Goal: Transaction & Acquisition: Purchase product/service

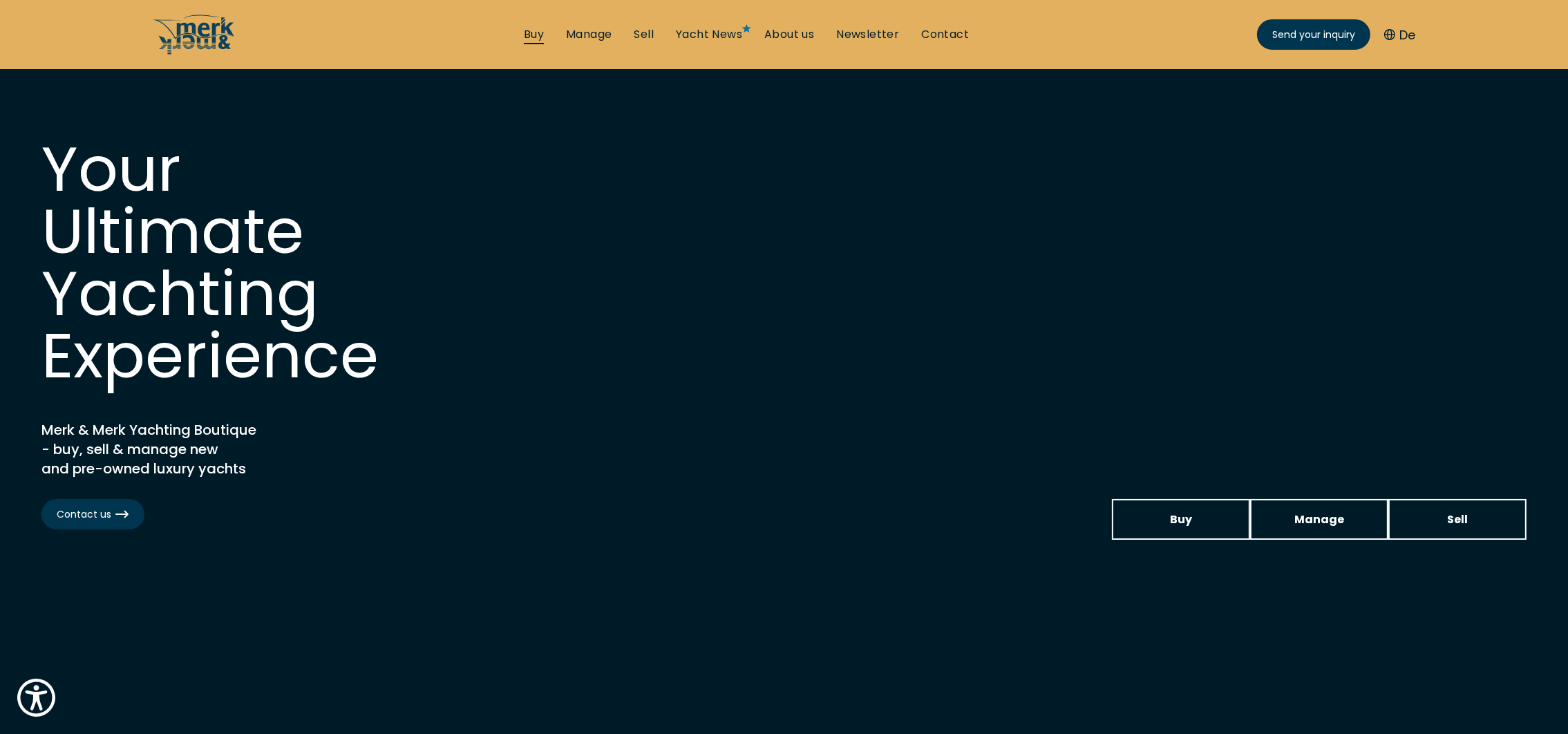
click at [531, 30] on link "Buy" at bounding box center [534, 34] width 20 height 16
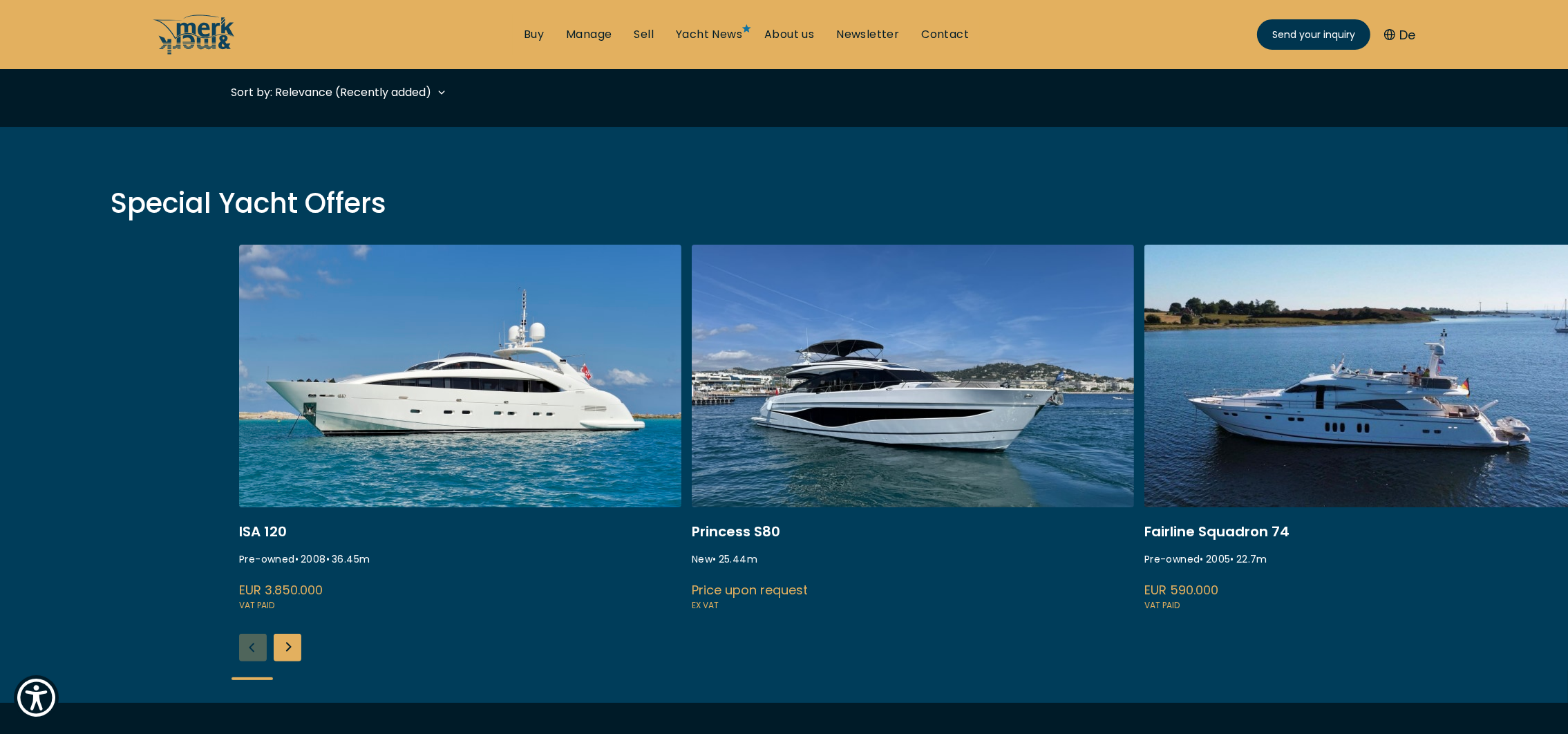
scroll to position [415, 0]
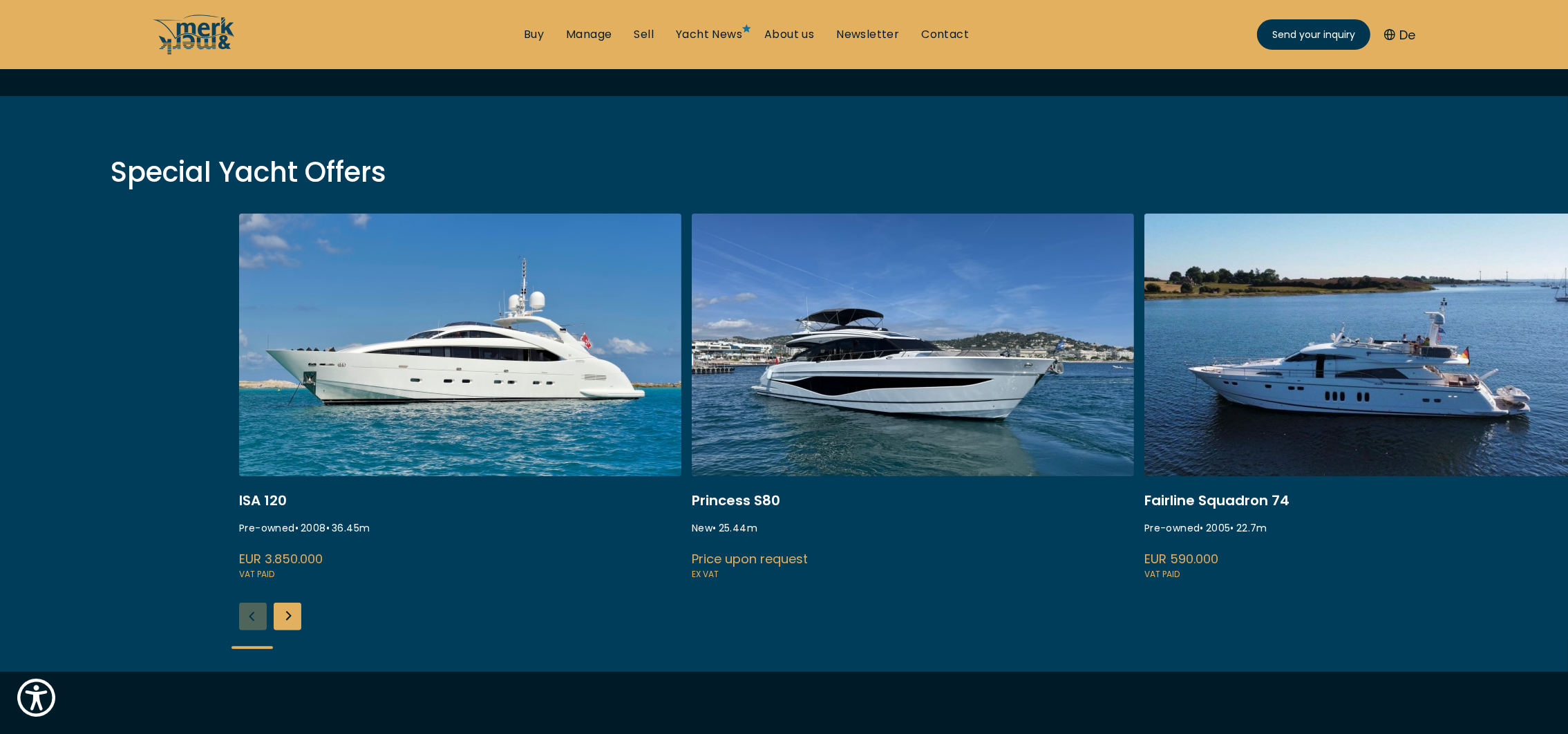
click at [279, 623] on div "Next slide" at bounding box center [287, 616] width 27 height 27
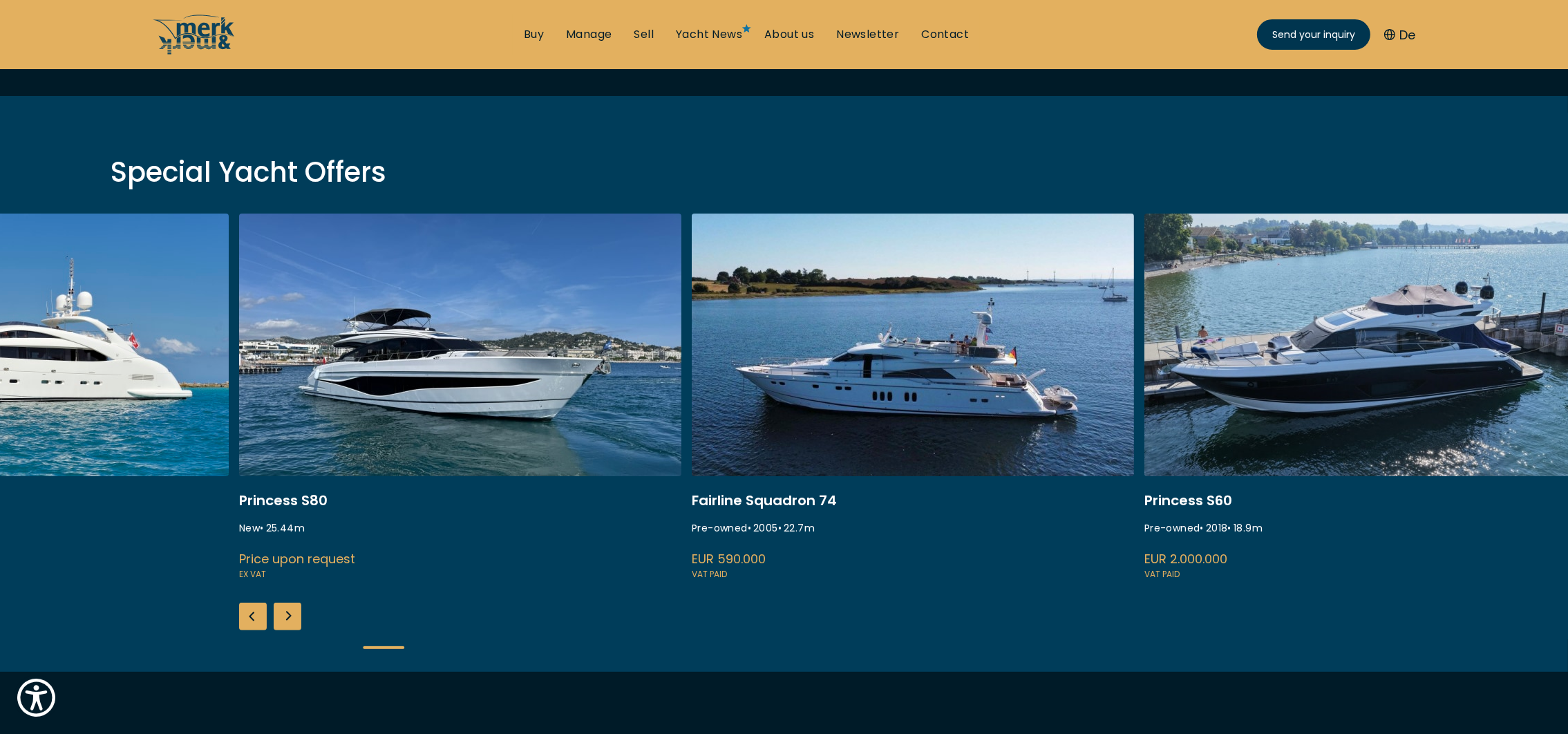
click at [279, 622] on div "Next slide" at bounding box center [287, 616] width 27 height 27
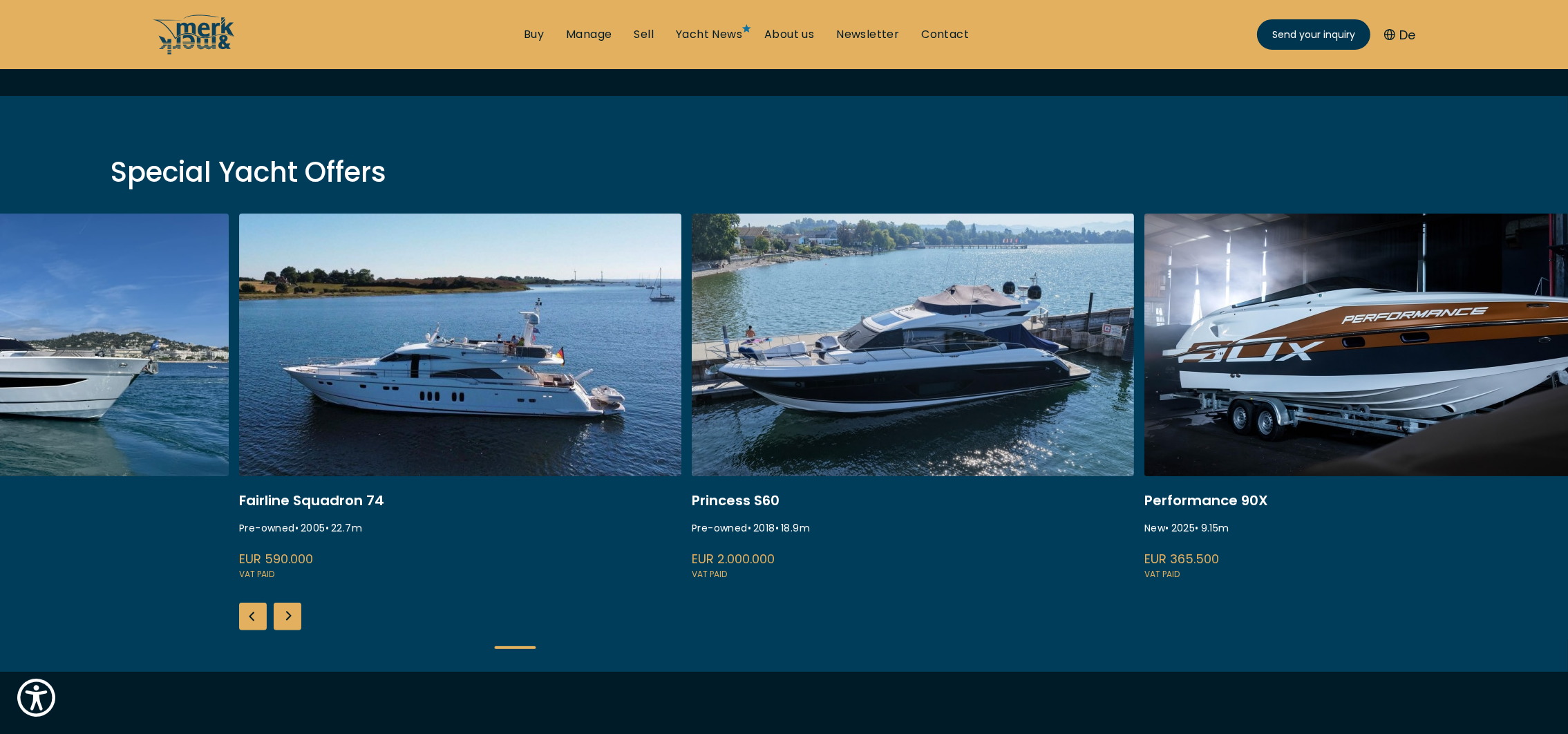
click at [279, 622] on div "Next slide" at bounding box center [287, 616] width 27 height 27
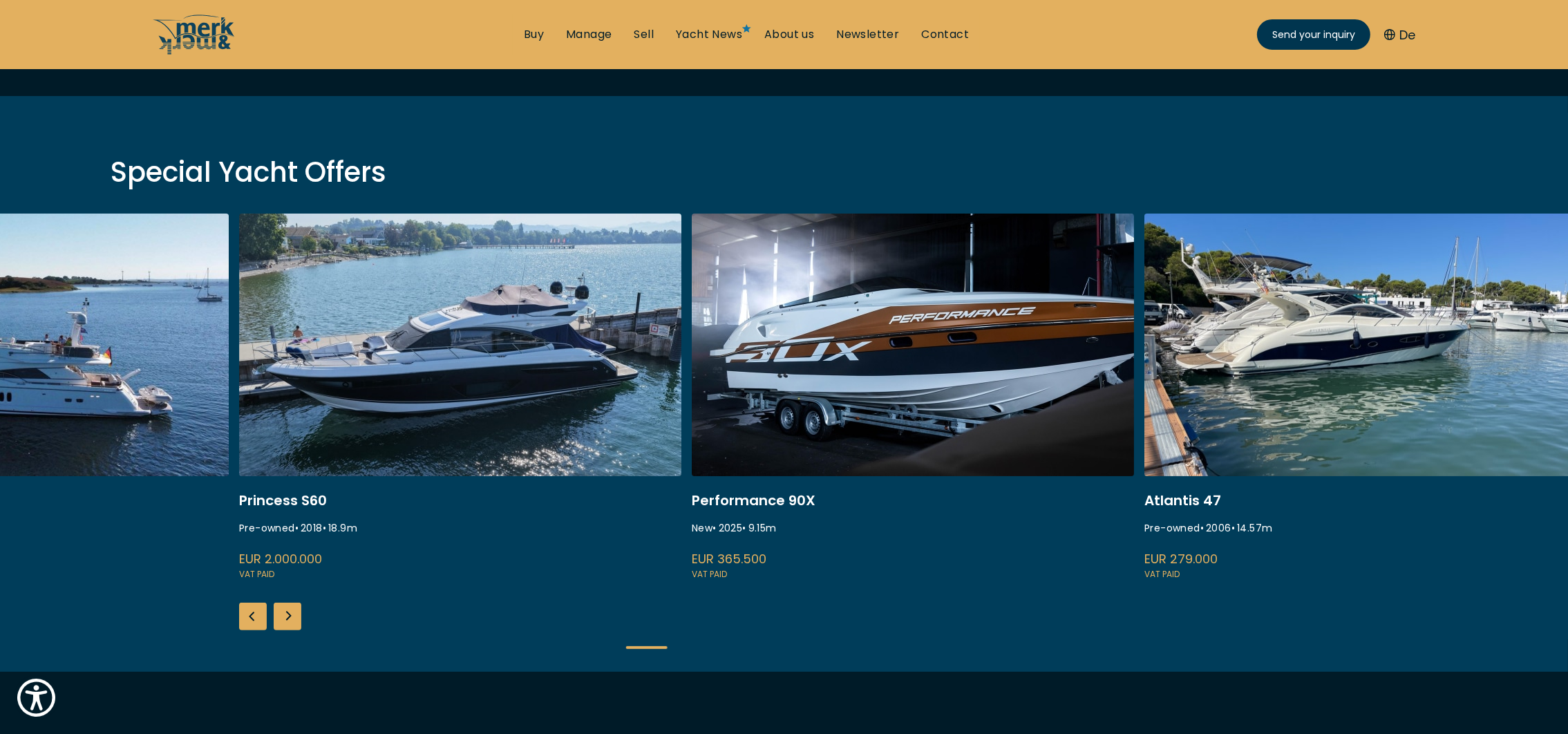
click at [279, 622] on div "Next slide" at bounding box center [287, 616] width 27 height 27
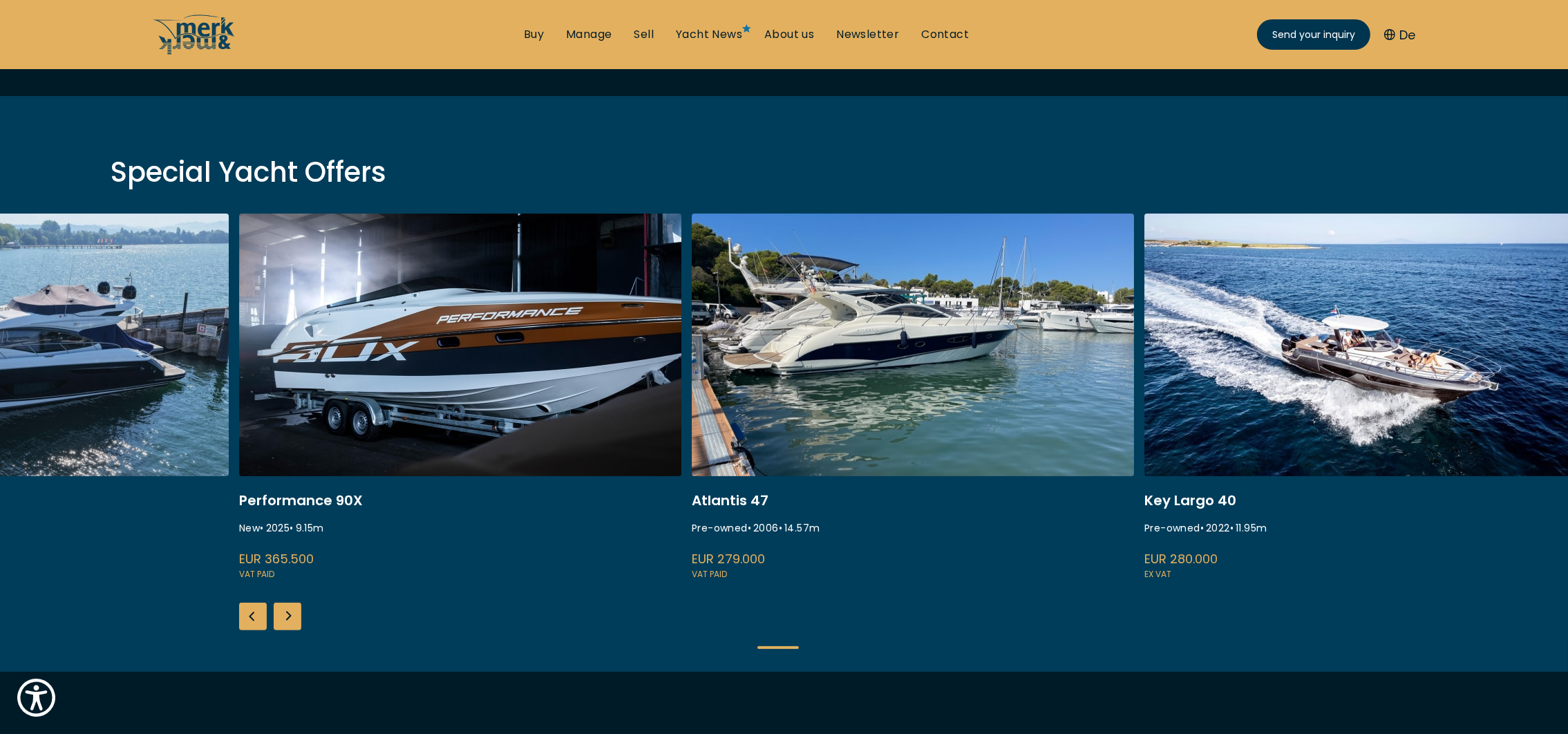
click at [279, 622] on div "Next slide" at bounding box center [287, 616] width 27 height 27
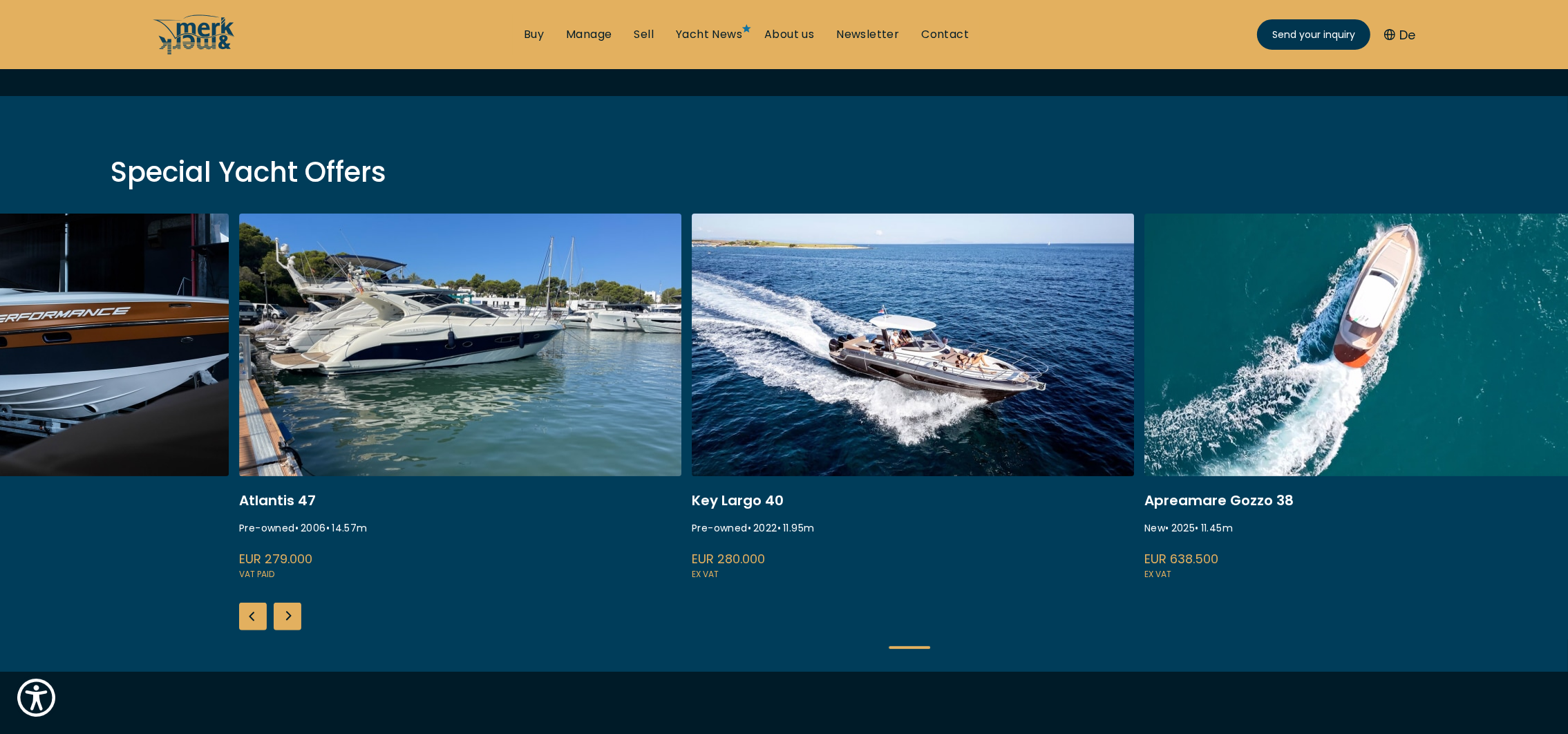
click at [279, 622] on div "Next slide" at bounding box center [287, 616] width 27 height 27
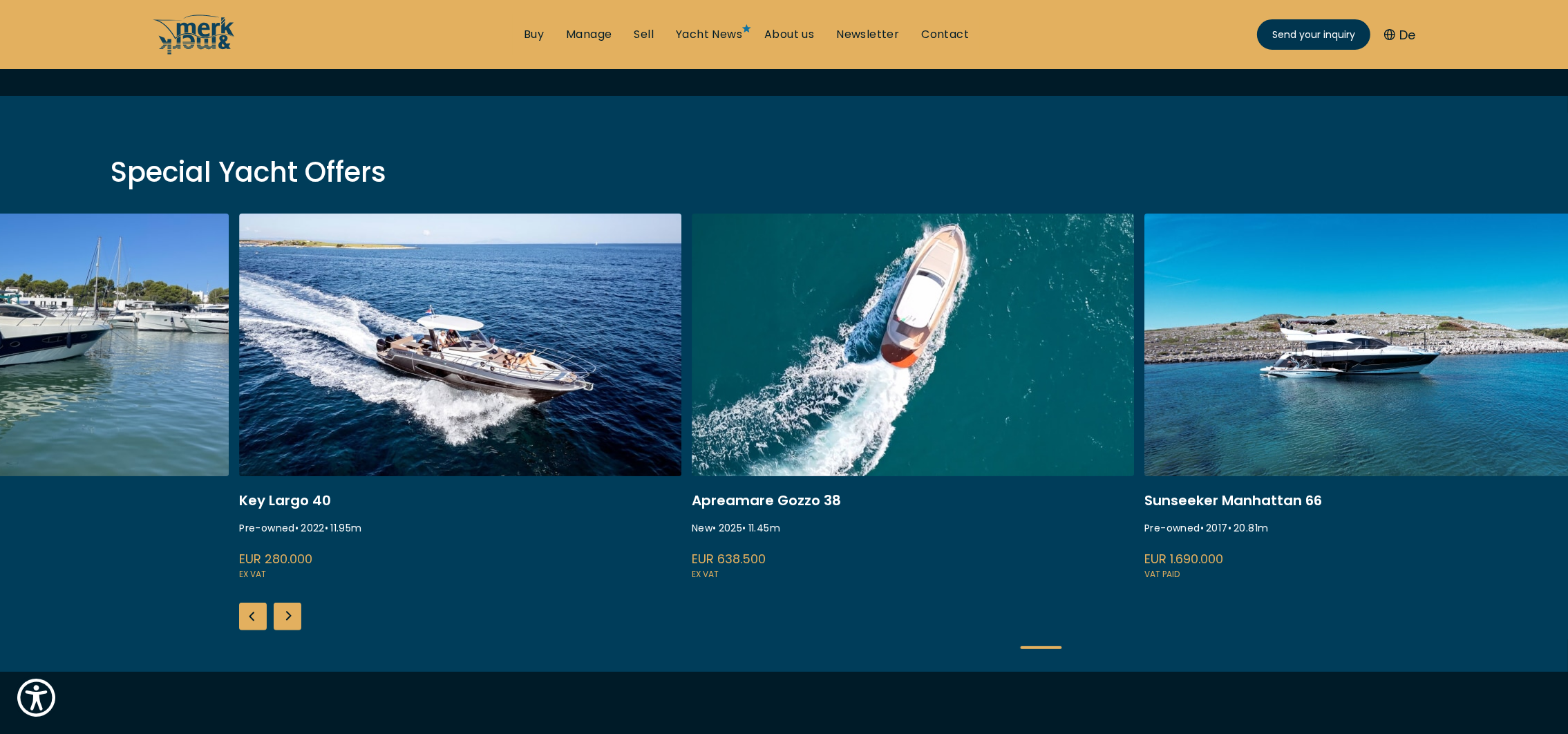
click at [279, 622] on div "Next slide" at bounding box center [287, 616] width 27 height 27
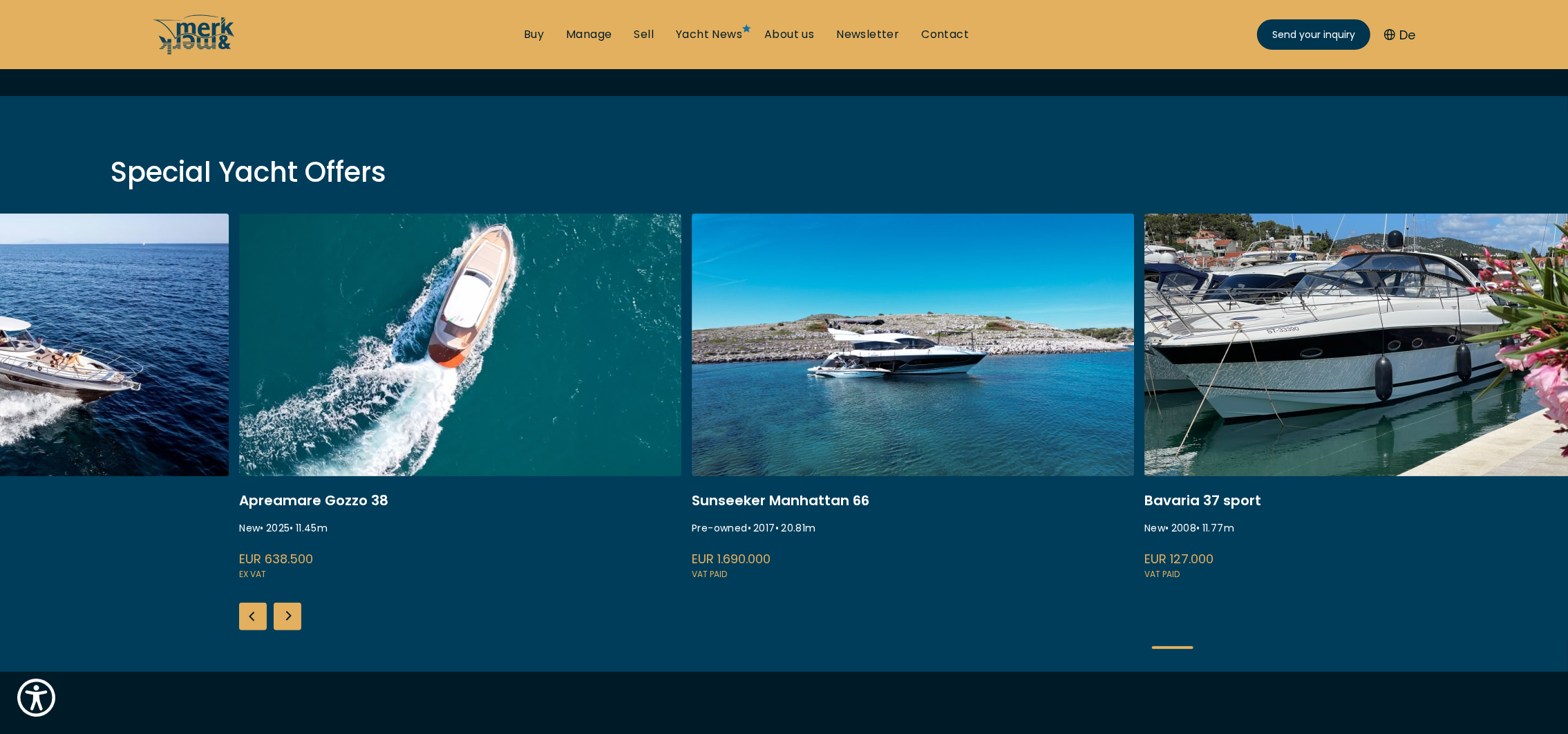
click at [279, 619] on div "Next slide" at bounding box center [287, 616] width 27 height 27
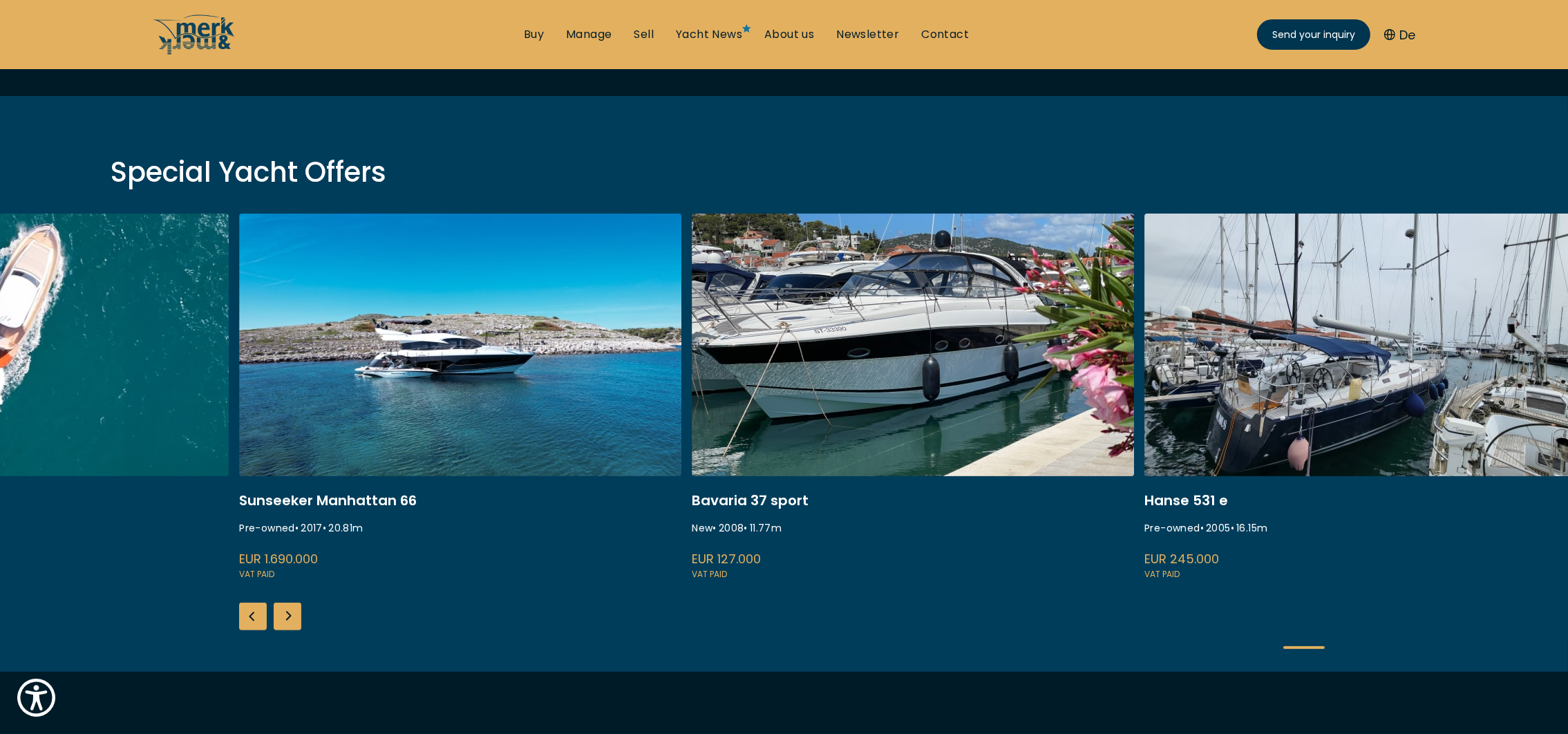
click at [277, 616] on div "Next slide" at bounding box center [287, 616] width 27 height 27
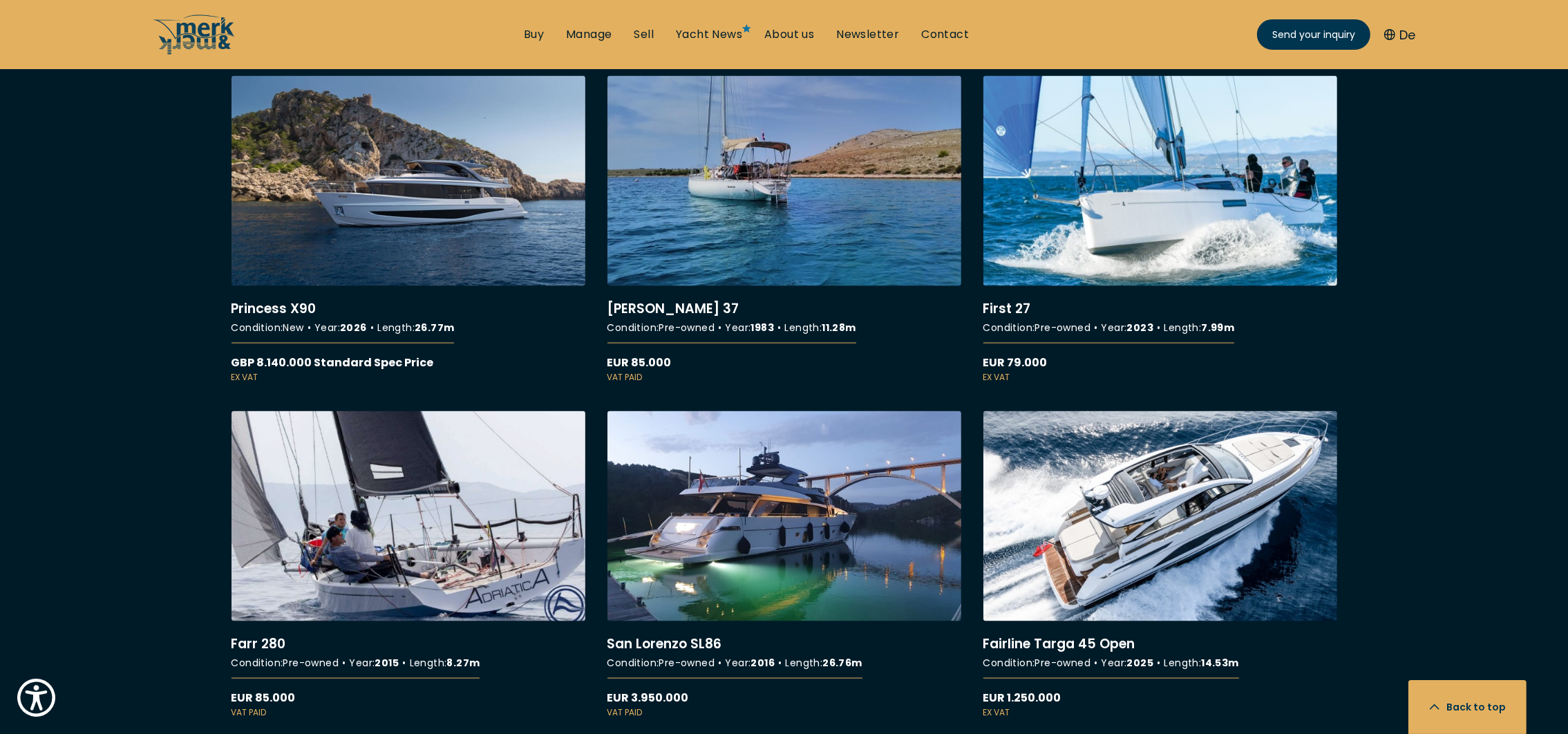
scroll to position [3006, 0]
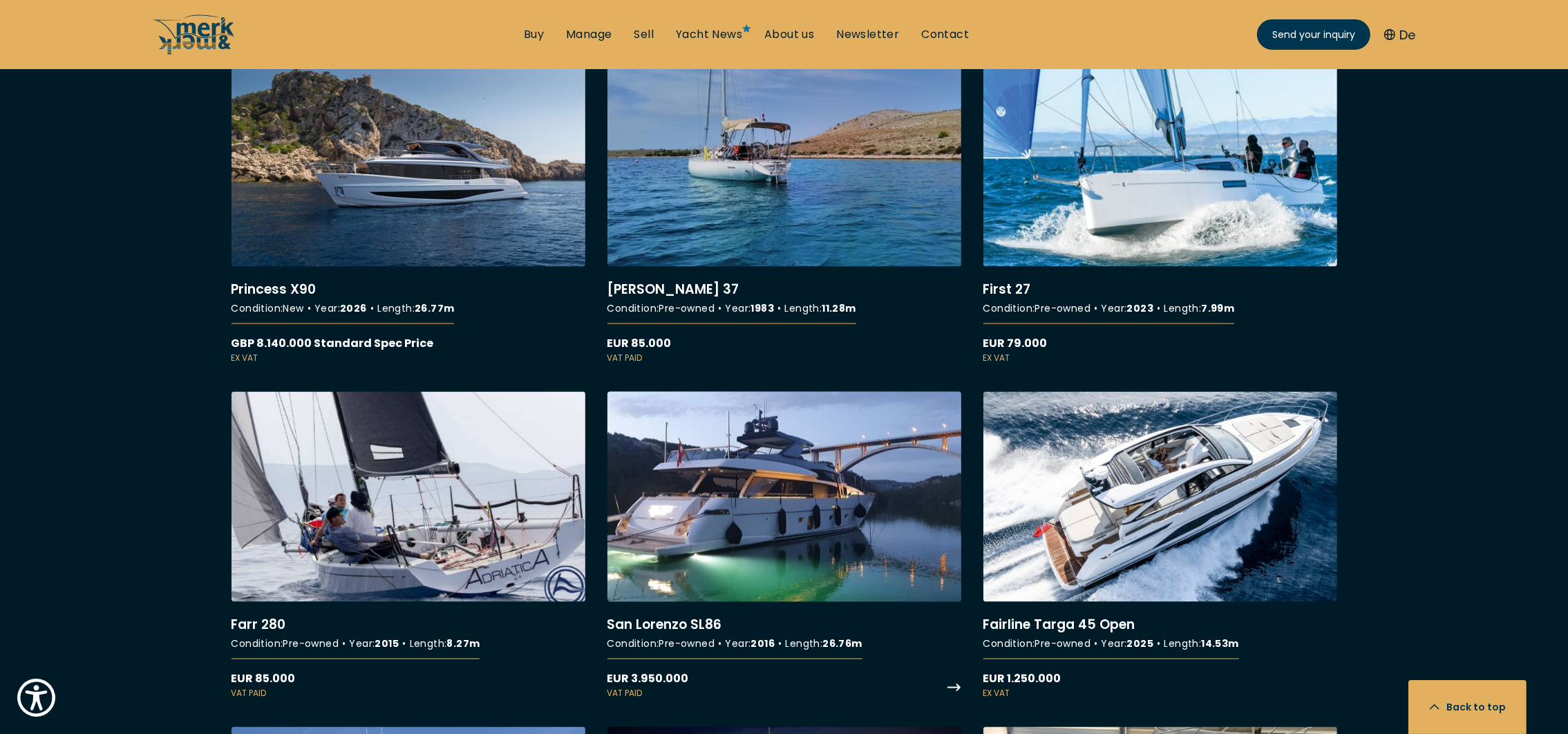
click at [844, 505] on link "More details about [GEOGRAPHIC_DATA][PERSON_NAME] SL86" at bounding box center [784, 546] width 354 height 307
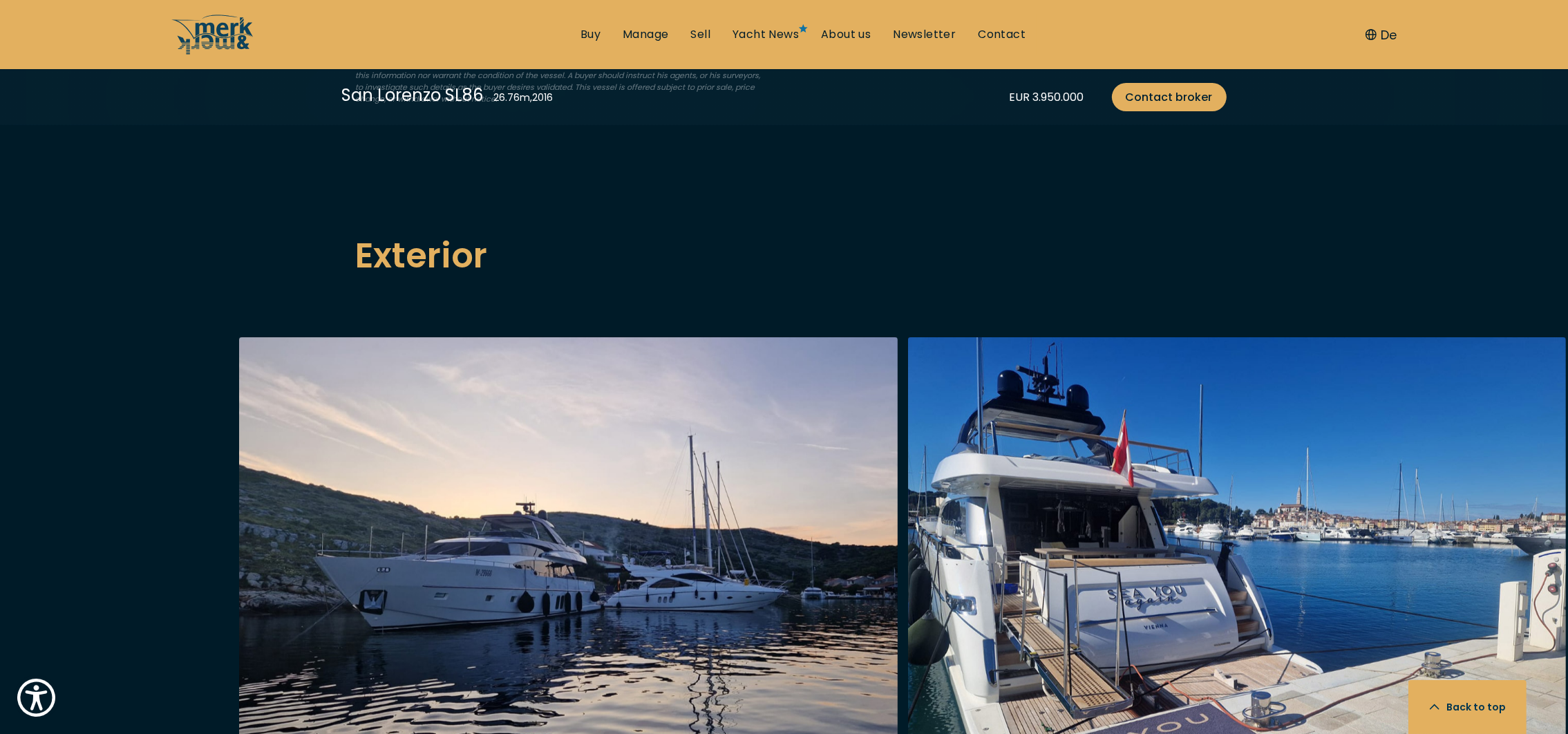
scroll to position [1762, 0]
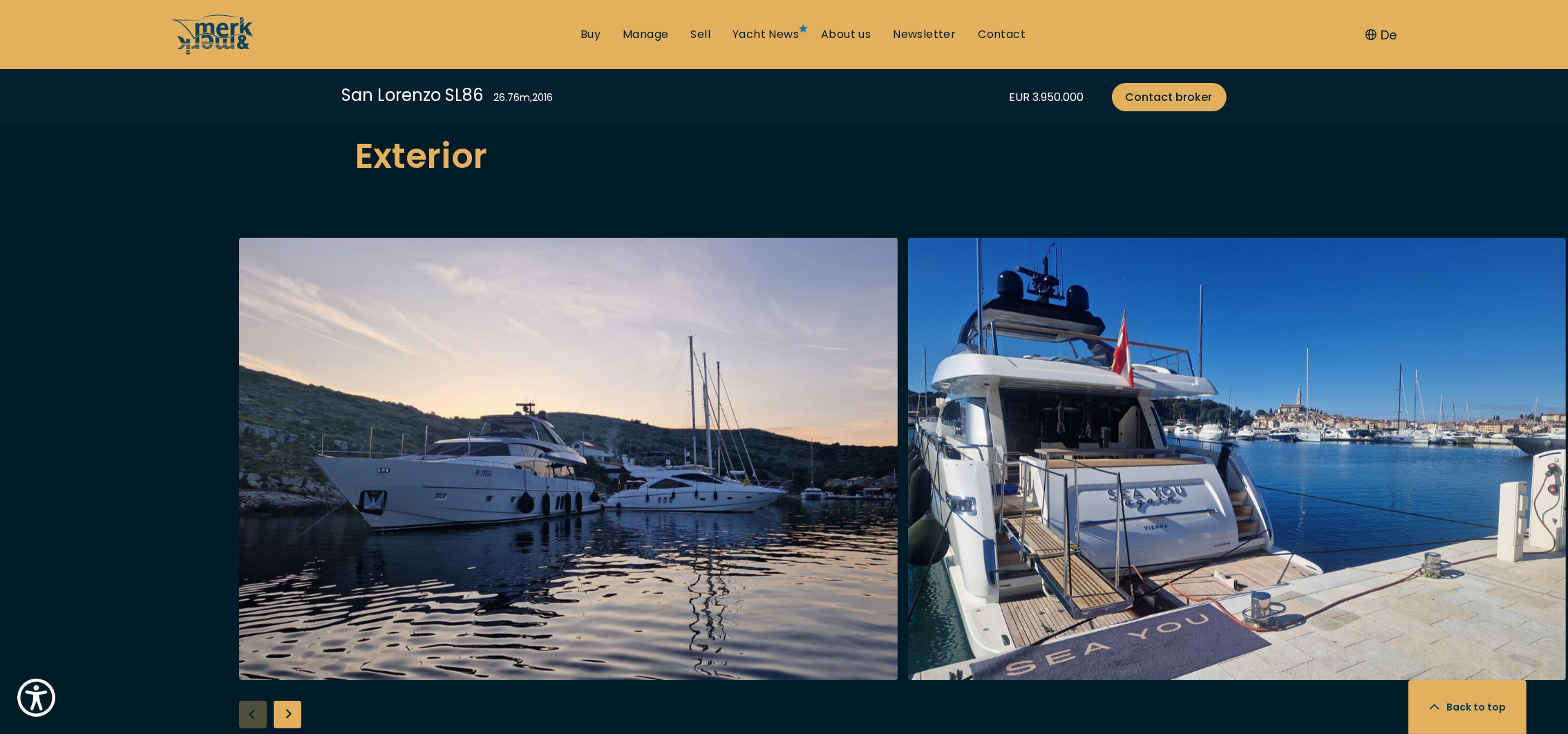
click at [295, 701] on div "Next slide" at bounding box center [287, 714] width 27 height 27
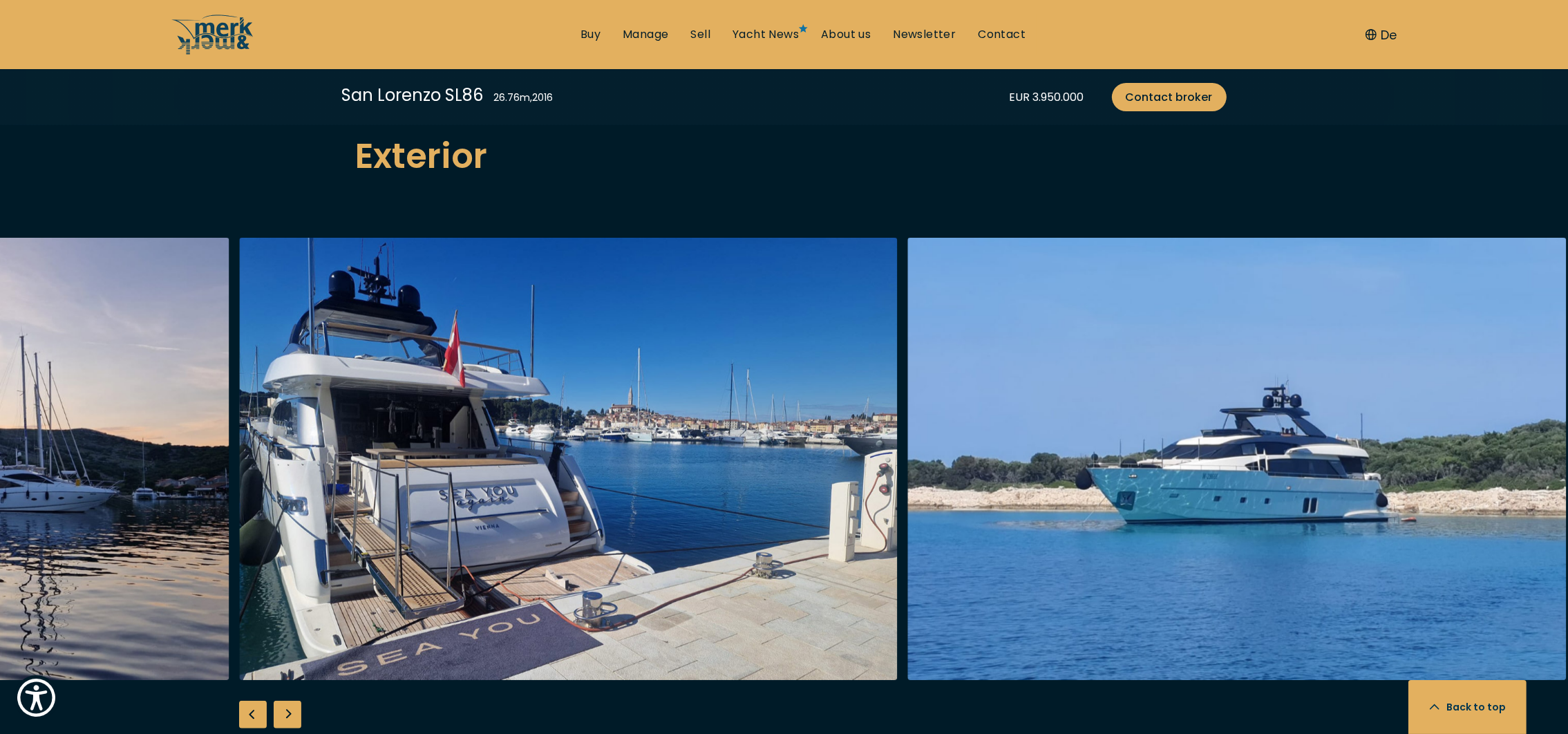
click at [298, 701] on div "Next slide" at bounding box center [287, 714] width 27 height 27
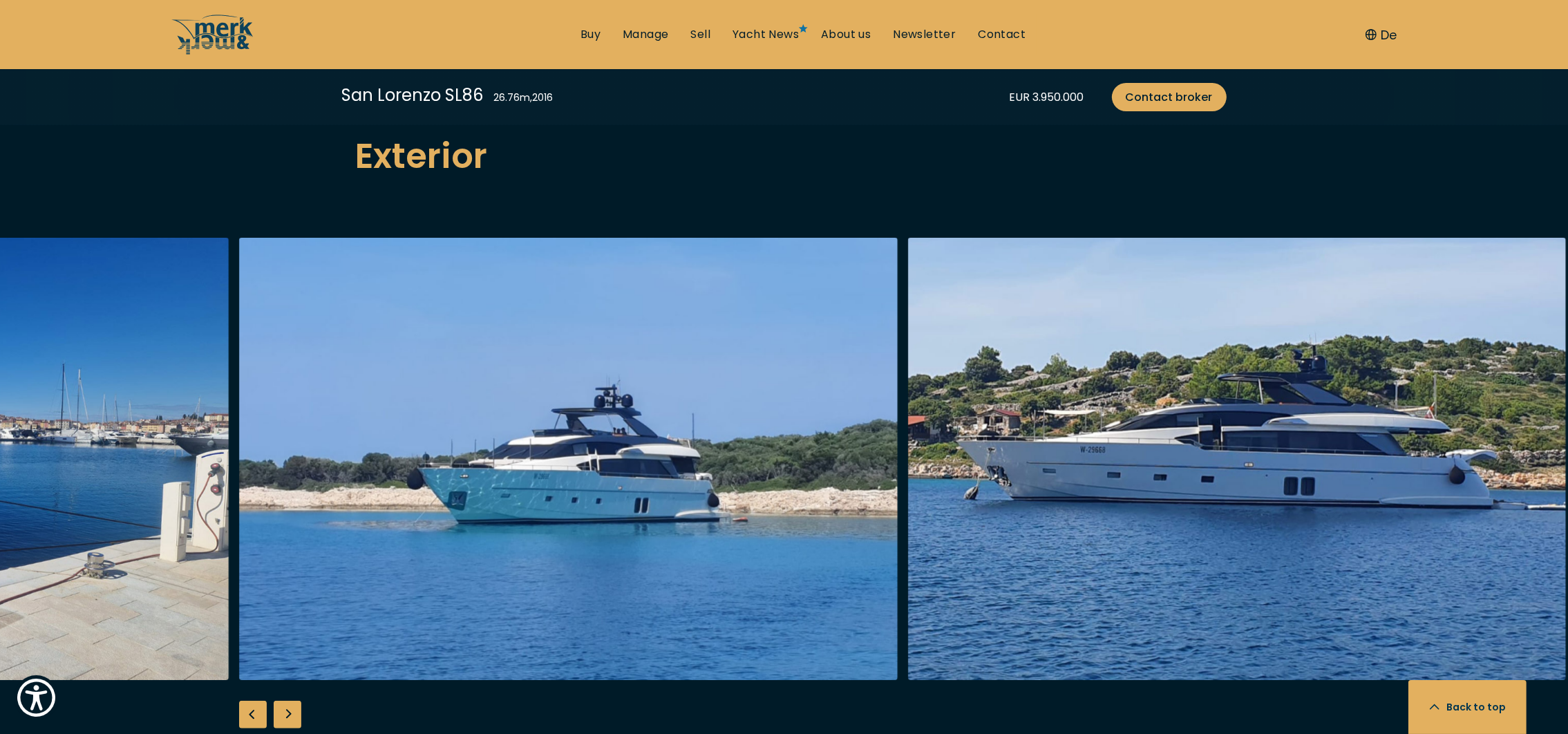
click at [298, 701] on div "Next slide" at bounding box center [287, 714] width 27 height 27
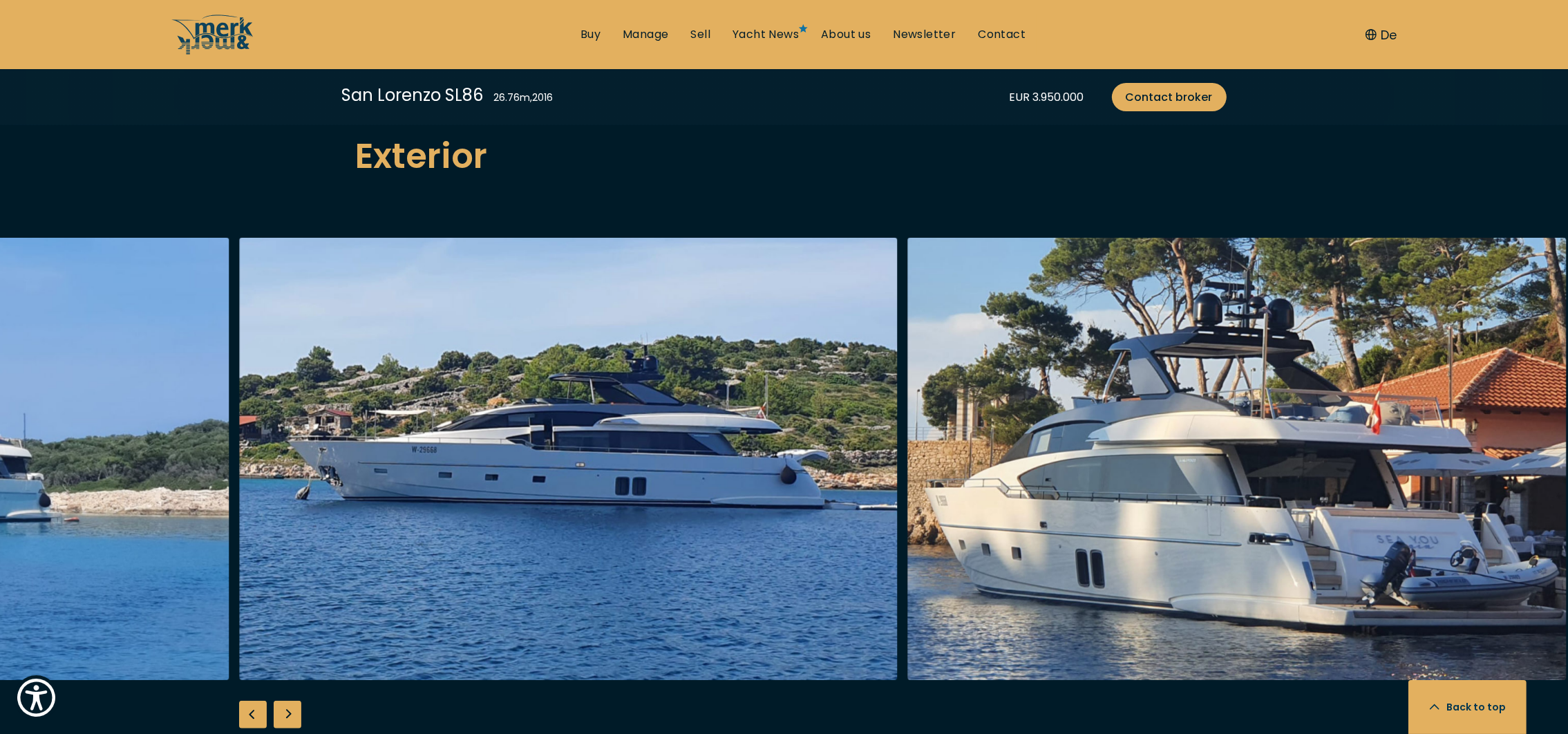
click at [298, 701] on div "Next slide" at bounding box center [287, 714] width 27 height 27
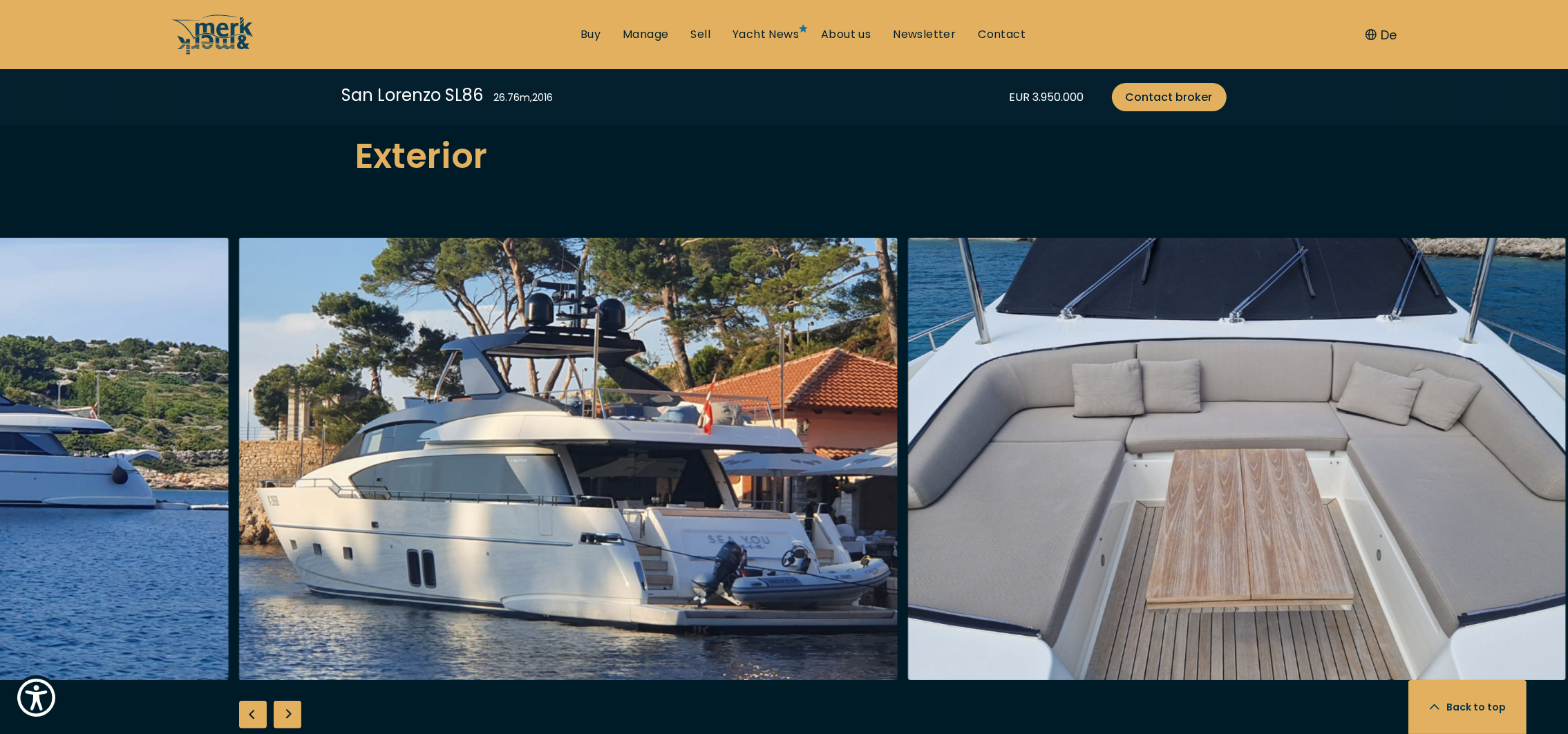
click at [298, 701] on div "Next slide" at bounding box center [287, 714] width 27 height 27
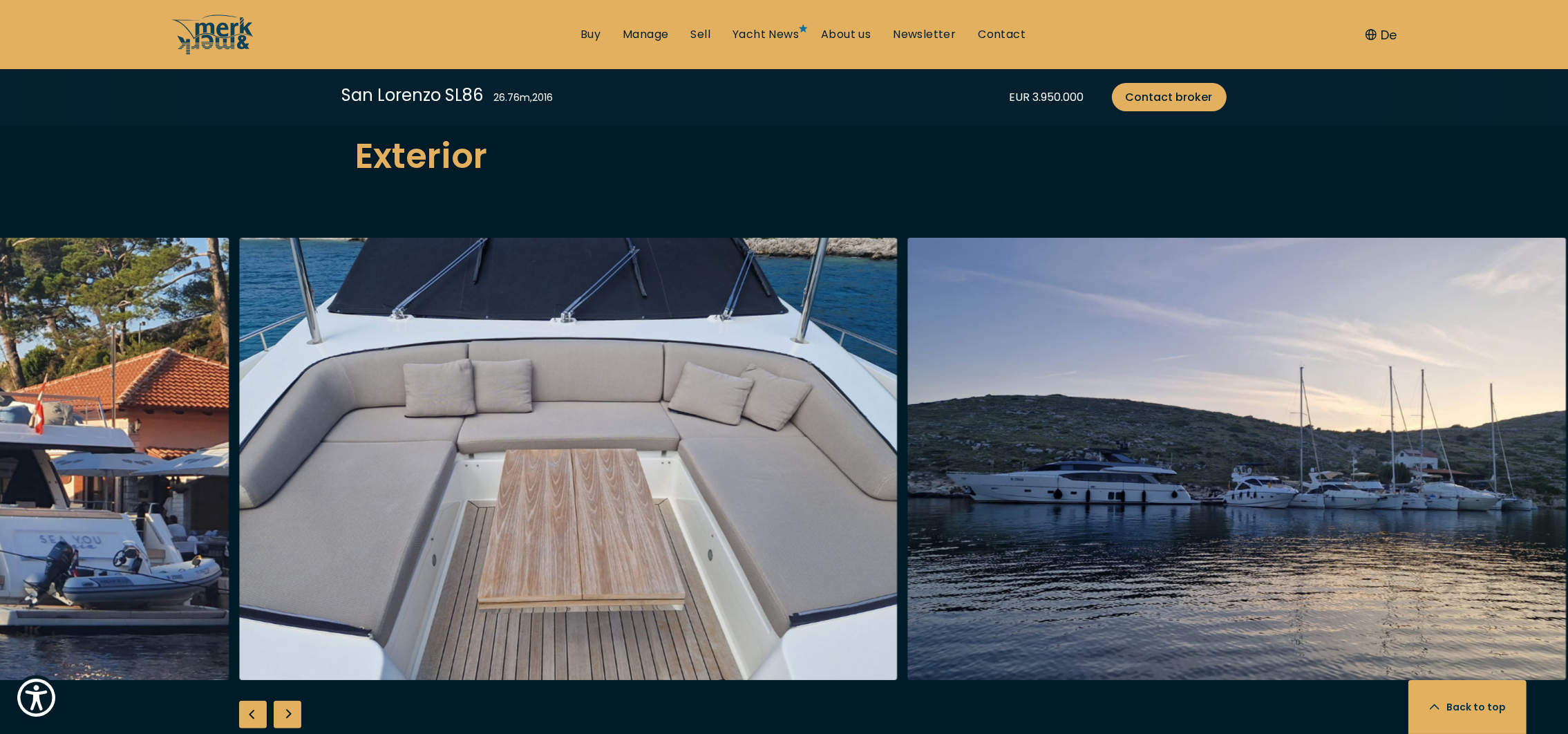
click at [298, 701] on div "Next slide" at bounding box center [287, 714] width 27 height 27
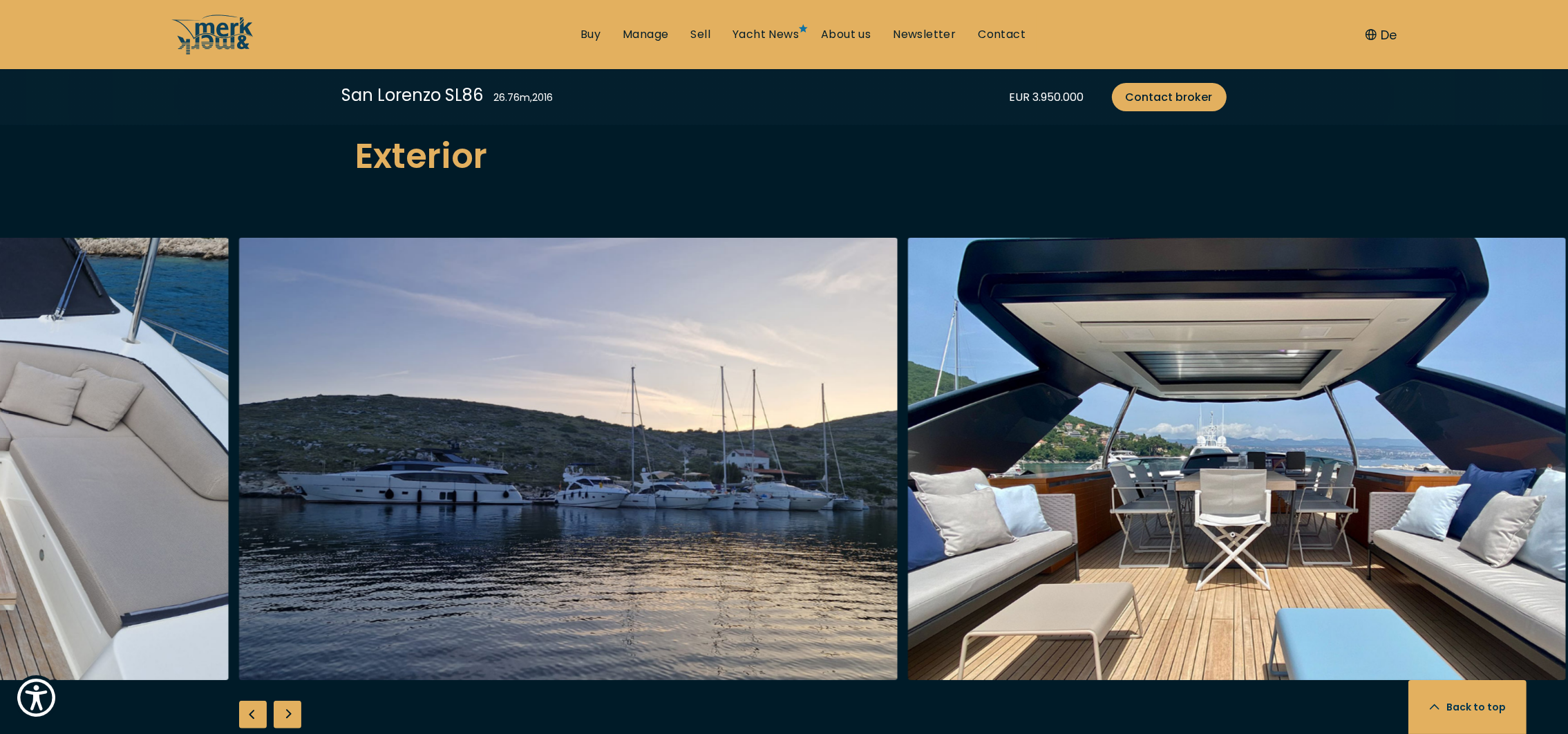
click at [298, 701] on div "Next slide" at bounding box center [287, 714] width 27 height 27
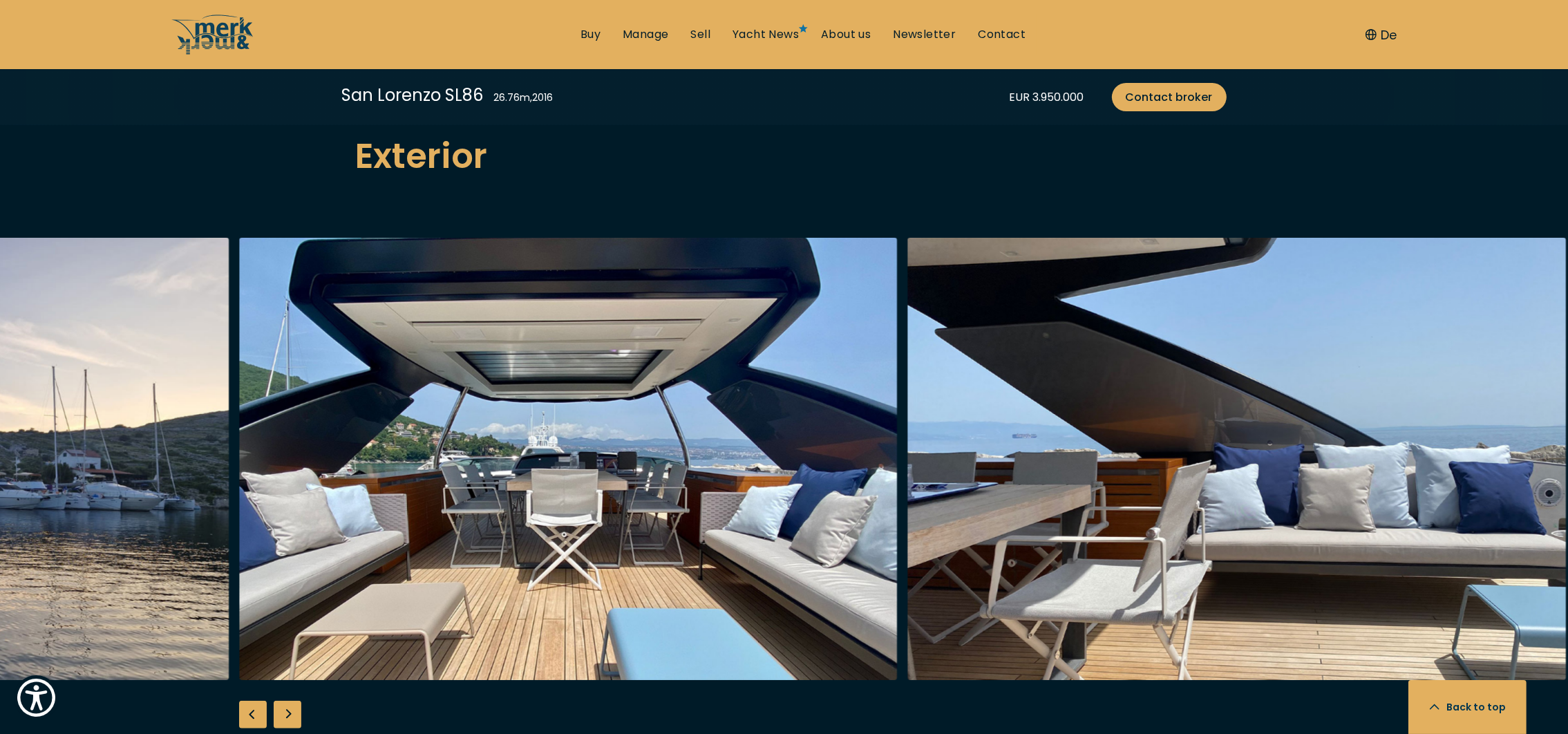
click at [298, 701] on div "Next slide" at bounding box center [287, 714] width 27 height 27
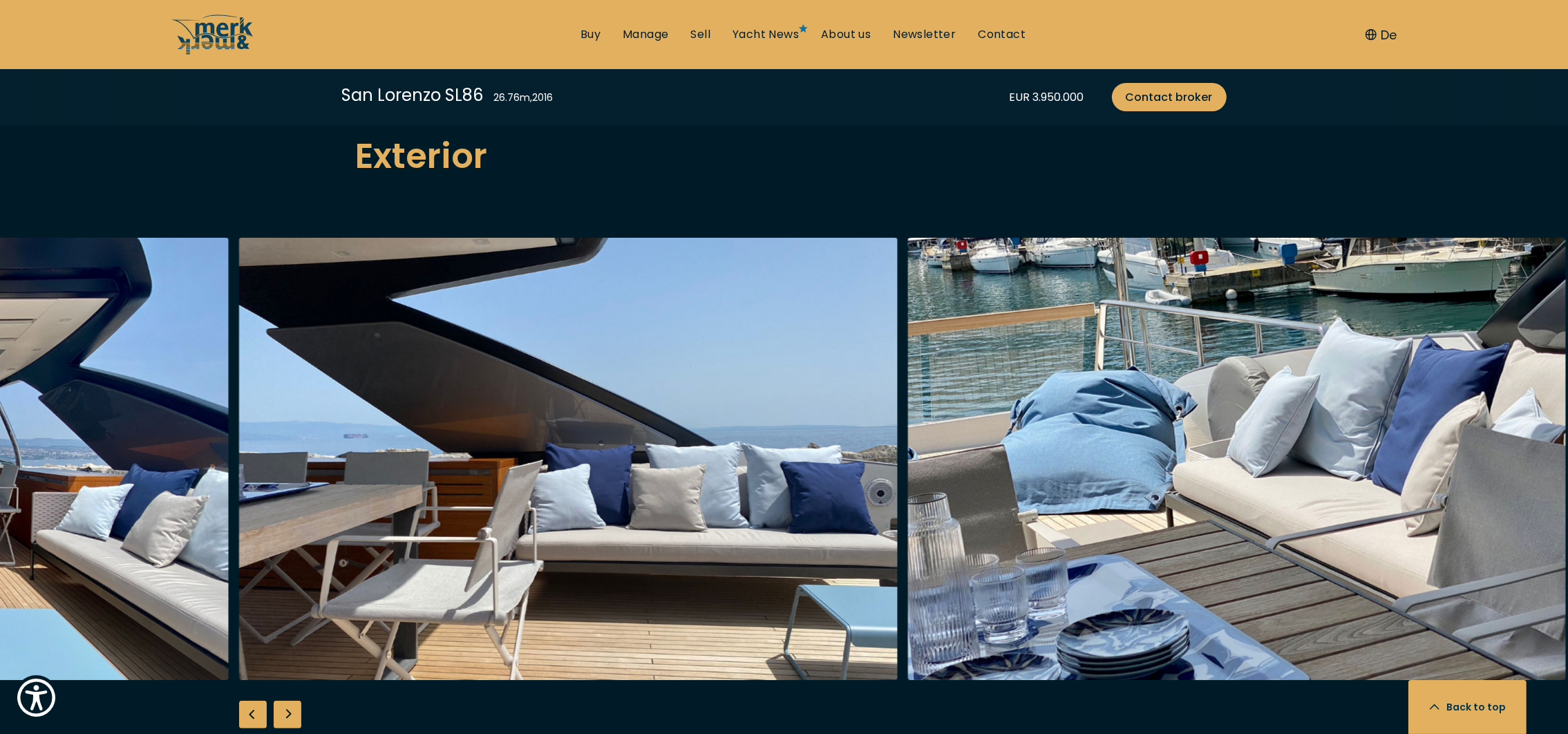
click at [298, 701] on div "Next slide" at bounding box center [287, 714] width 27 height 27
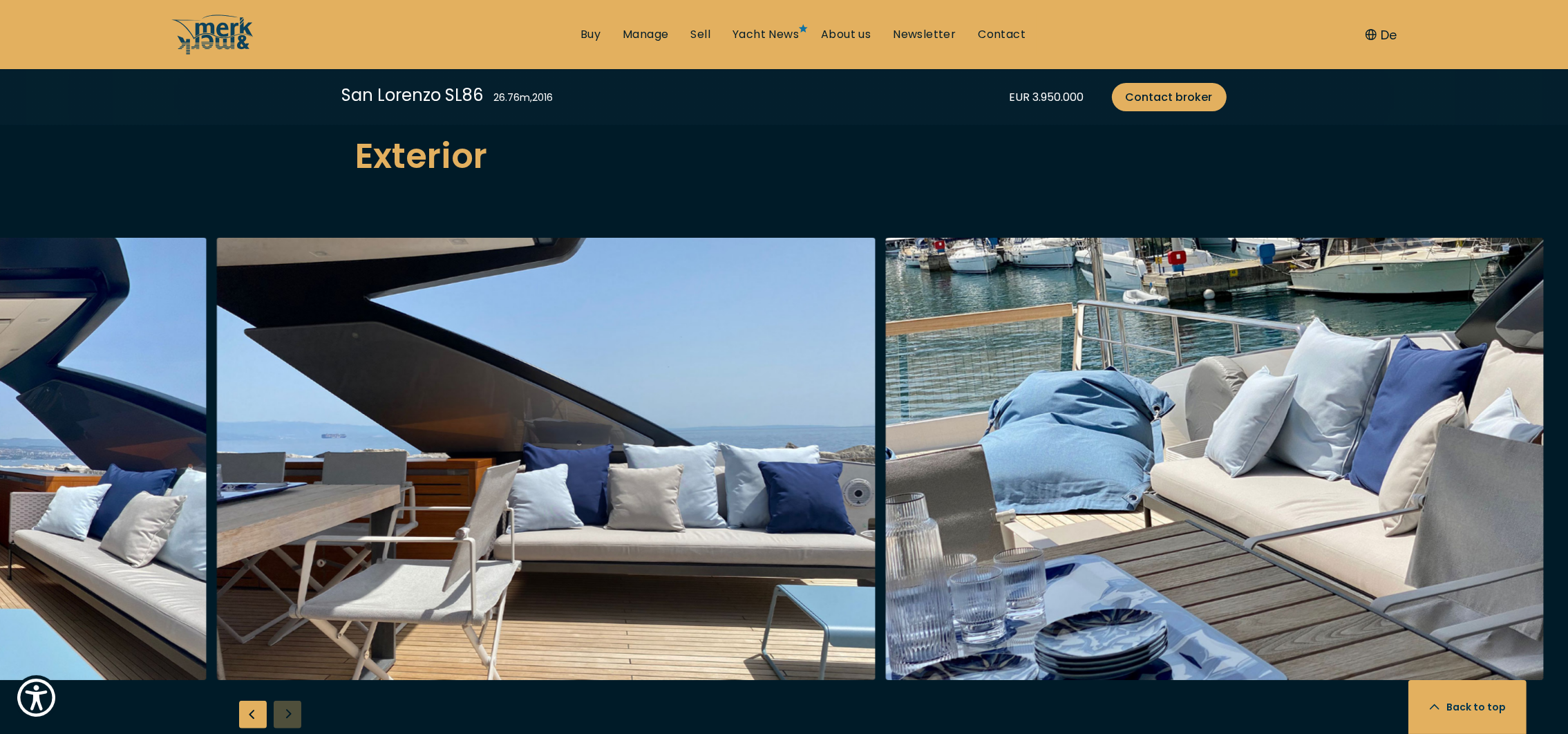
click at [298, 682] on div at bounding box center [784, 504] width 1568 height 532
click at [300, 682] on div at bounding box center [784, 504] width 1568 height 532
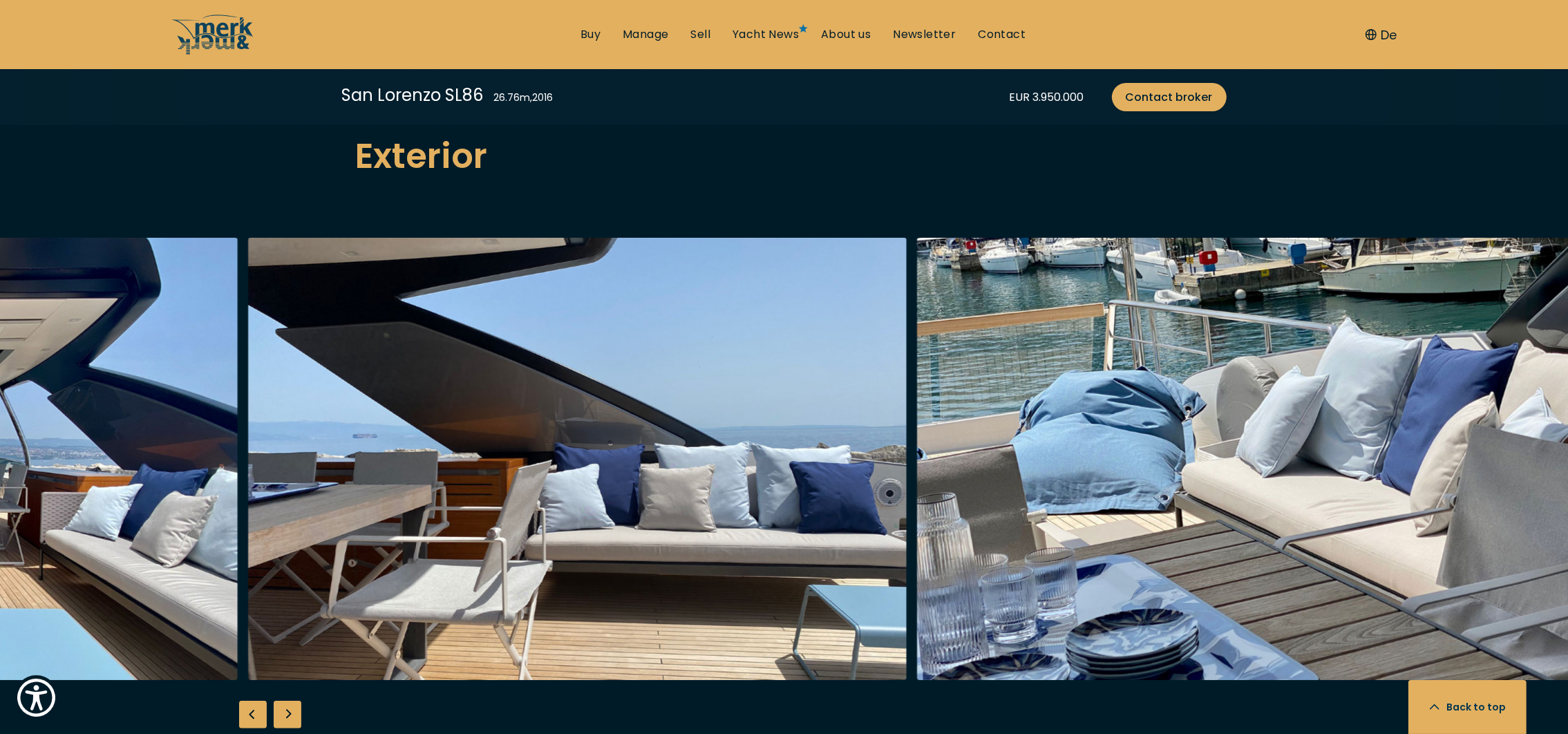
click at [289, 701] on div "Next slide" at bounding box center [287, 714] width 27 height 27
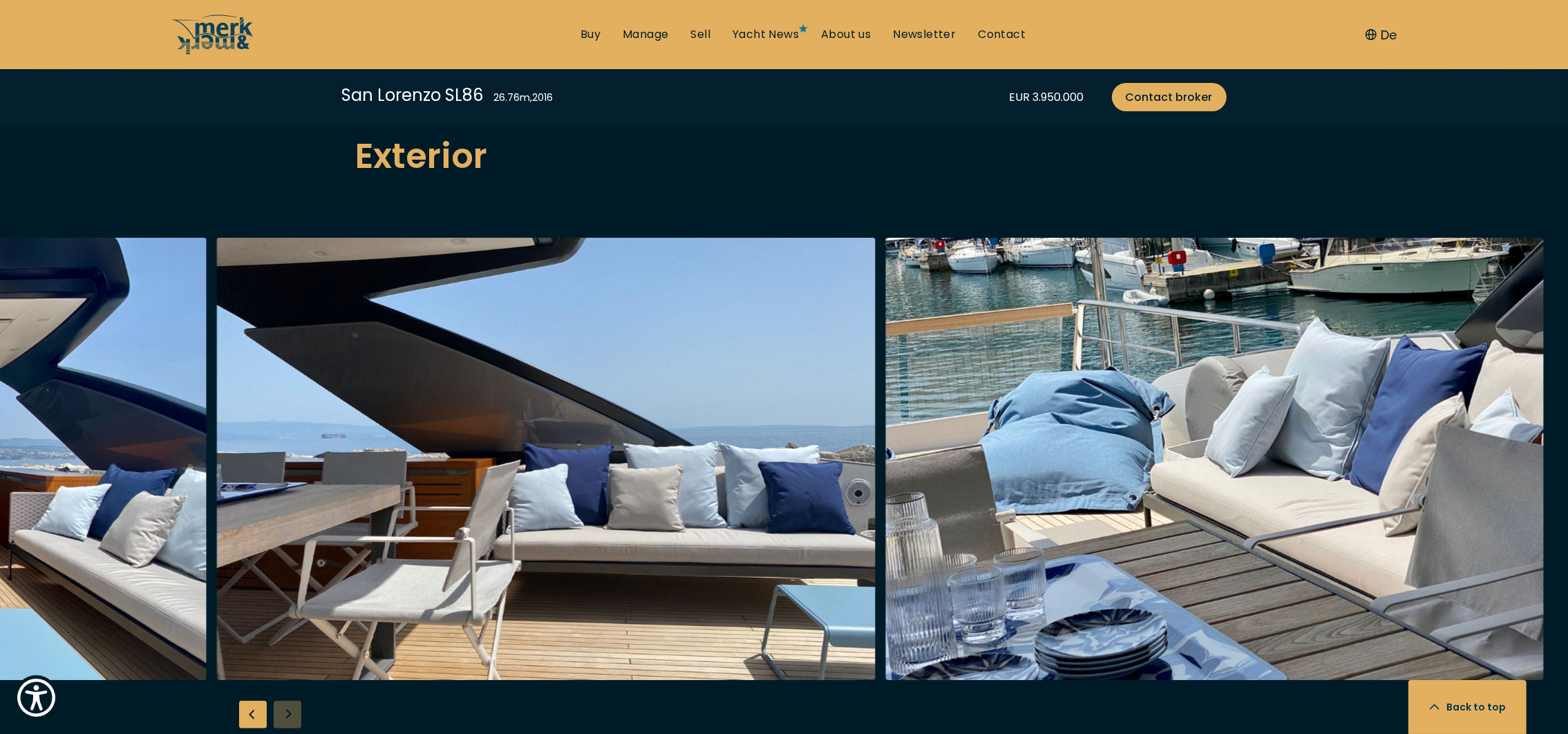
click at [287, 686] on div at bounding box center [784, 504] width 1568 height 532
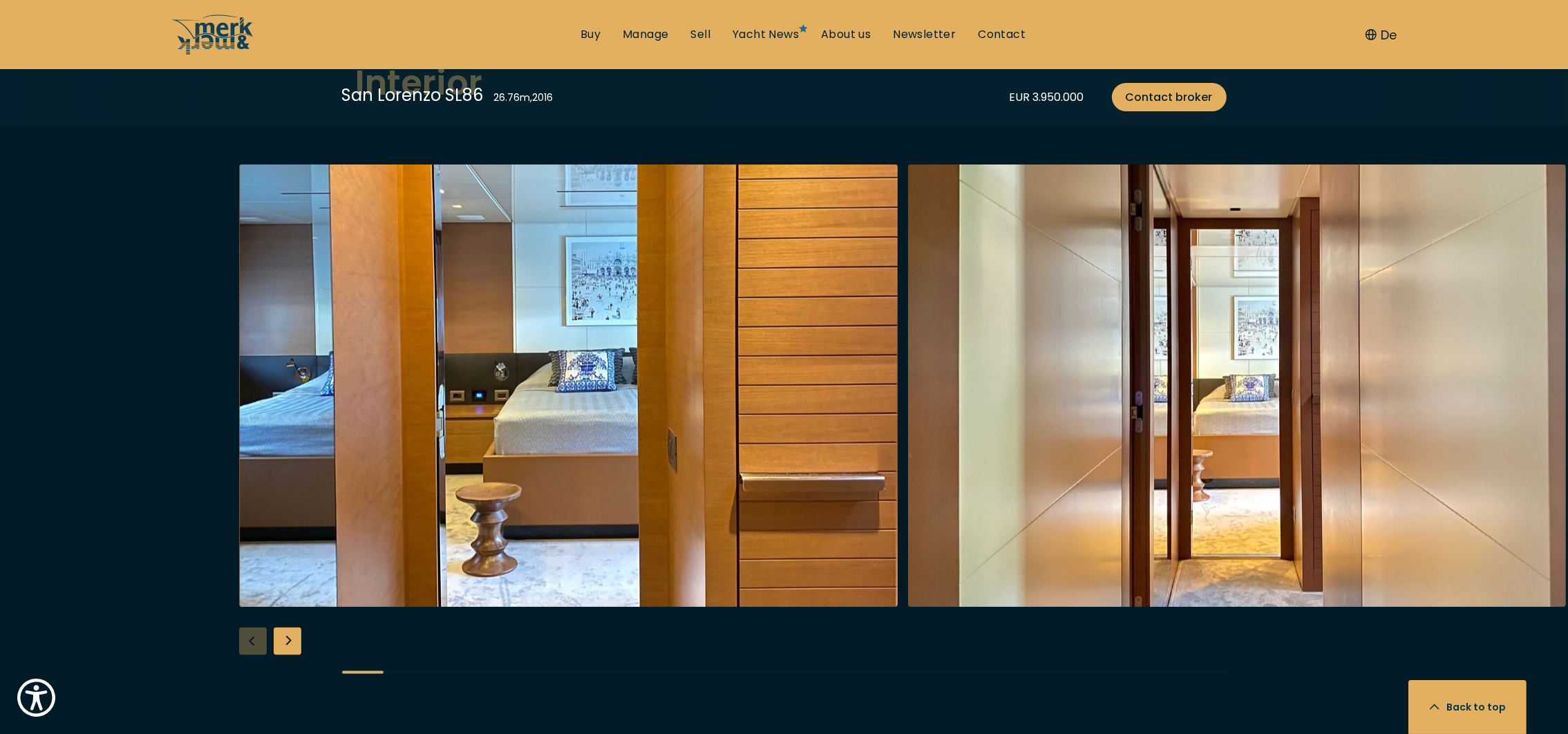
scroll to position [2591, 0]
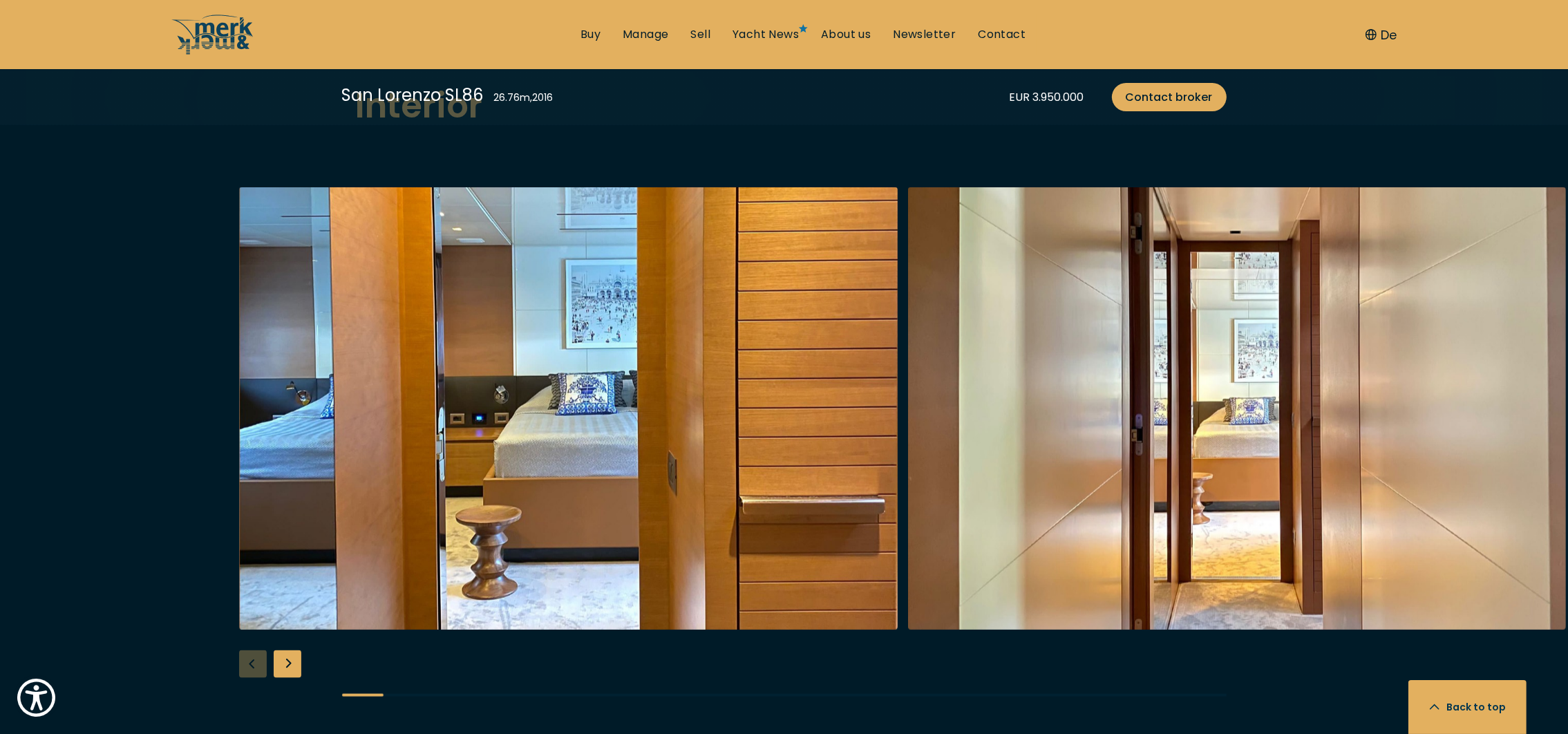
click at [282, 650] on div "Next slide" at bounding box center [287, 664] width 27 height 27
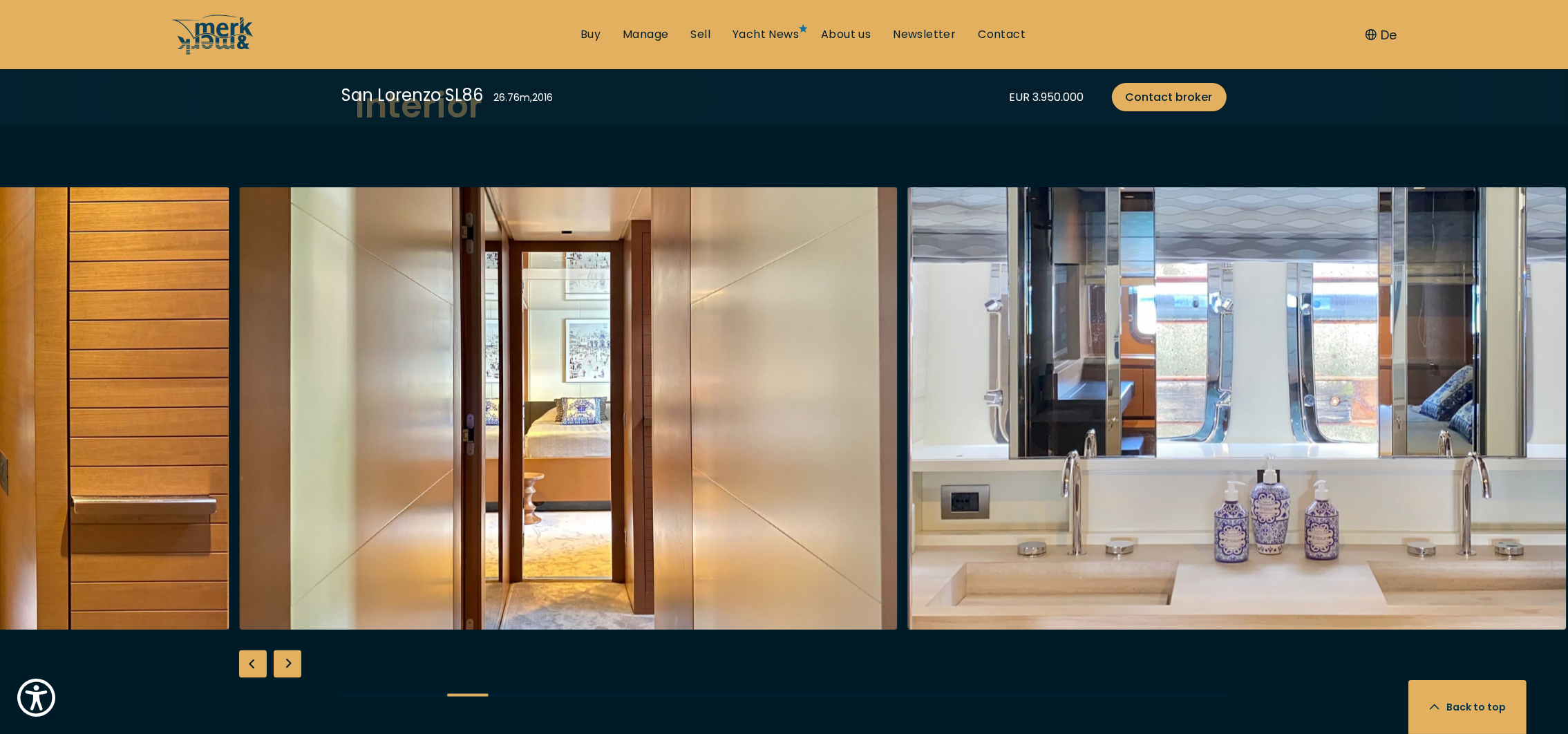
click at [282, 650] on div "Next slide" at bounding box center [287, 664] width 27 height 27
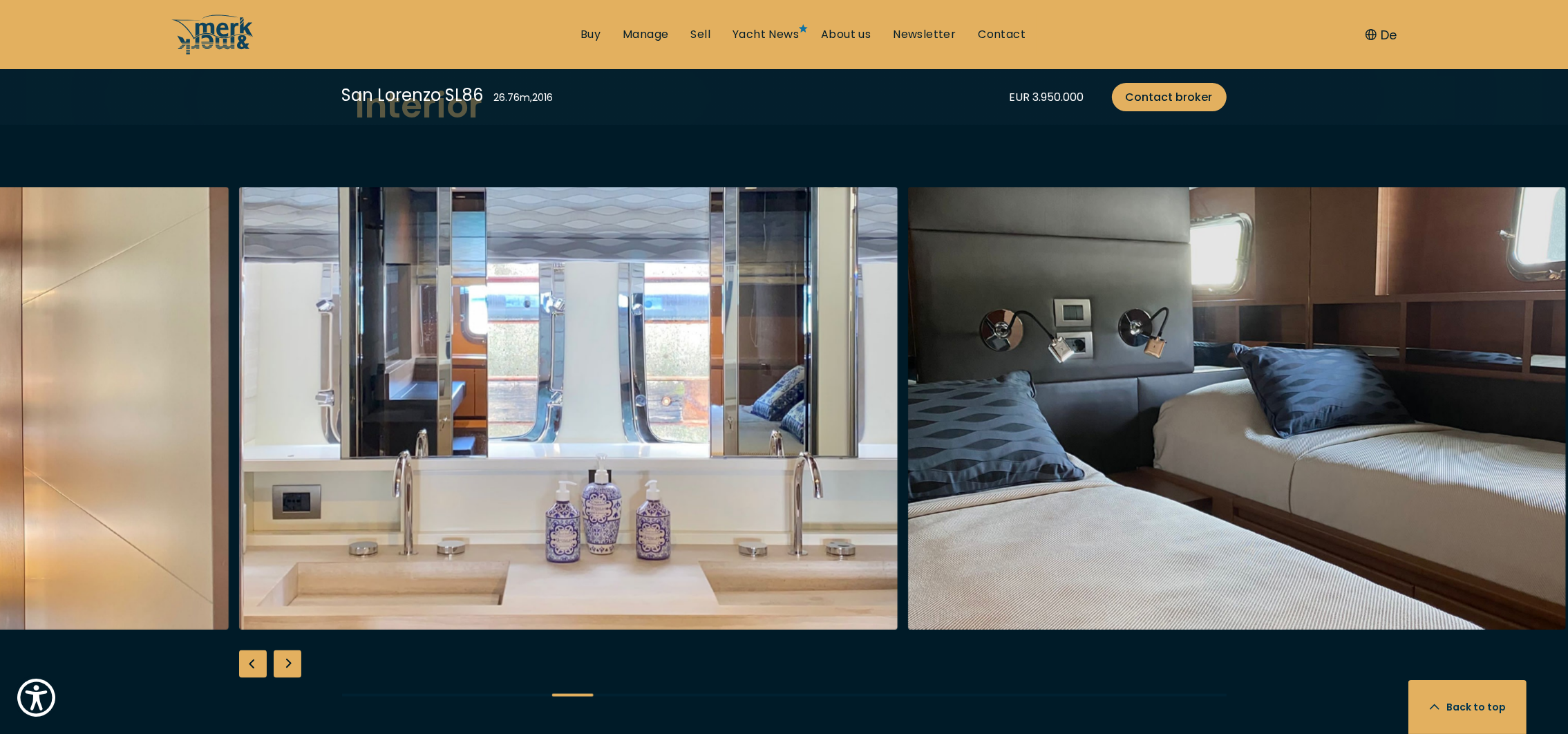
click at [283, 650] on div "Next slide" at bounding box center [287, 664] width 27 height 27
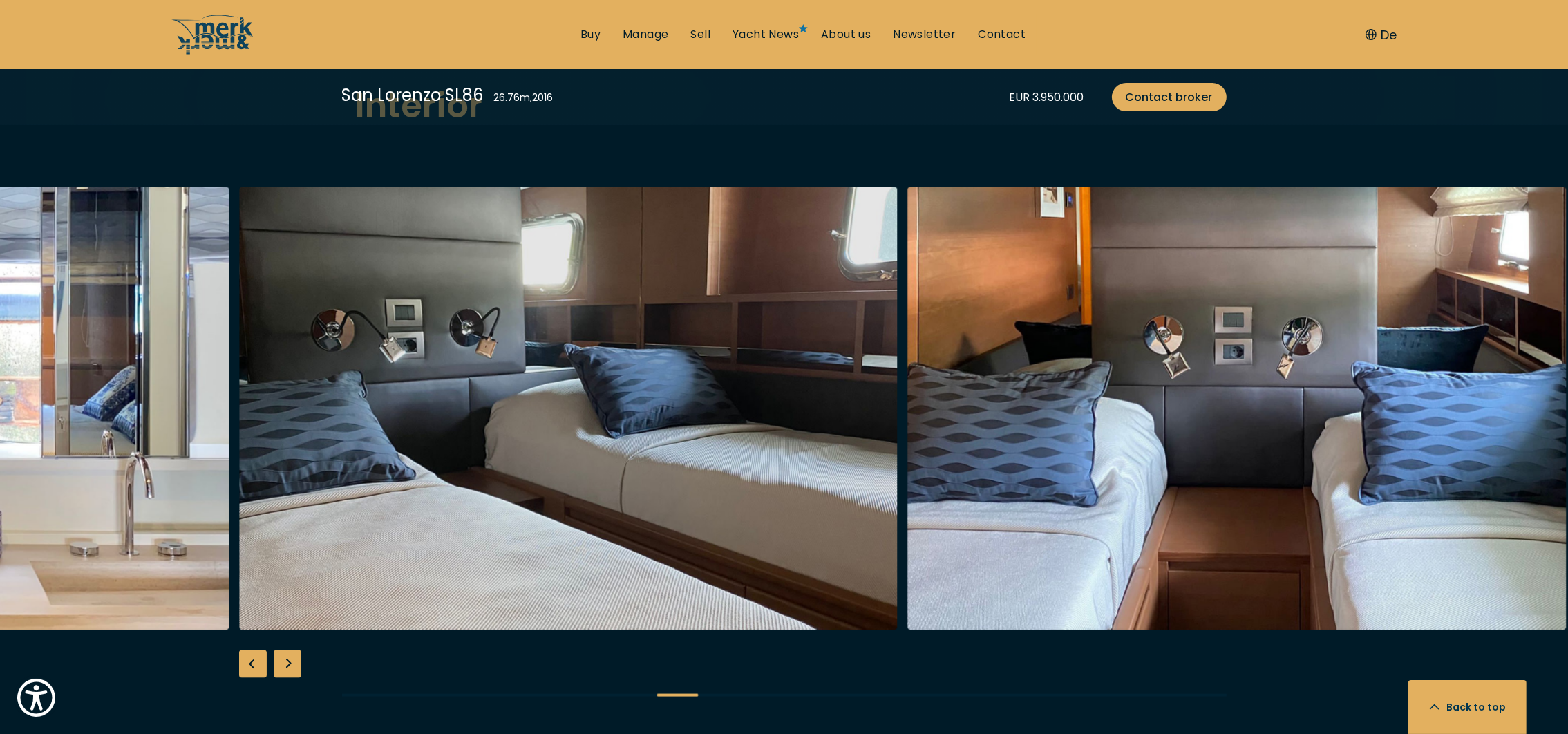
click at [281, 650] on div "Next slide" at bounding box center [287, 664] width 27 height 27
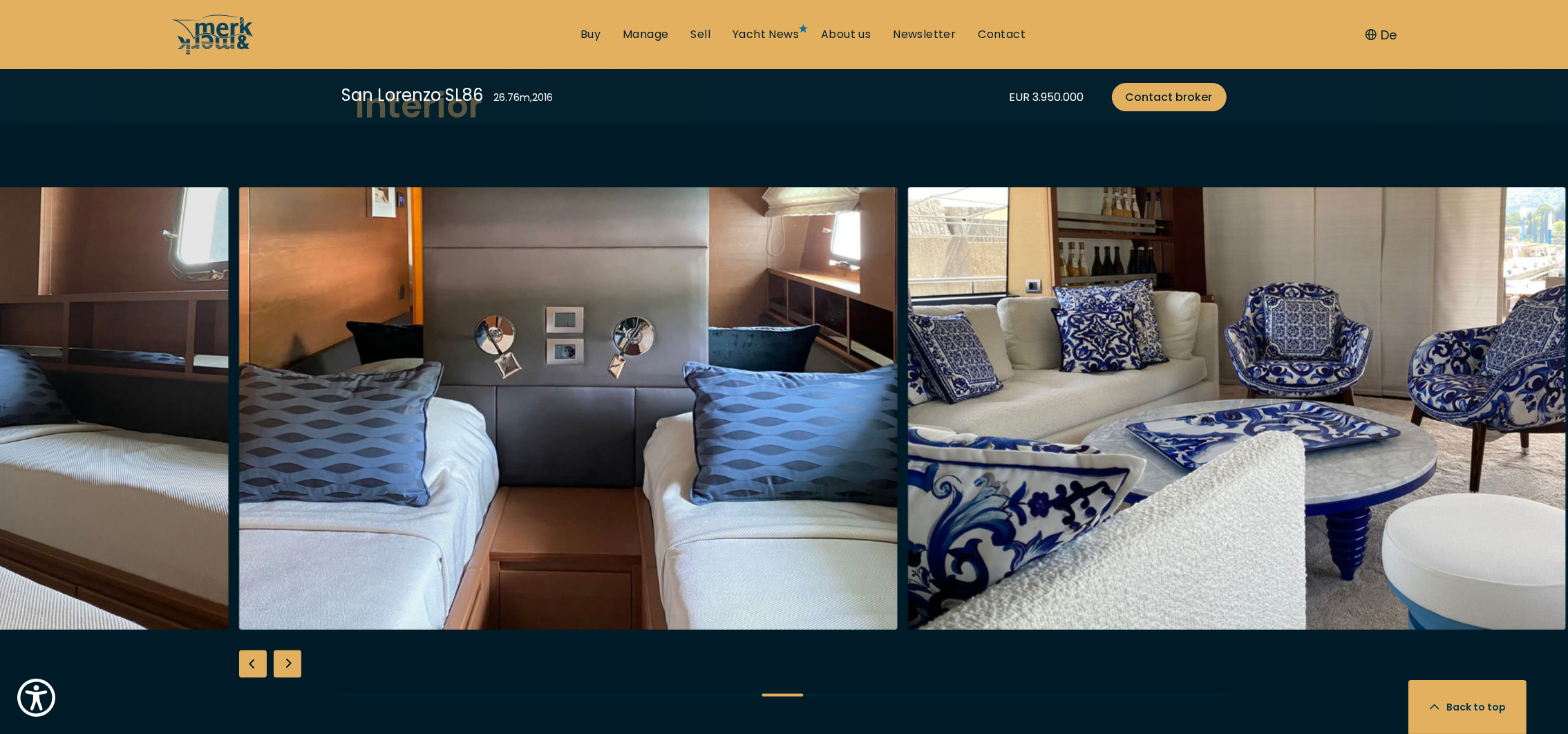
click at [281, 650] on div "Next slide" at bounding box center [287, 664] width 27 height 27
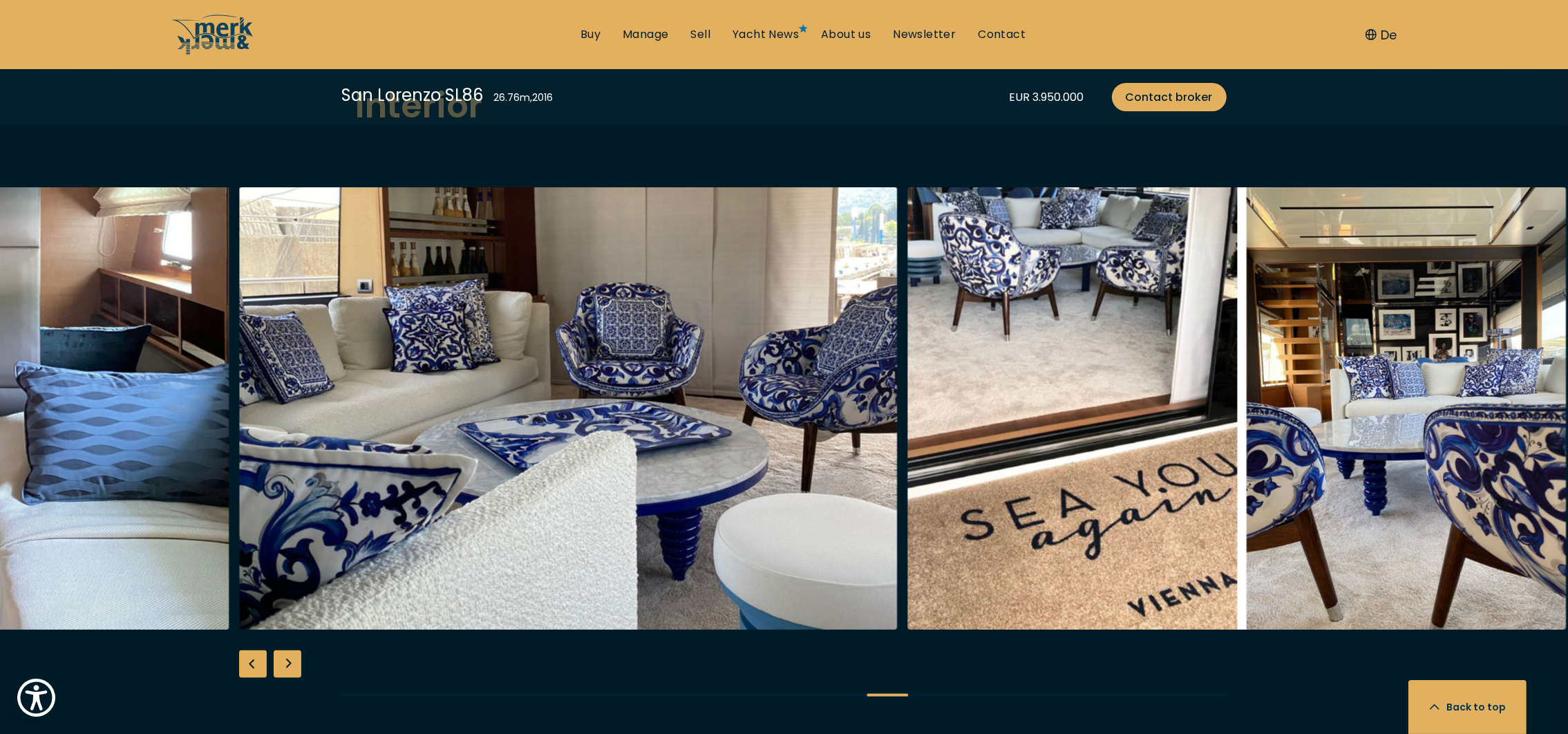
click at [280, 650] on div "Next slide" at bounding box center [287, 664] width 27 height 27
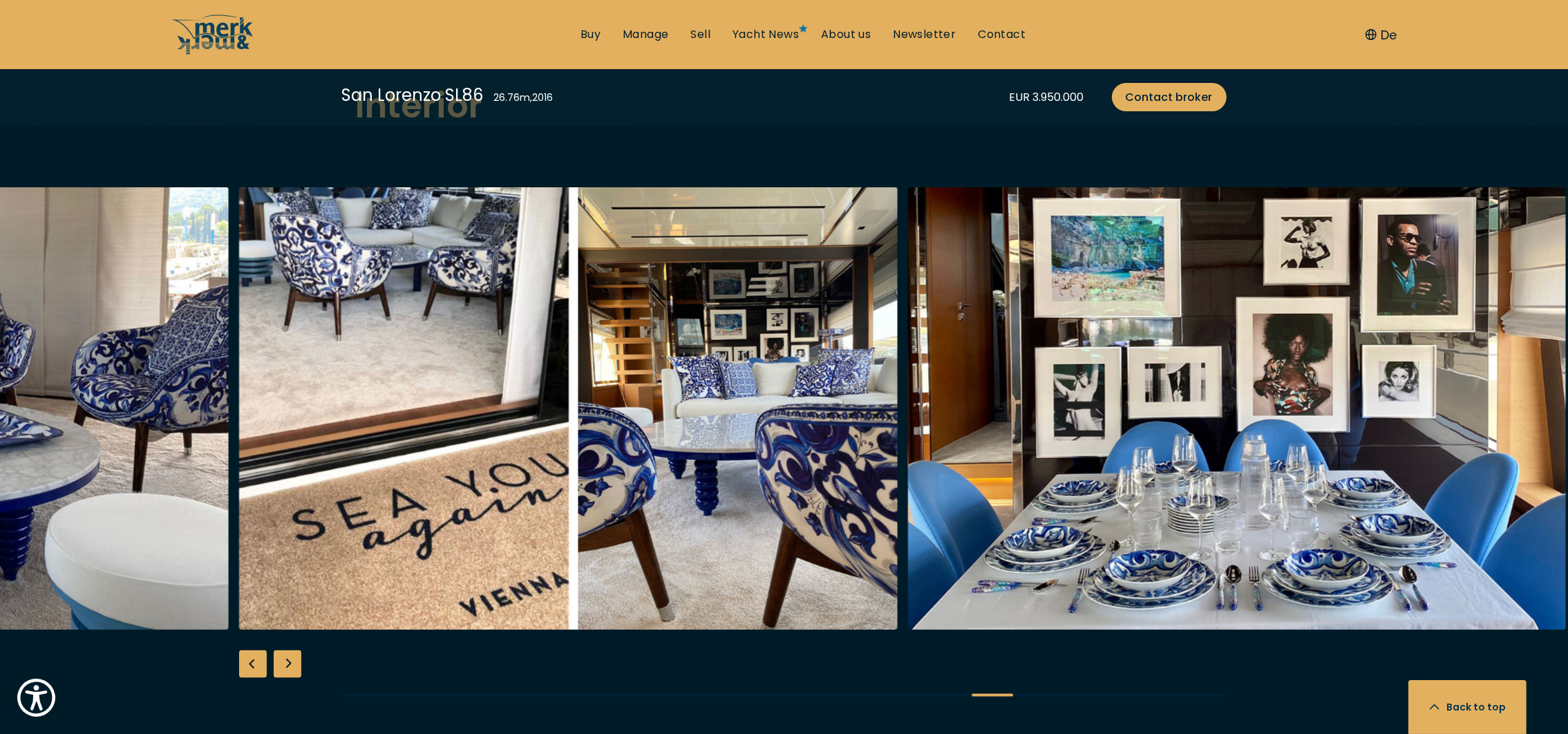
click at [281, 650] on div "Next slide" at bounding box center [287, 664] width 27 height 27
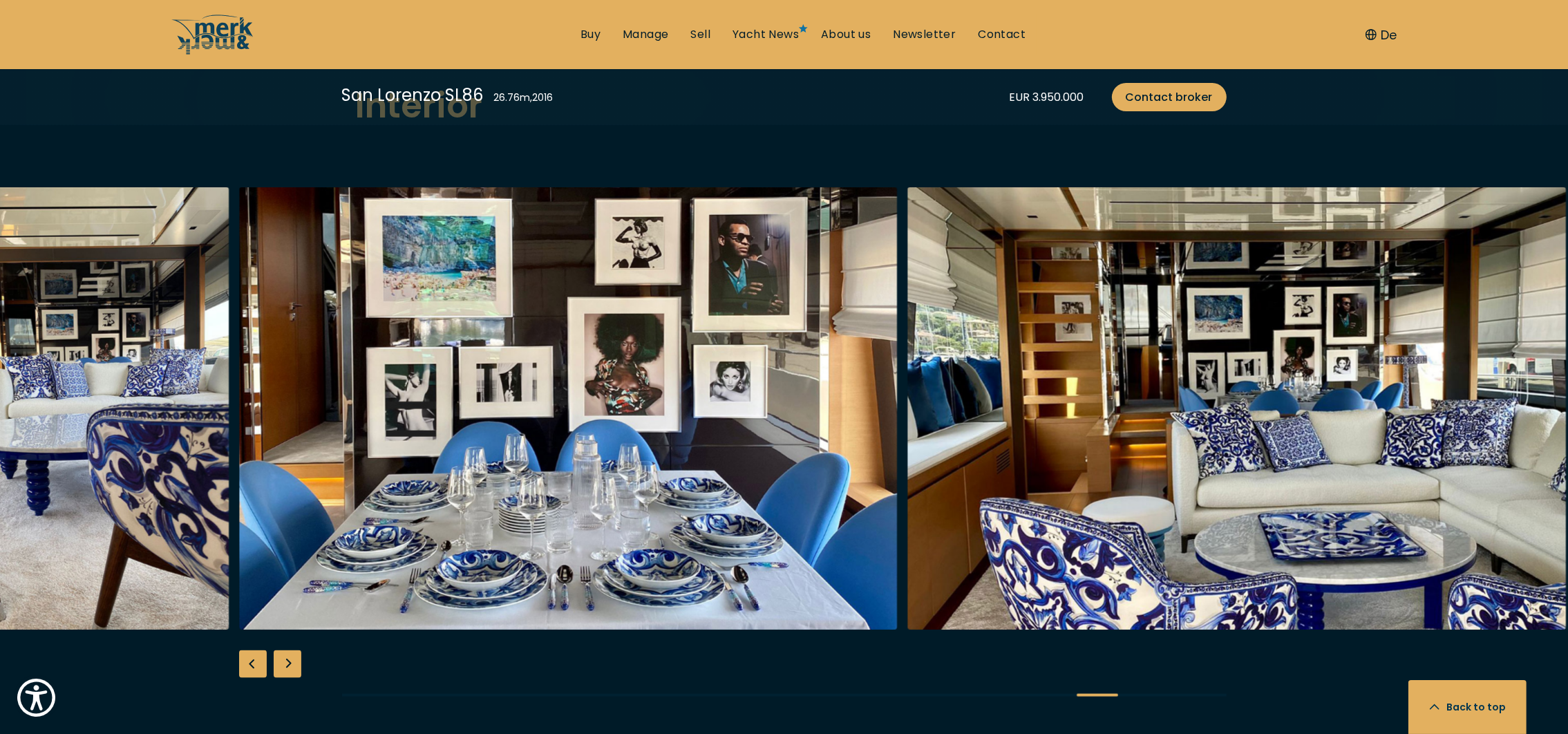
click at [281, 650] on div "Next slide" at bounding box center [287, 664] width 27 height 27
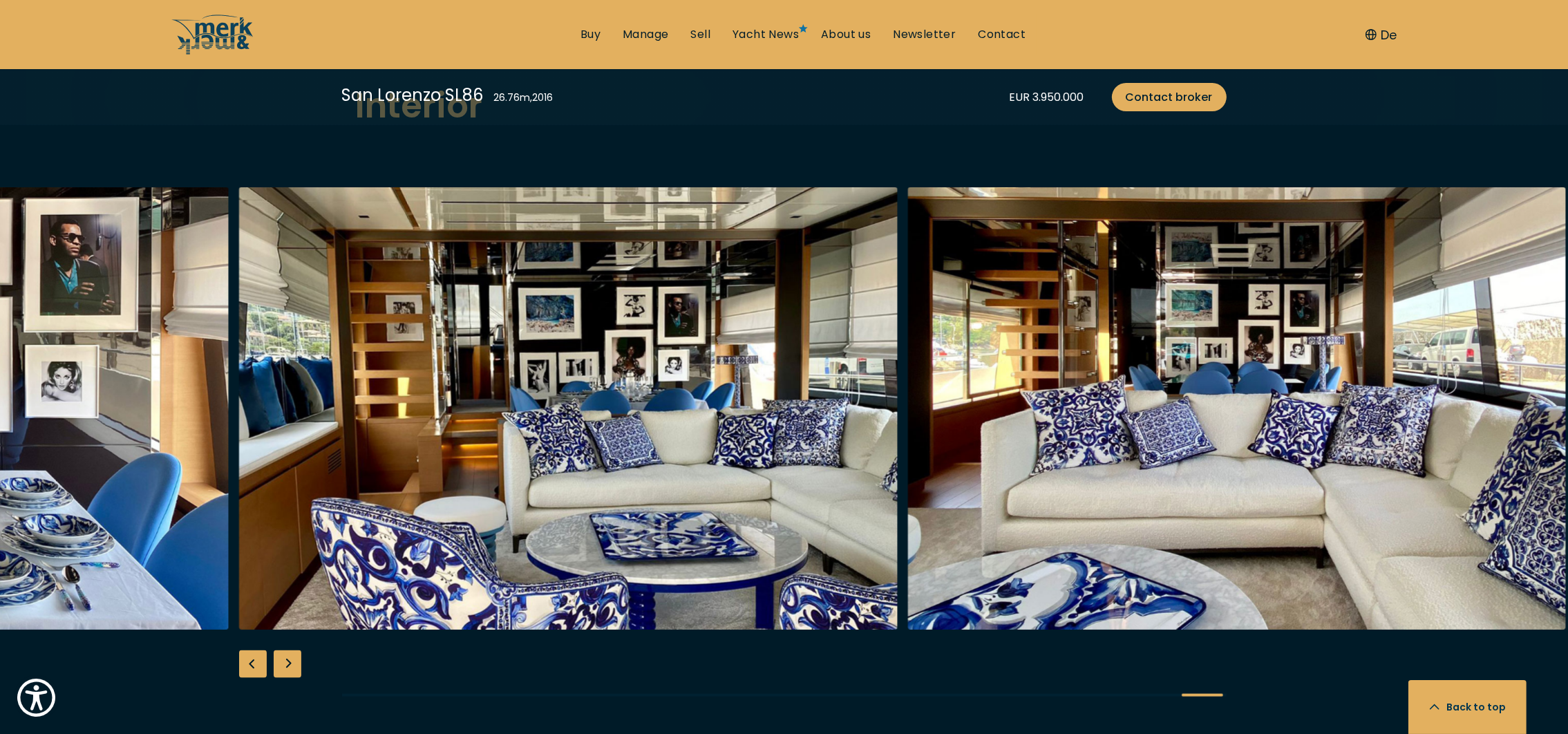
click at [282, 650] on div "Next slide" at bounding box center [287, 664] width 27 height 27
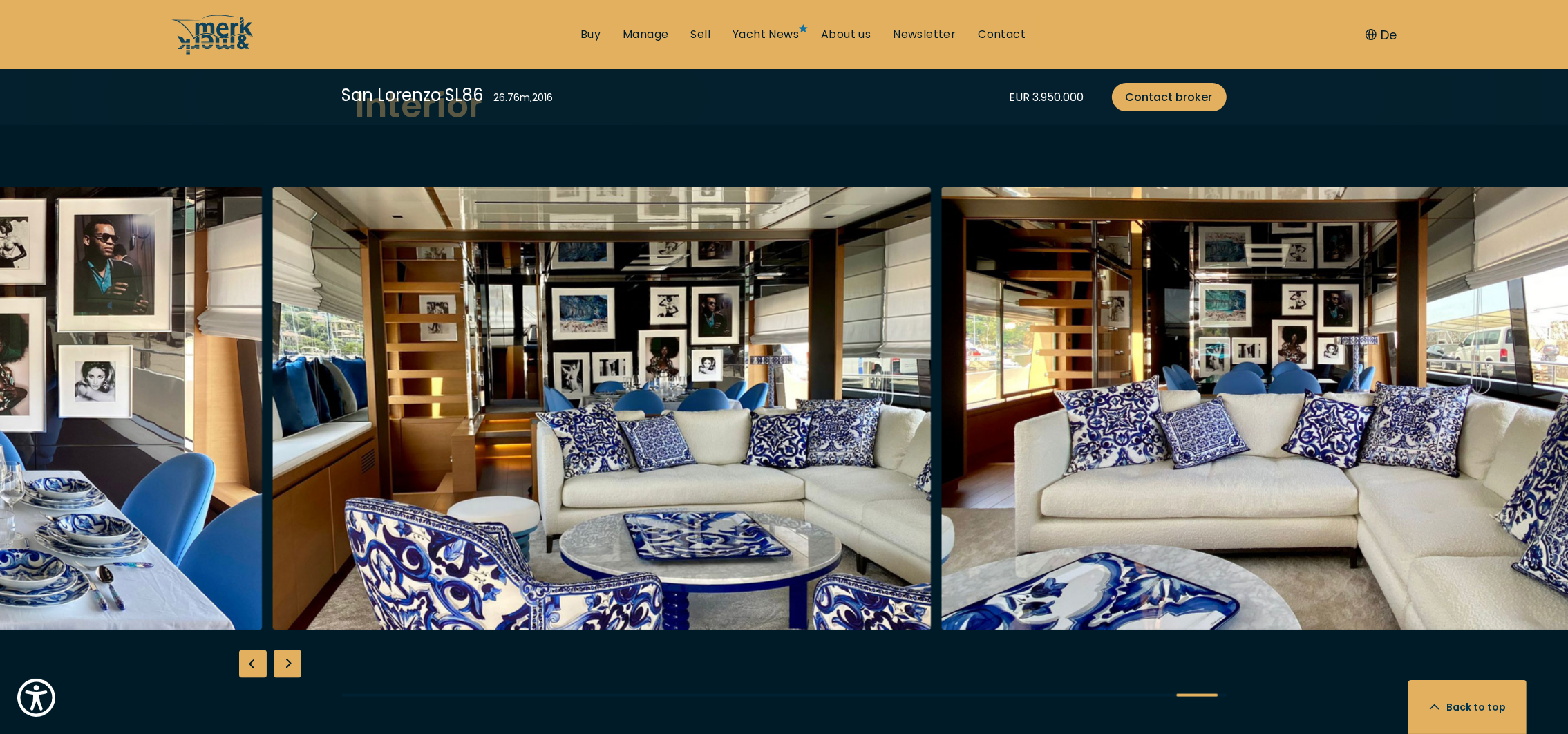
click at [288, 650] on div "Next slide" at bounding box center [287, 664] width 27 height 27
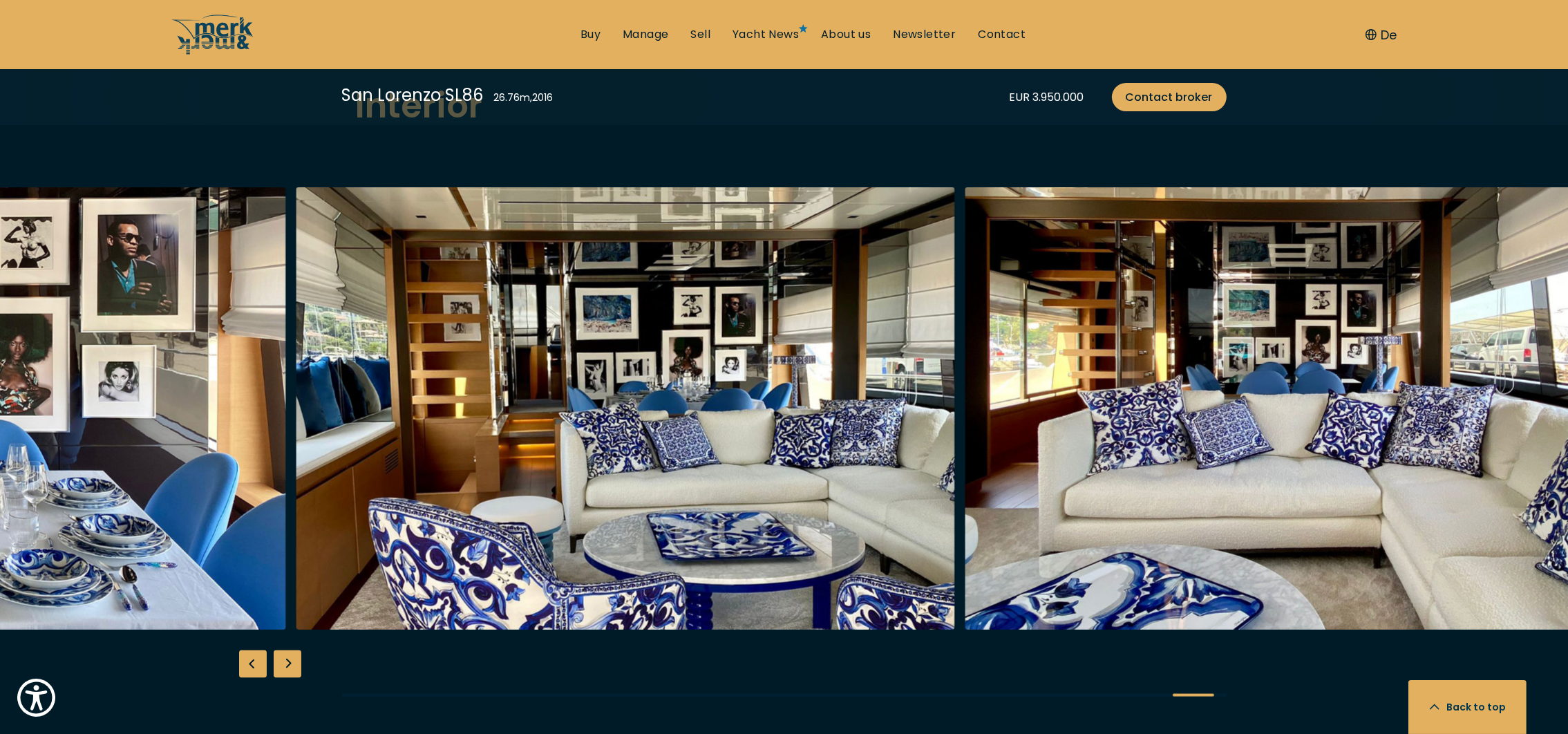
click at [287, 650] on div "Next slide" at bounding box center [287, 664] width 27 height 27
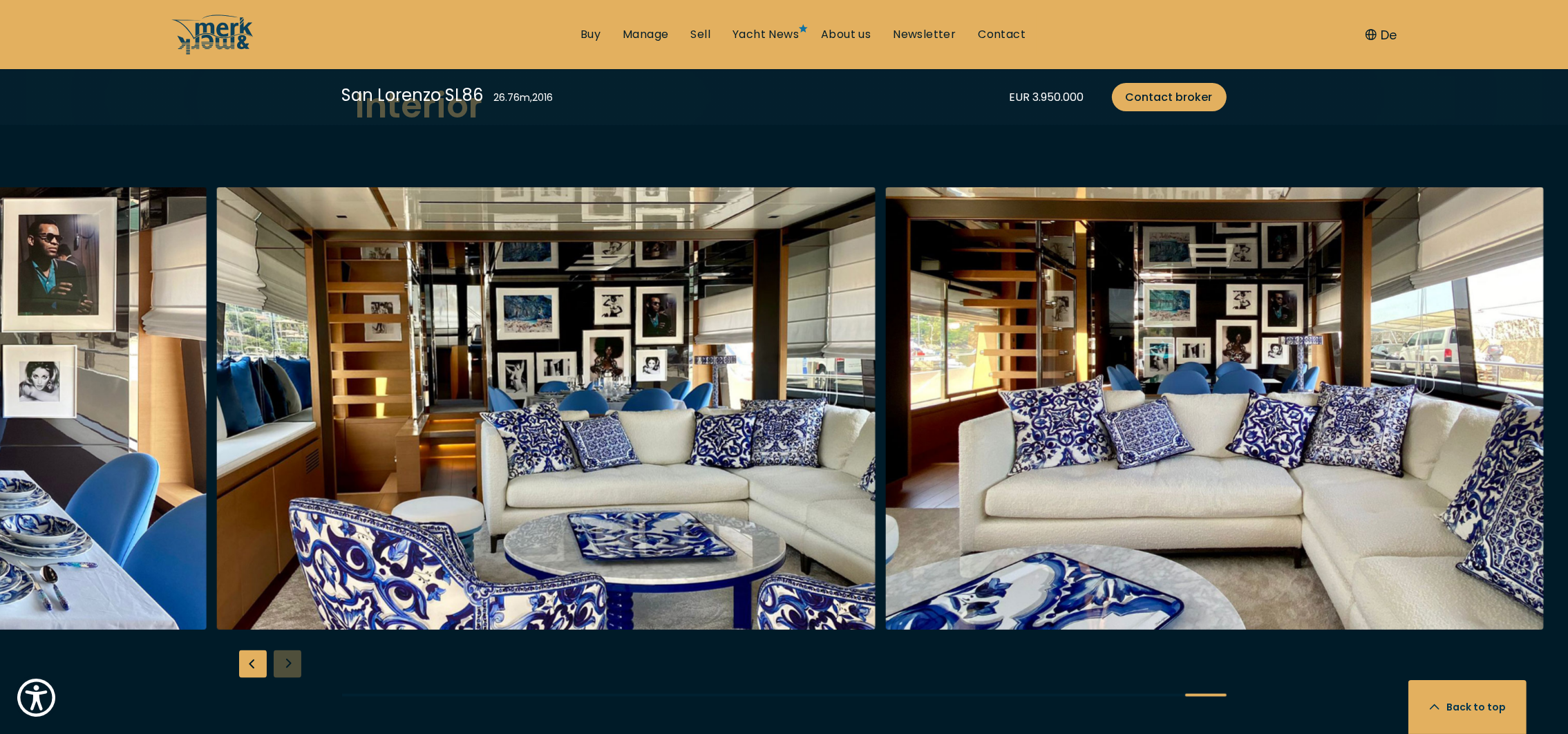
click at [287, 637] on div at bounding box center [784, 453] width 1568 height 532
click at [288, 638] on div at bounding box center [784, 453] width 1568 height 532
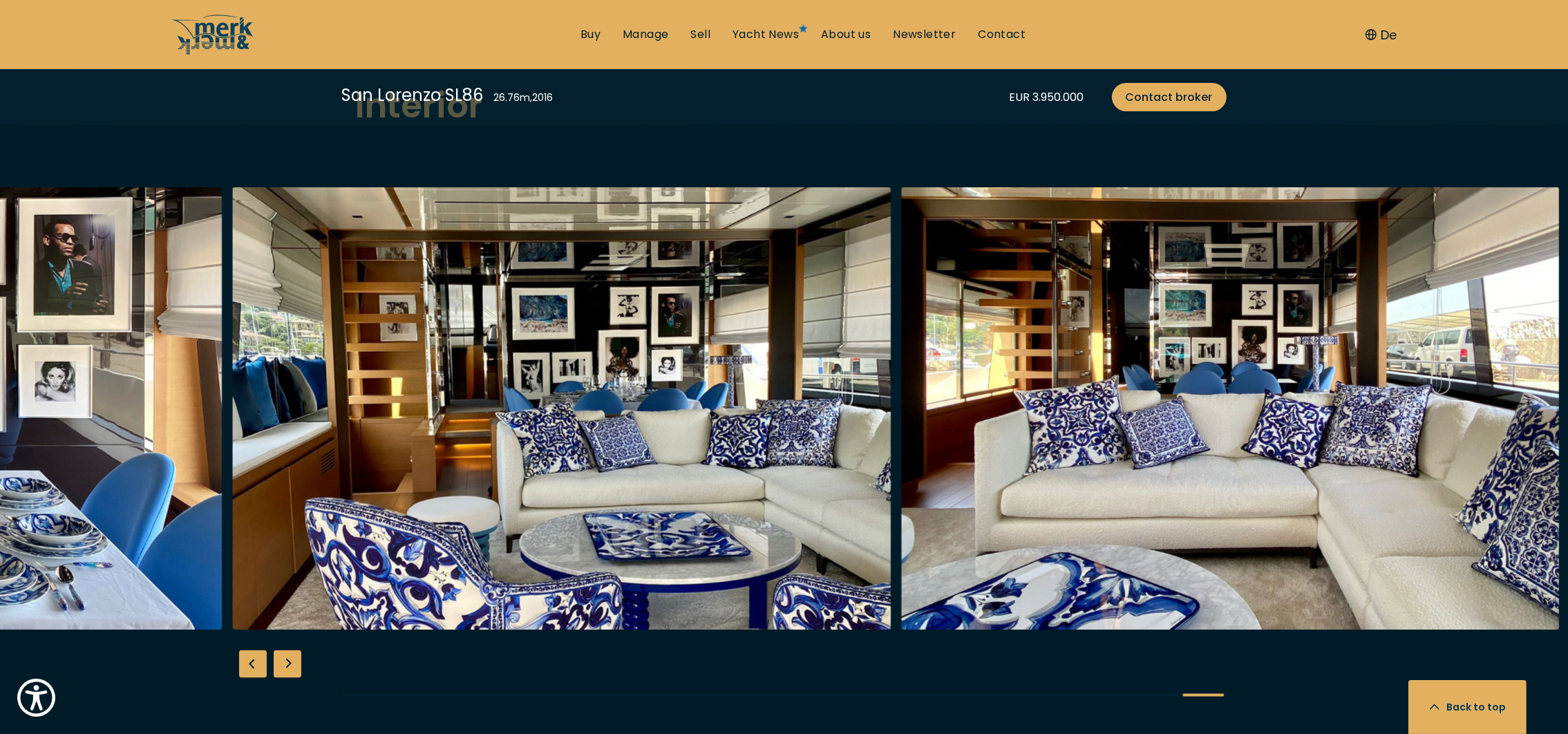
click at [290, 650] on div "Next slide" at bounding box center [287, 664] width 27 height 27
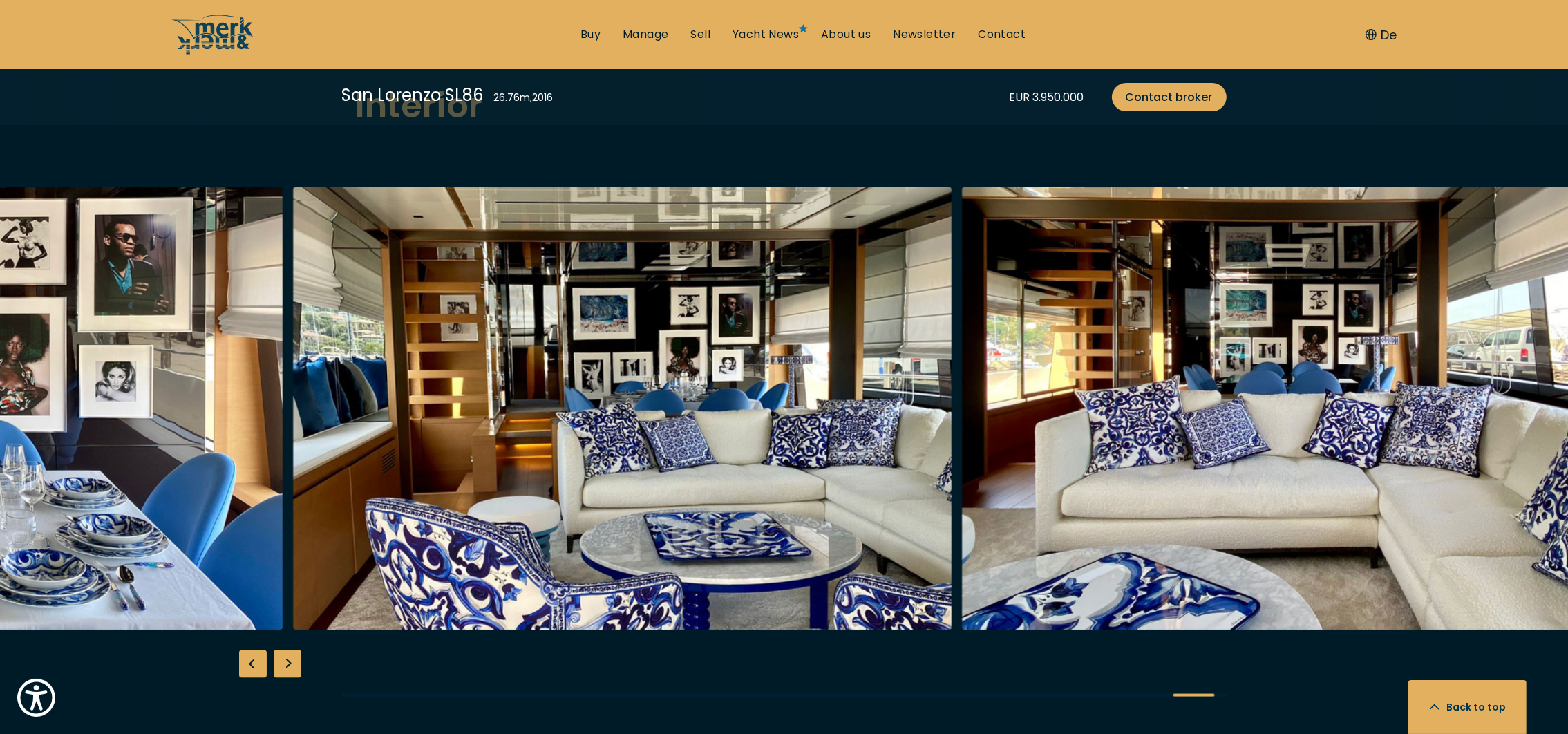
click at [291, 650] on div "Next slide" at bounding box center [287, 664] width 27 height 27
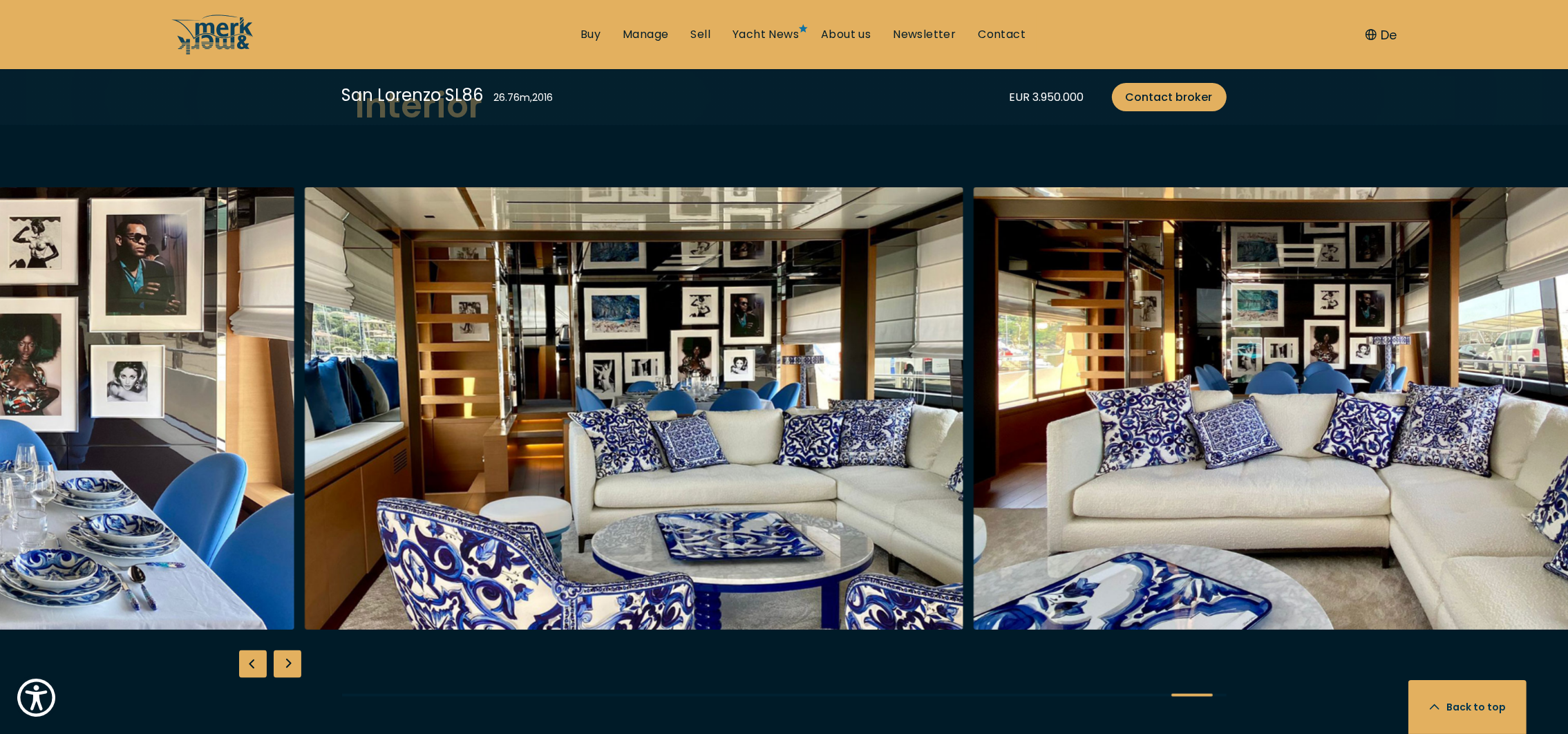
click at [285, 650] on div "Next slide" at bounding box center [287, 664] width 27 height 27
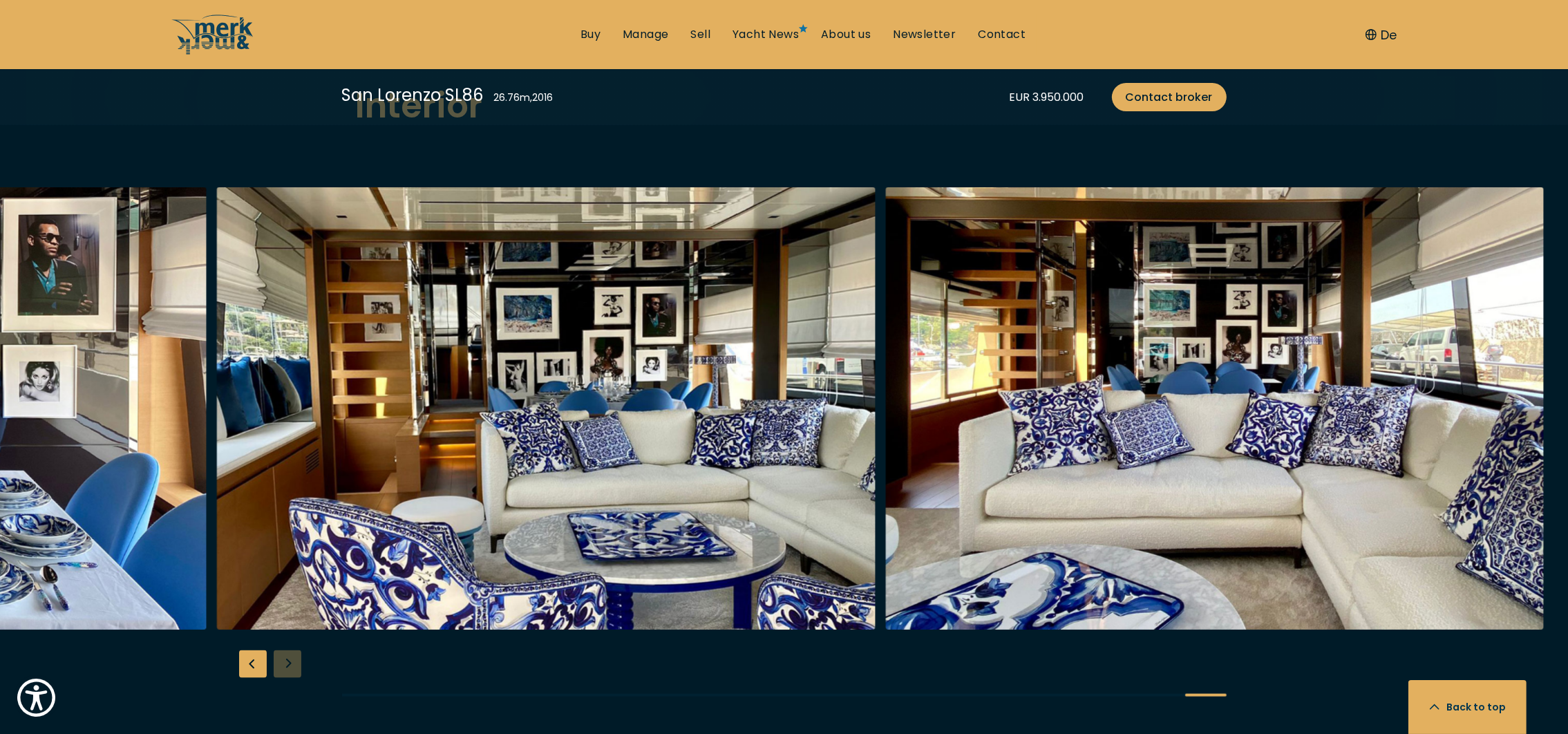
click at [255, 650] on div "Previous slide" at bounding box center [253, 664] width 27 height 27
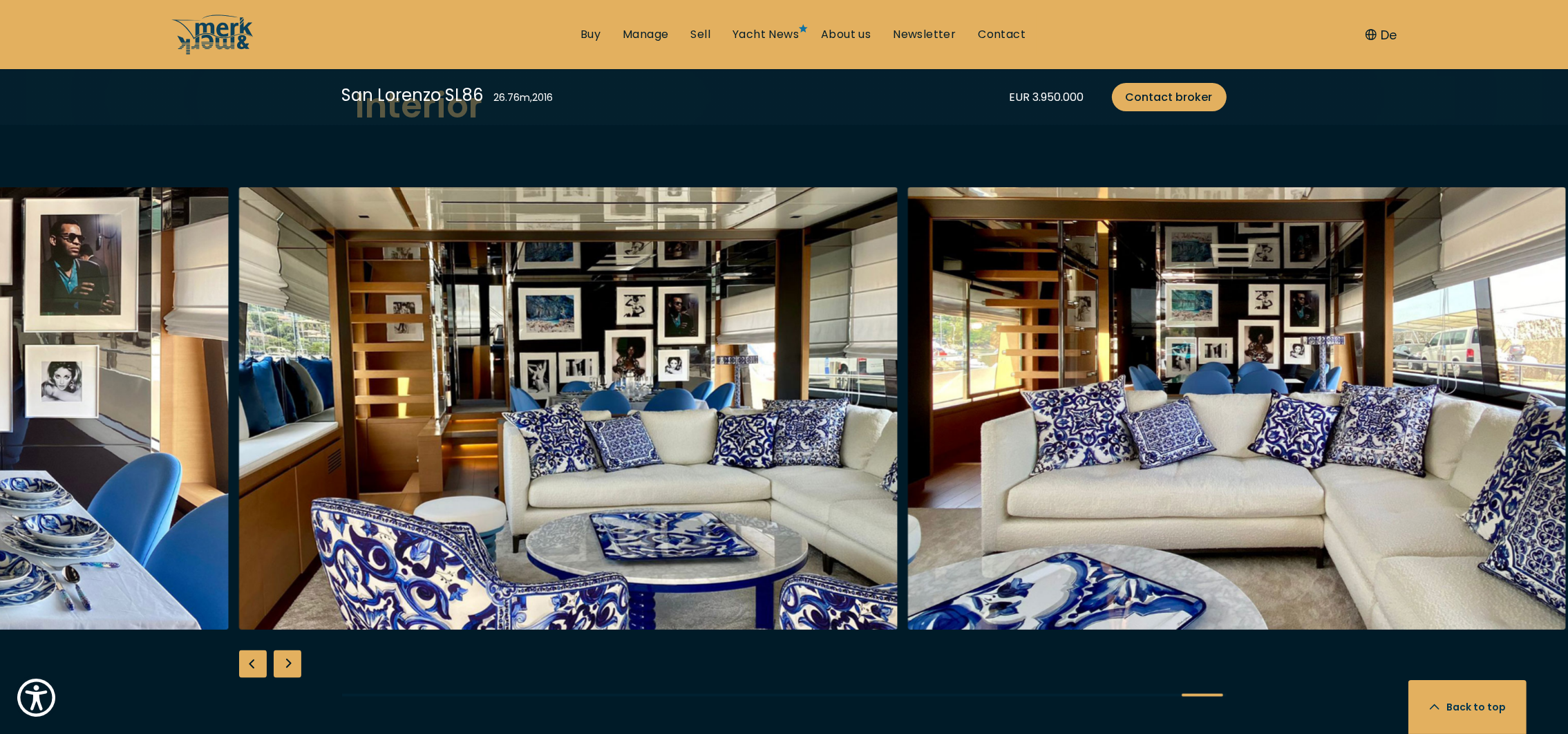
click at [255, 650] on div "Previous slide" at bounding box center [253, 664] width 27 height 27
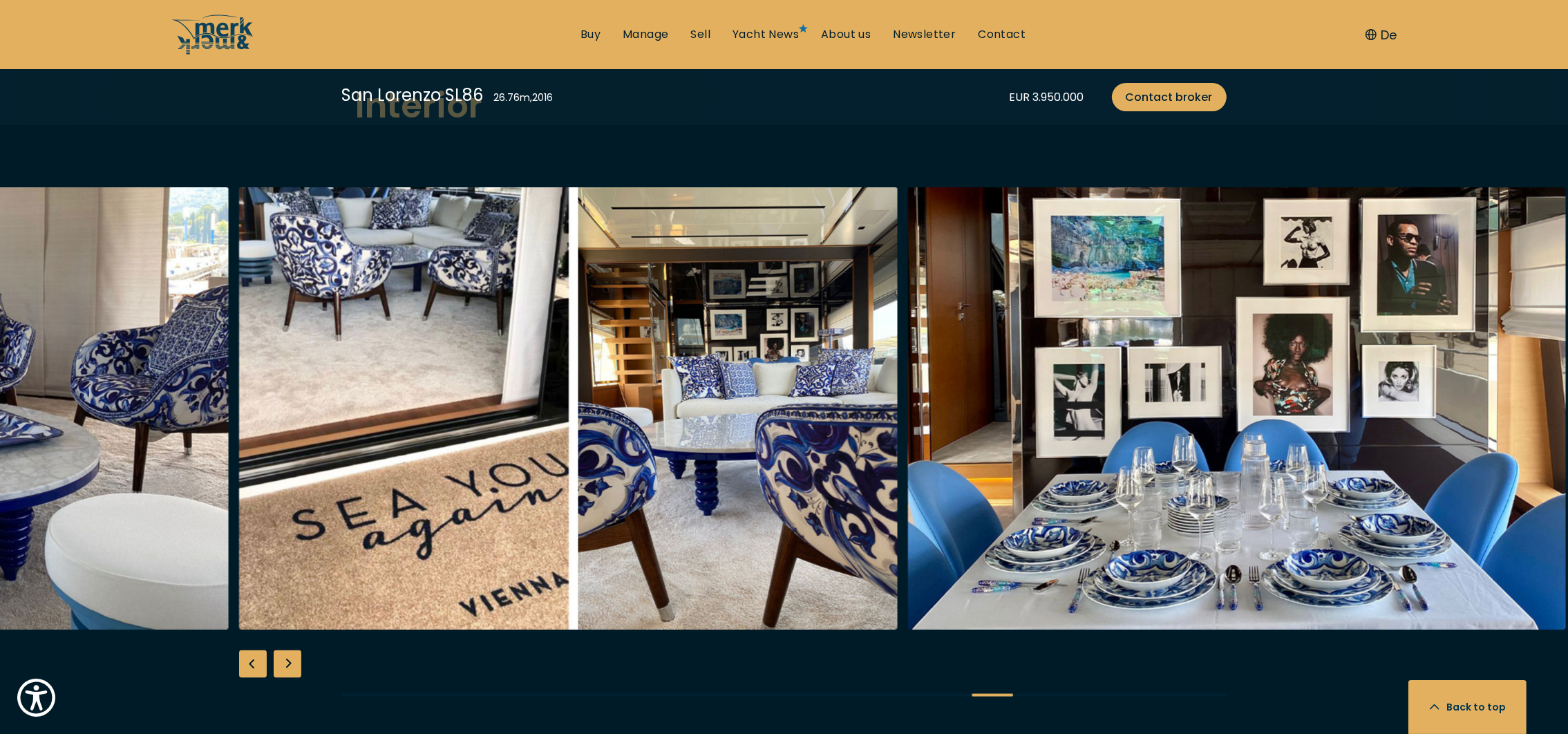
click at [255, 650] on div "Previous slide" at bounding box center [253, 664] width 27 height 27
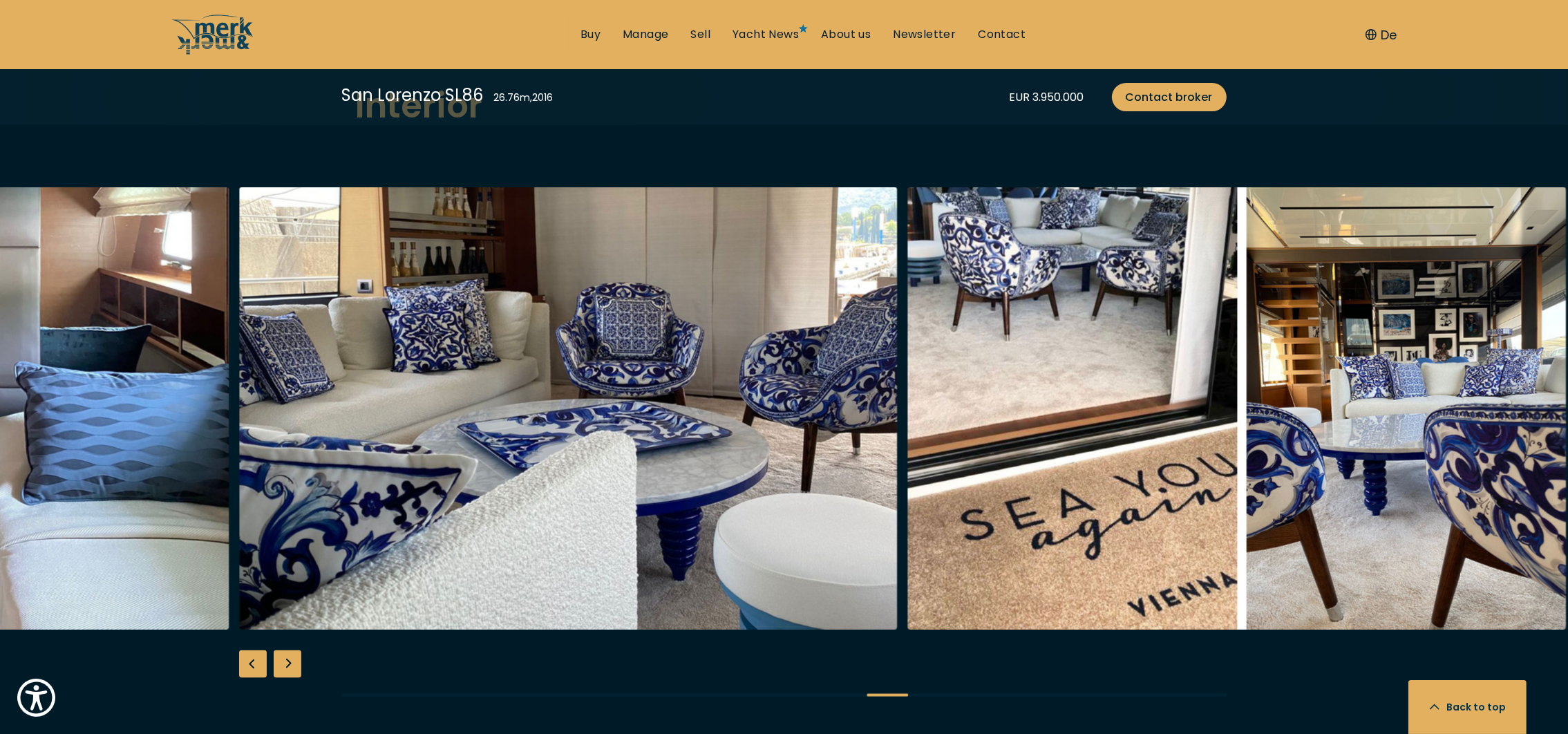
click at [255, 650] on div "Previous slide" at bounding box center [253, 664] width 27 height 27
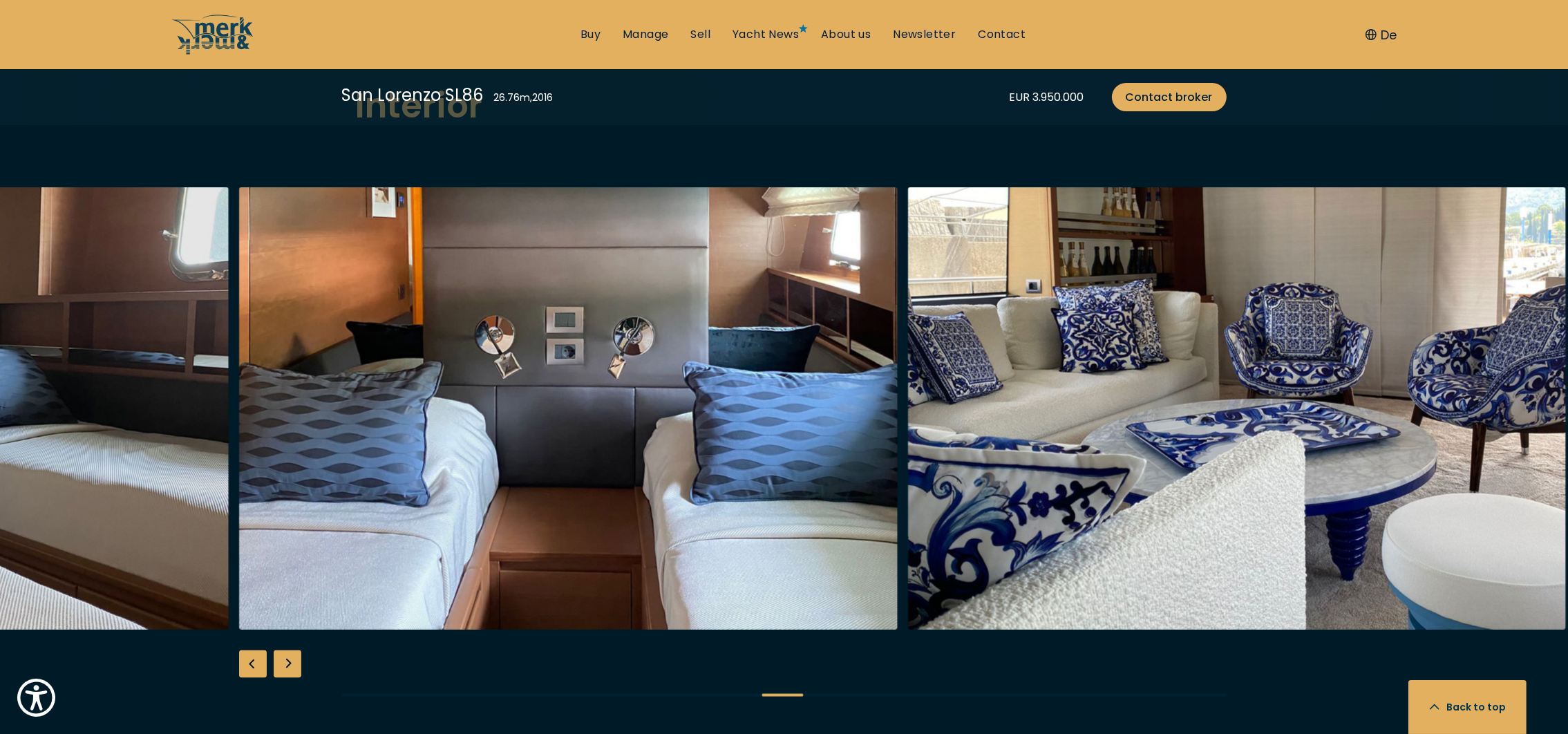
click at [255, 650] on div "Previous slide" at bounding box center [253, 664] width 27 height 27
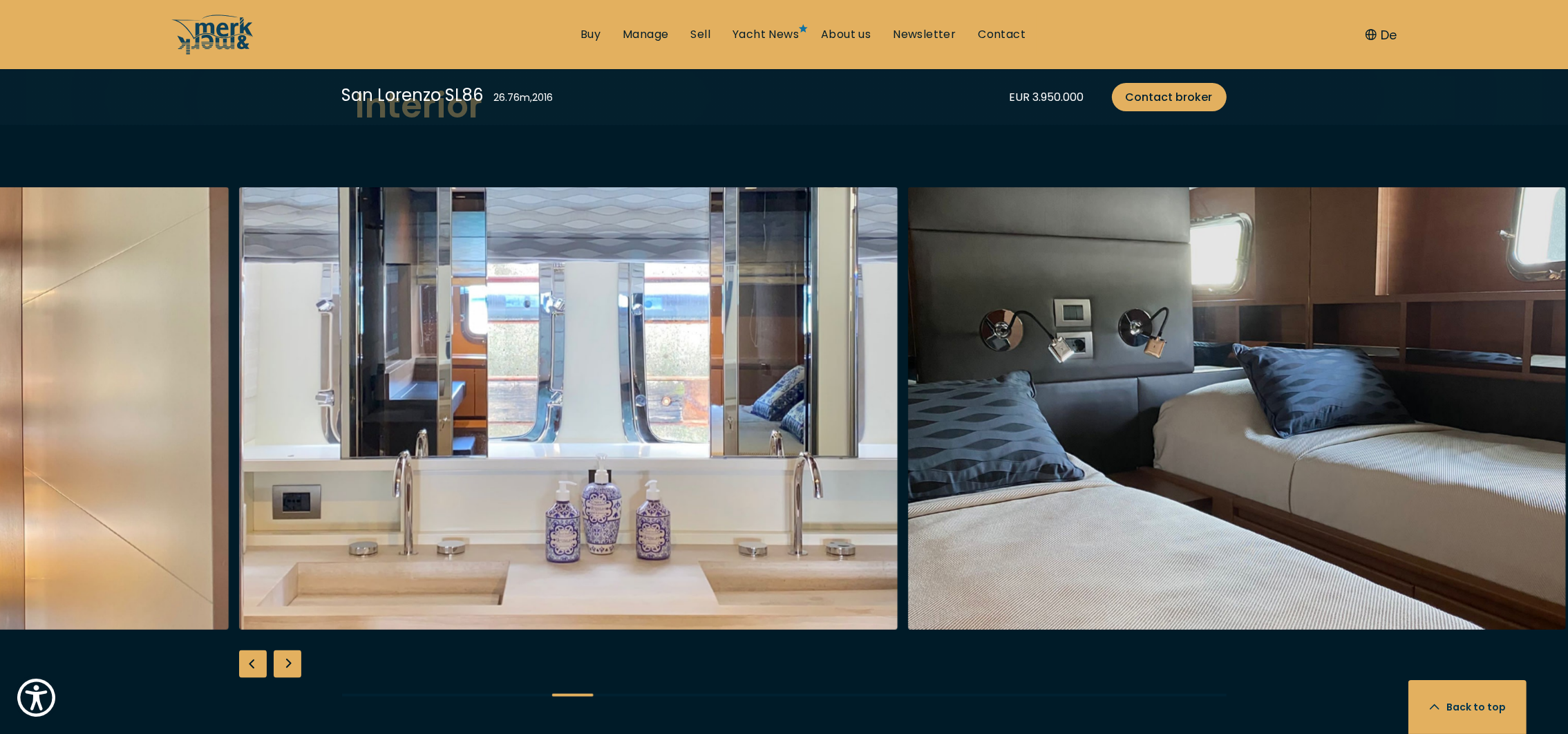
click at [255, 650] on div "Previous slide" at bounding box center [253, 664] width 27 height 27
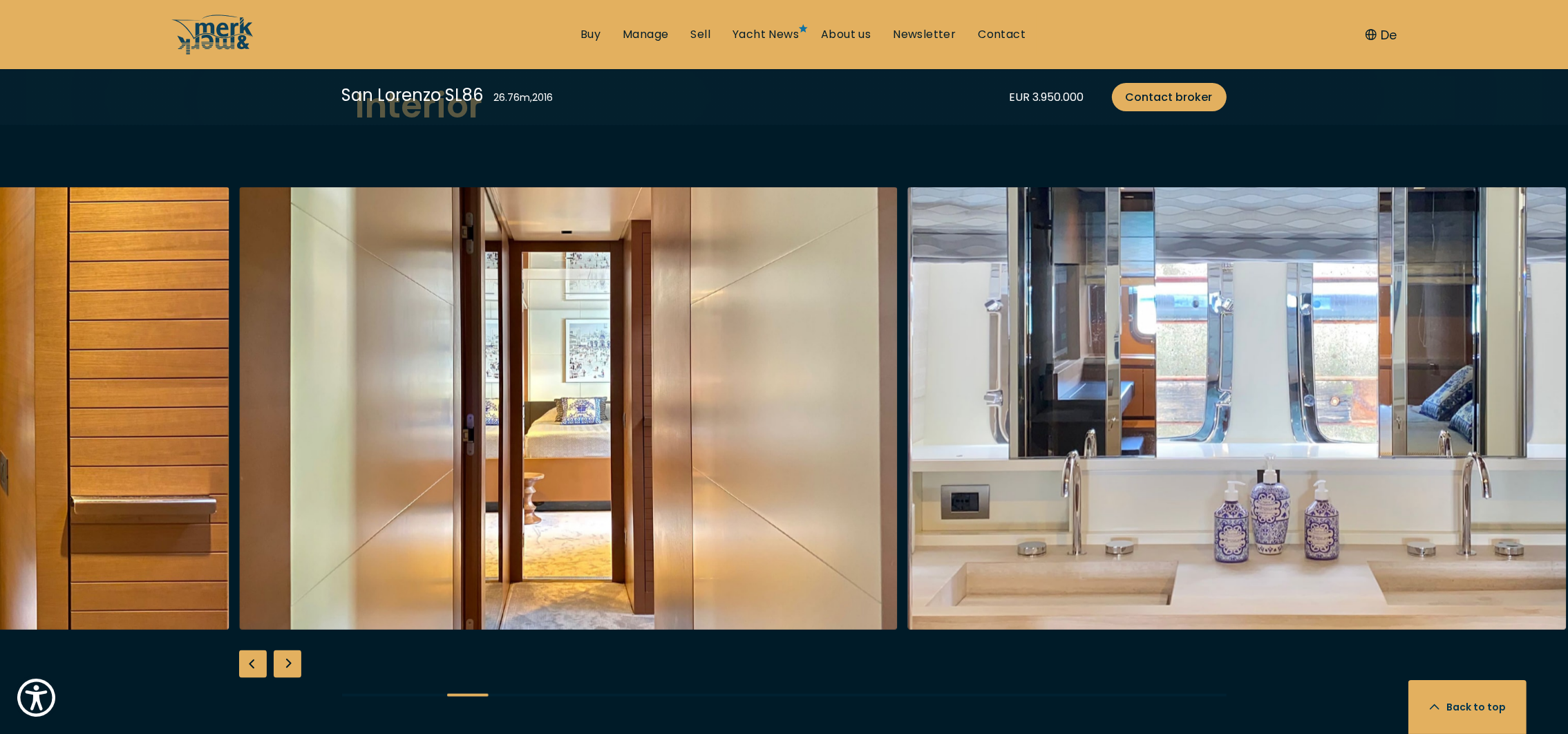
click at [255, 650] on div "Previous slide" at bounding box center [253, 664] width 27 height 27
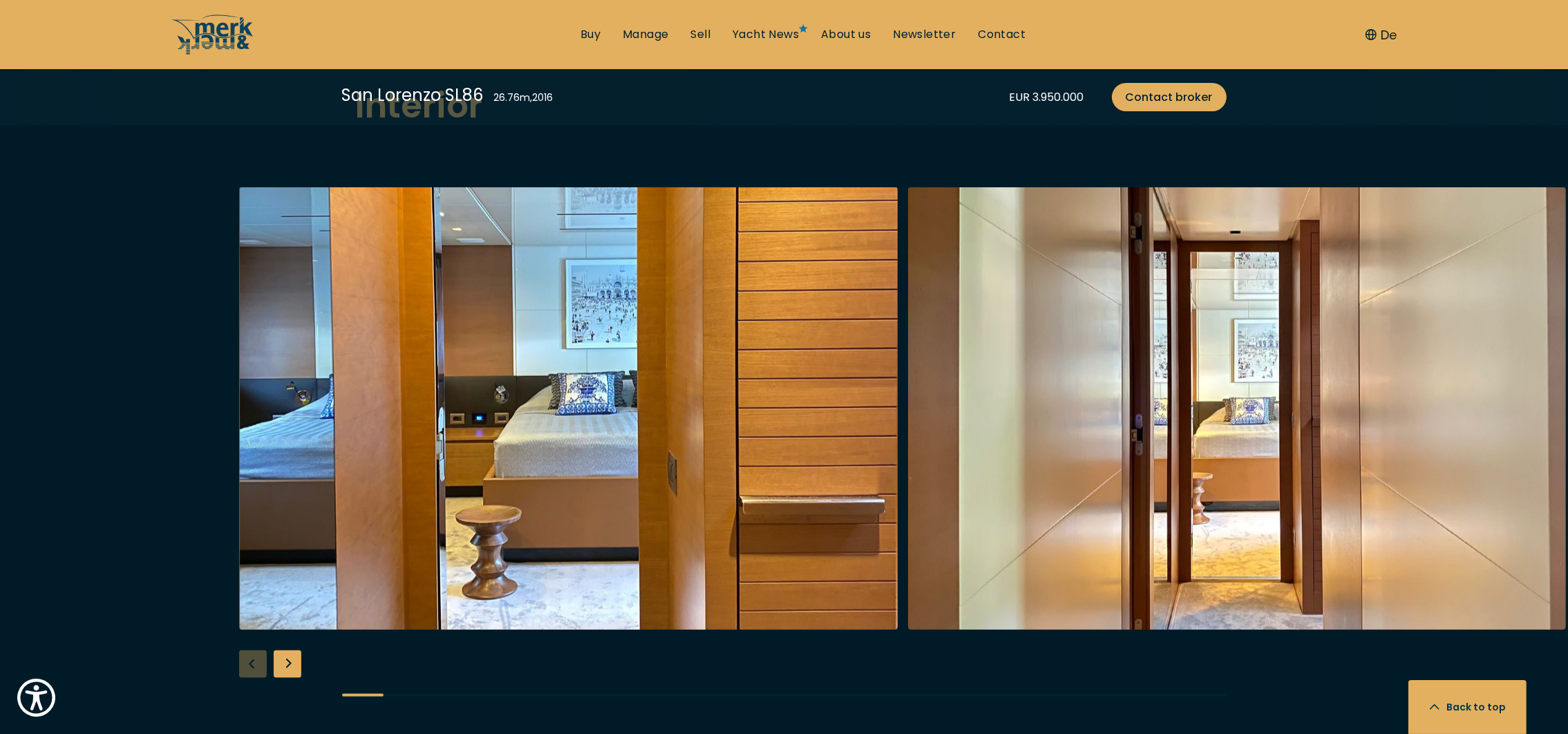
click at [255, 640] on div at bounding box center [784, 453] width 1568 height 532
click at [258, 641] on div at bounding box center [784, 453] width 1568 height 532
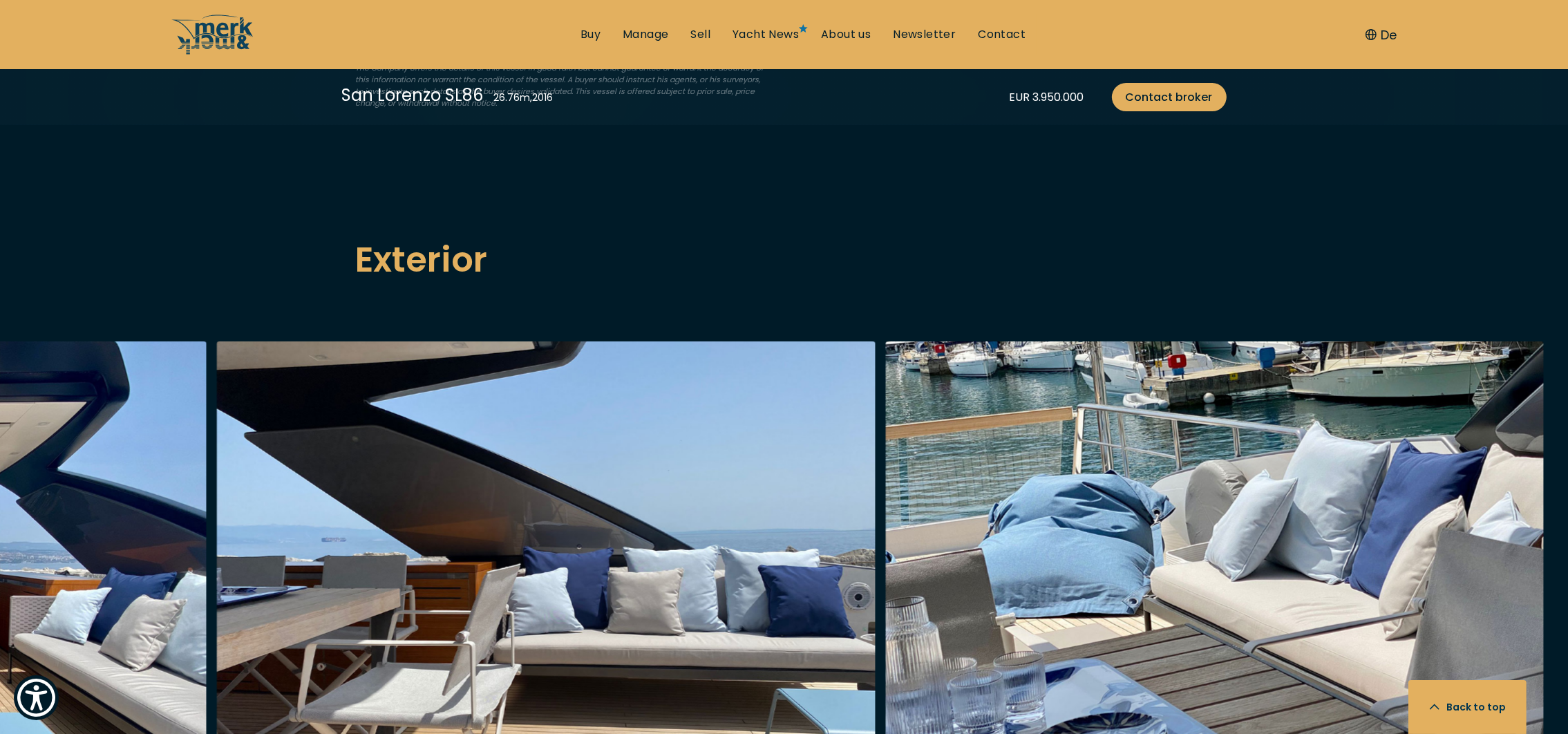
scroll to position [1762, 0]
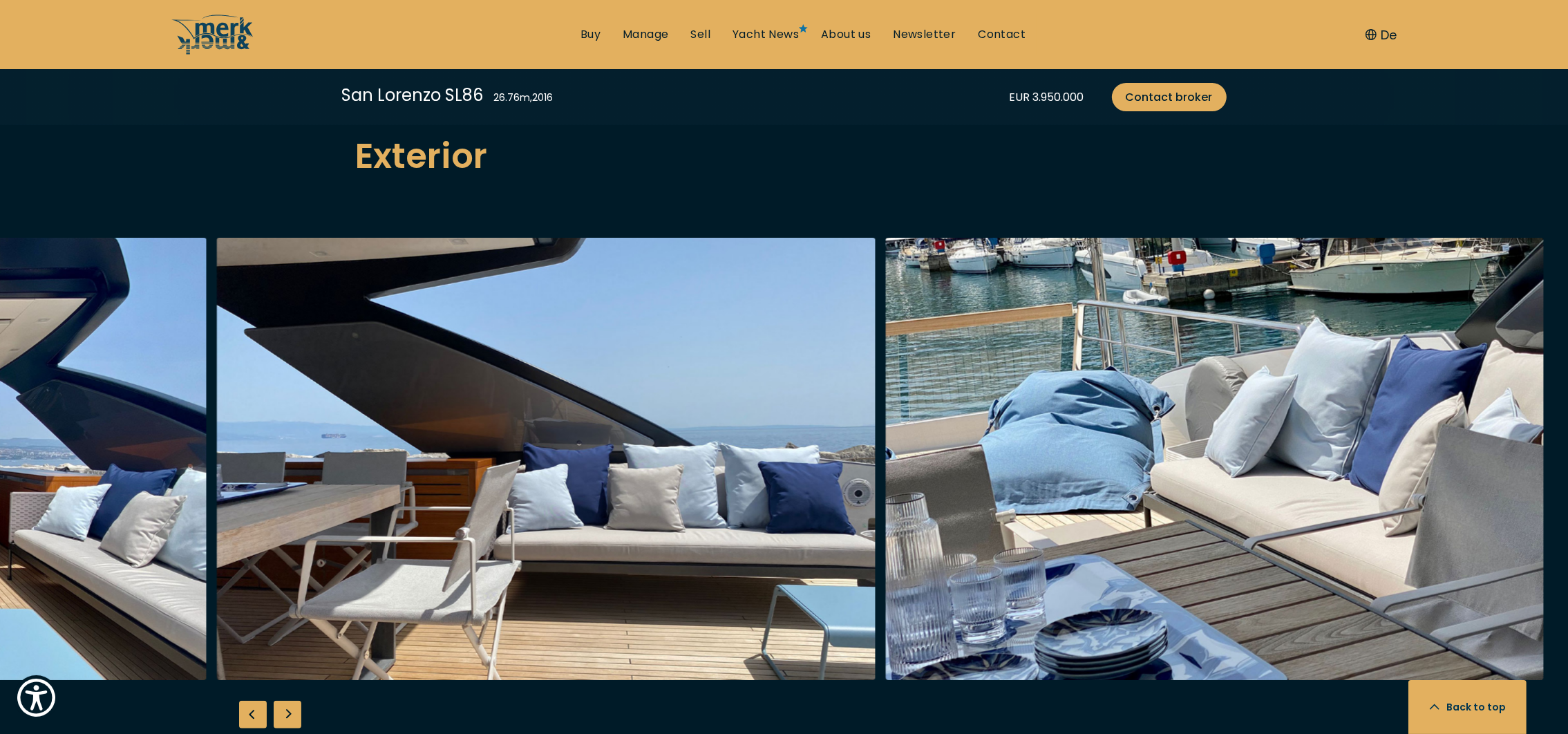
click at [283, 701] on div "Next slide" at bounding box center [287, 714] width 27 height 27
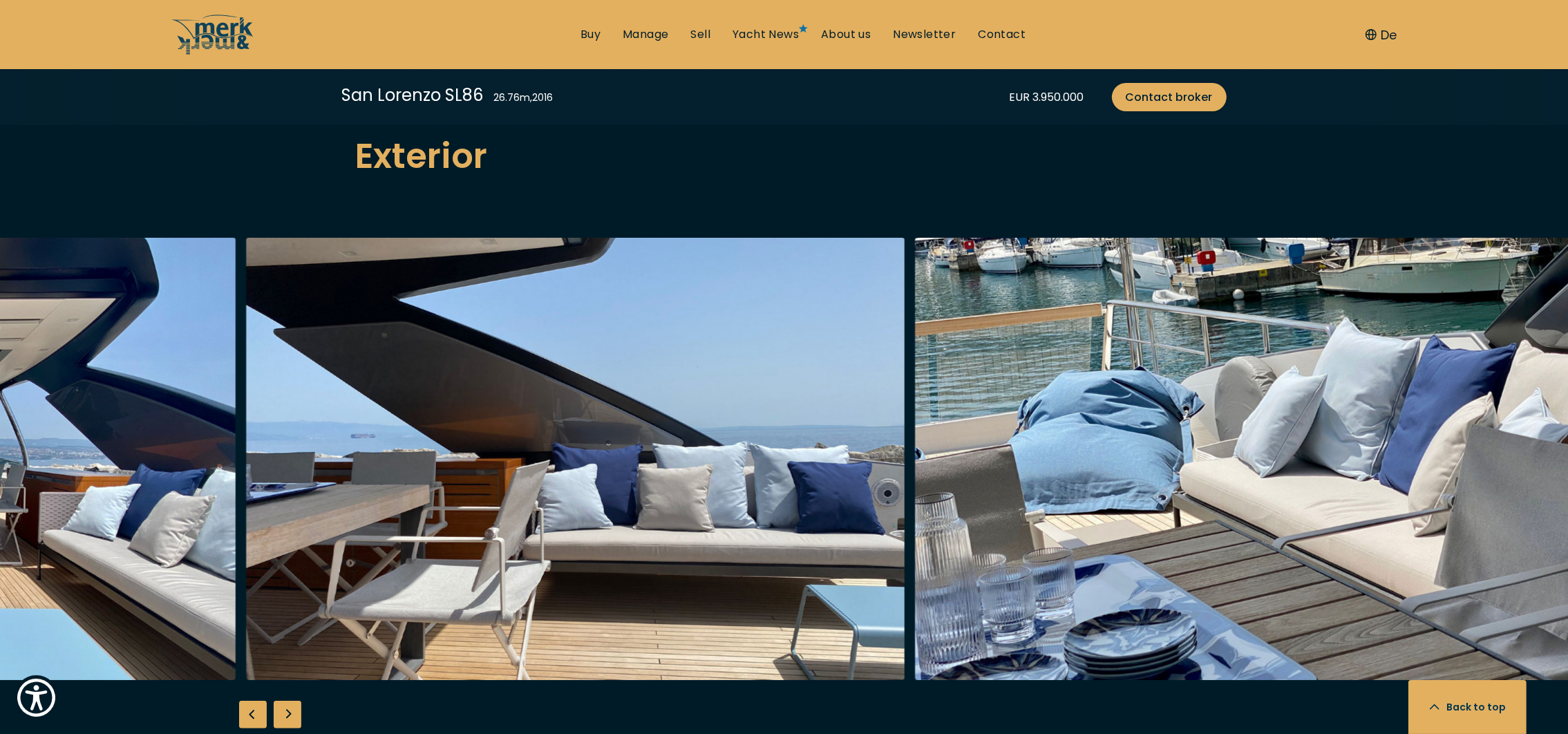
click at [284, 701] on div "Next slide" at bounding box center [287, 714] width 27 height 27
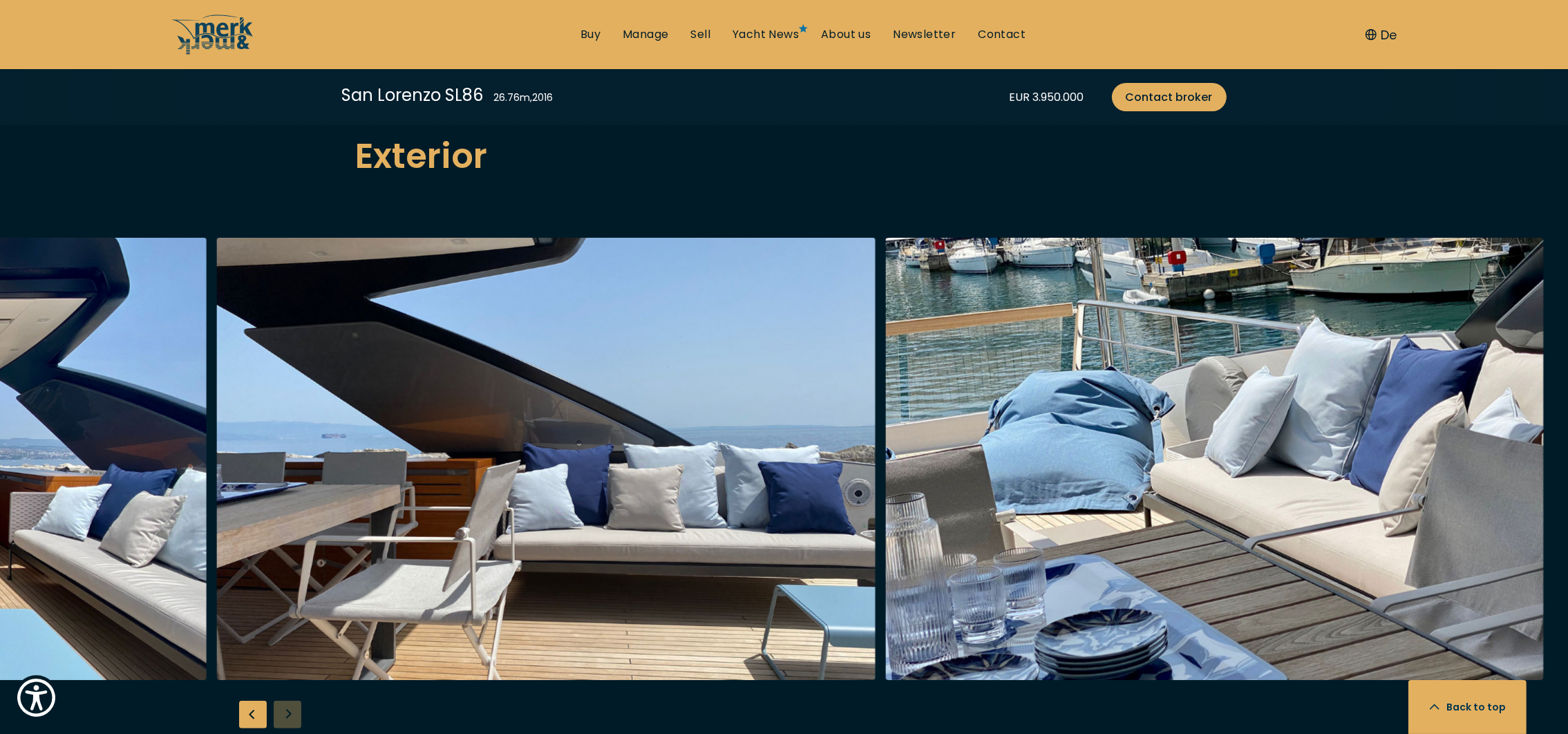
click at [284, 689] on div at bounding box center [784, 504] width 1568 height 532
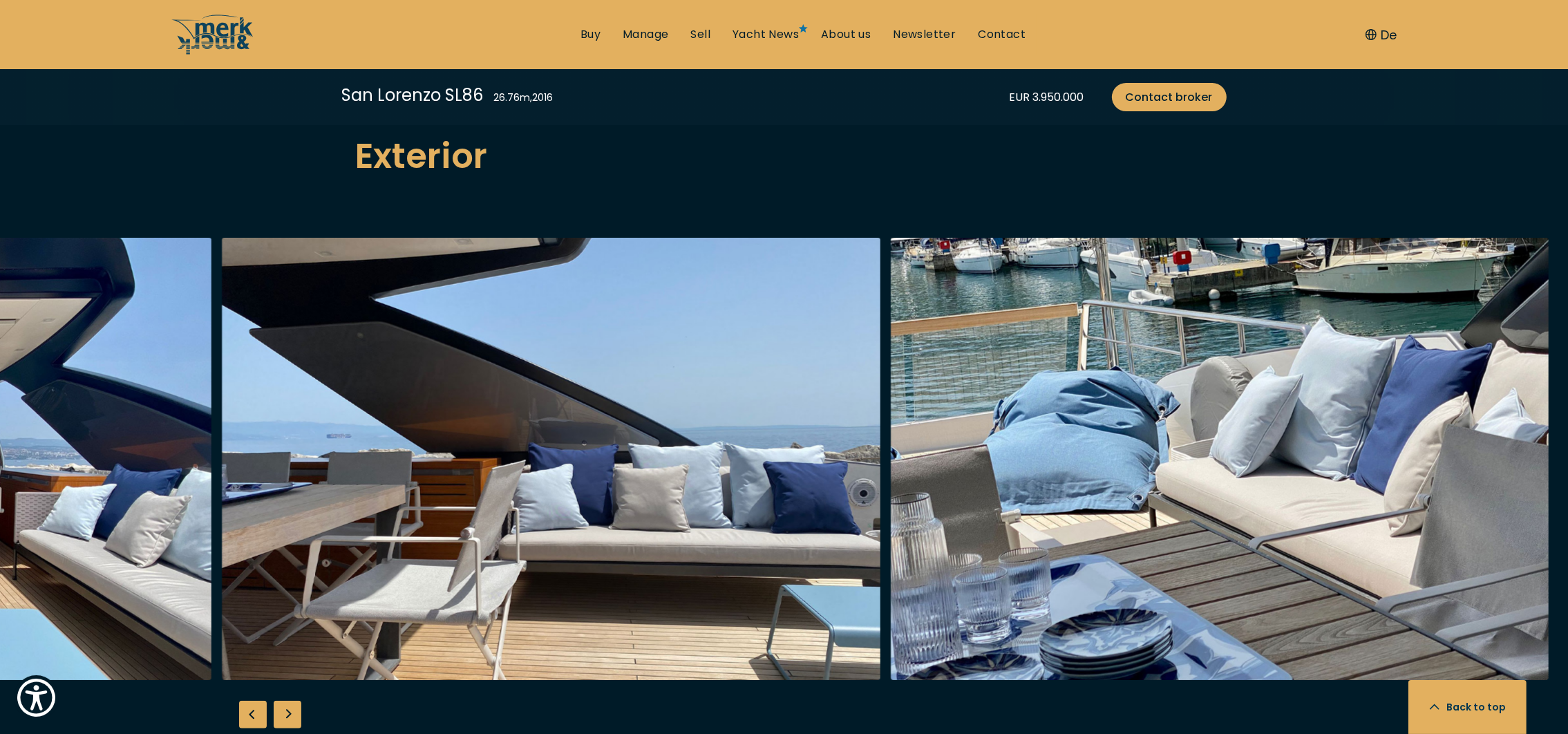
click at [284, 701] on div "Next slide" at bounding box center [287, 714] width 27 height 27
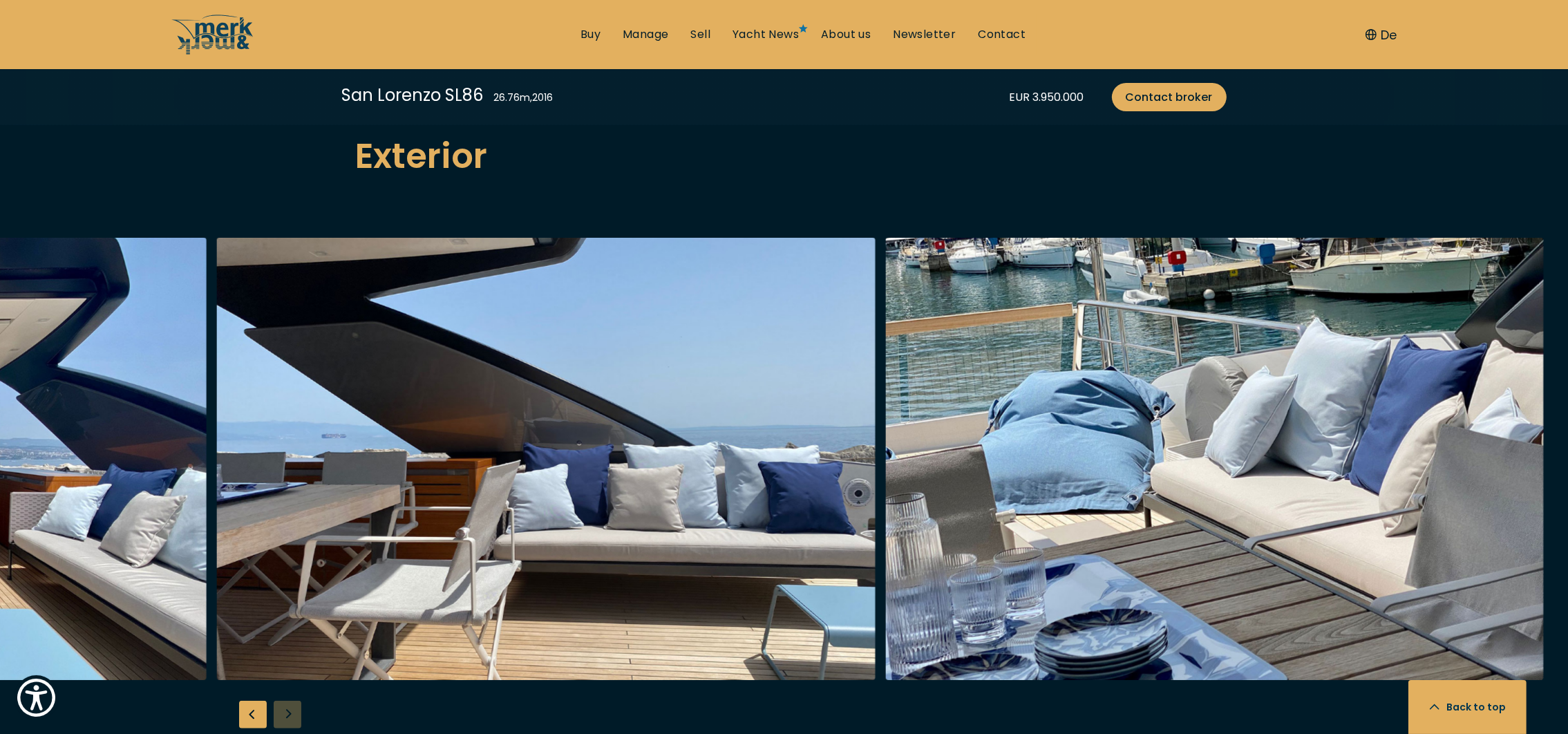
click at [287, 690] on div at bounding box center [784, 504] width 1568 height 532
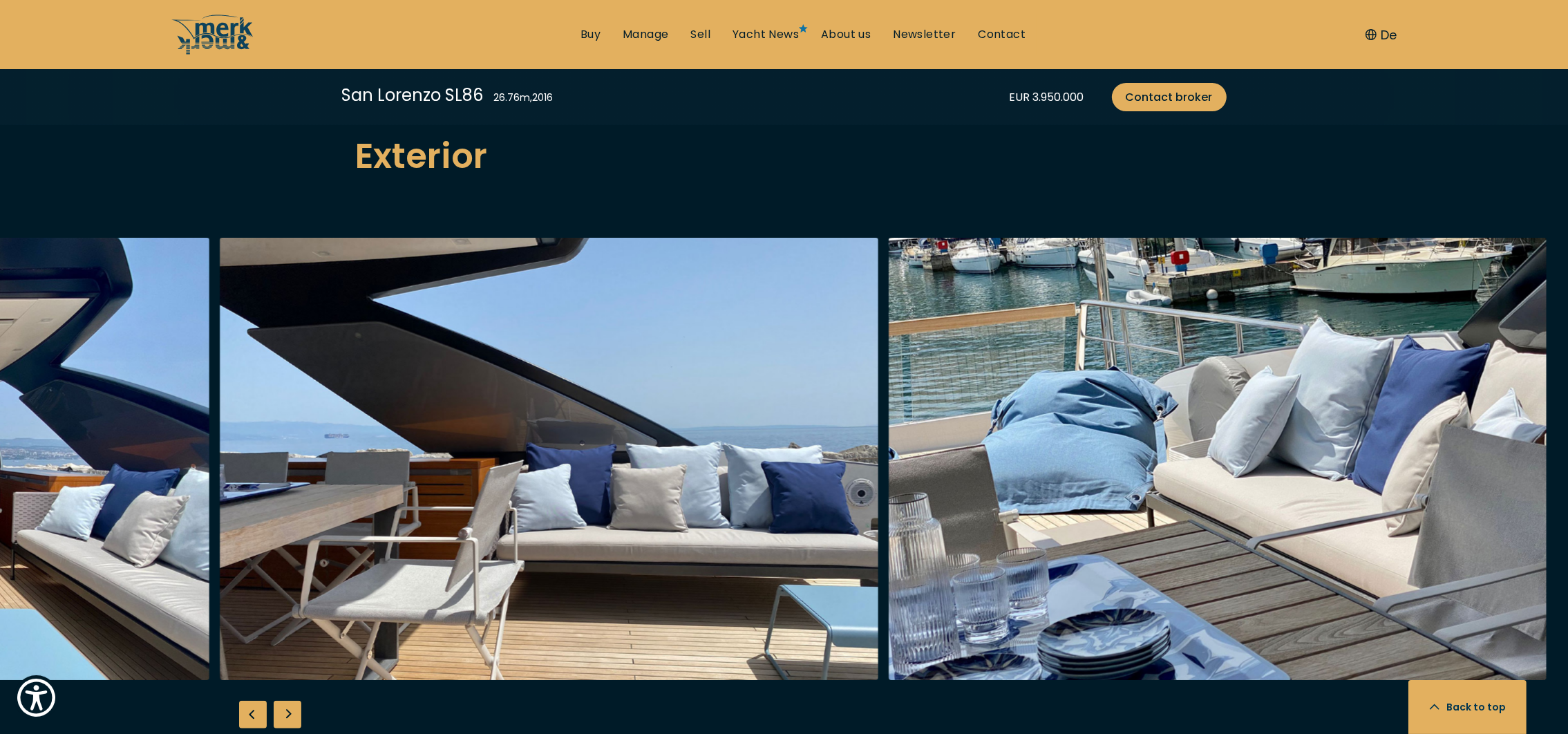
click at [256, 701] on div "Previous slide" at bounding box center [253, 714] width 27 height 27
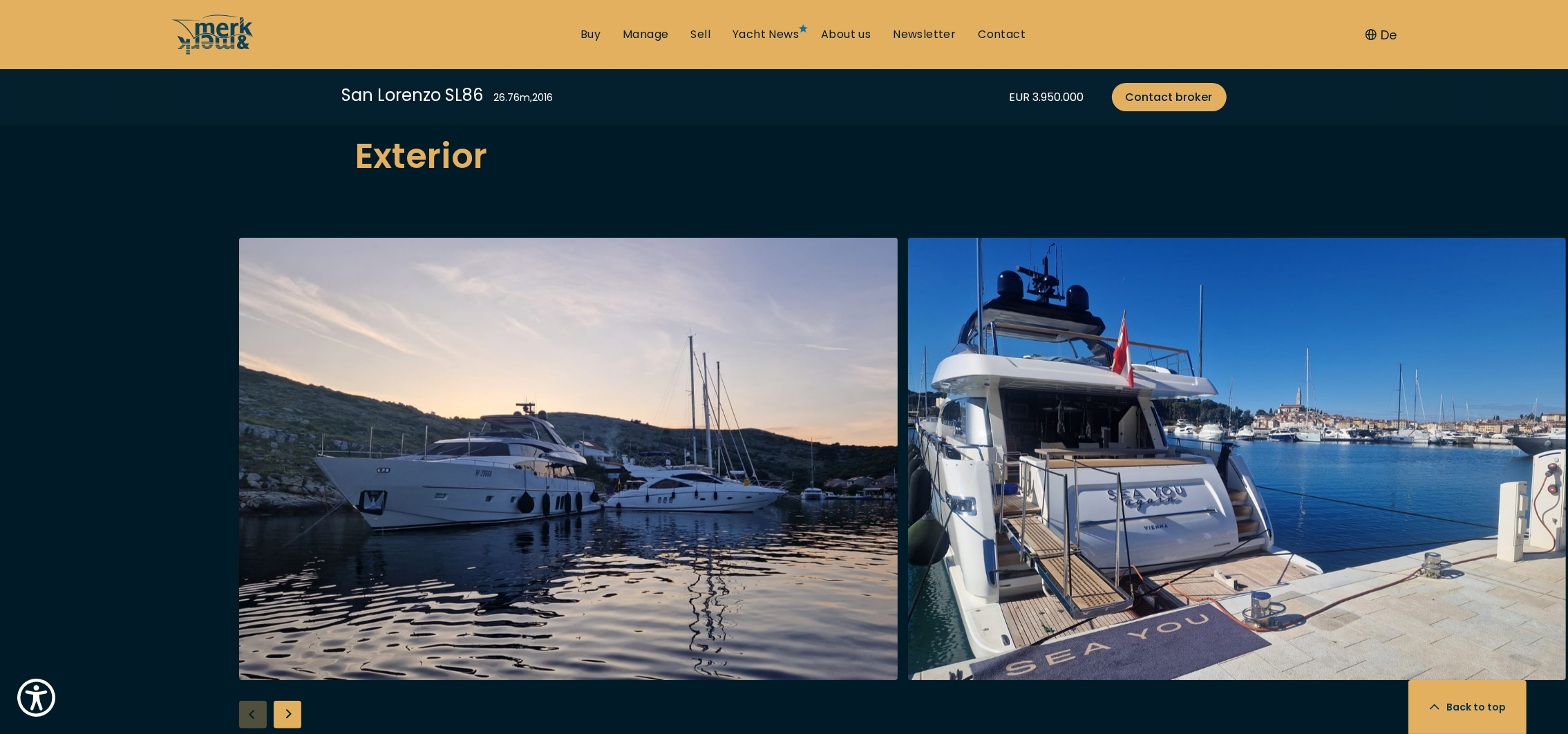
click at [287, 701] on div "Next slide" at bounding box center [287, 714] width 27 height 27
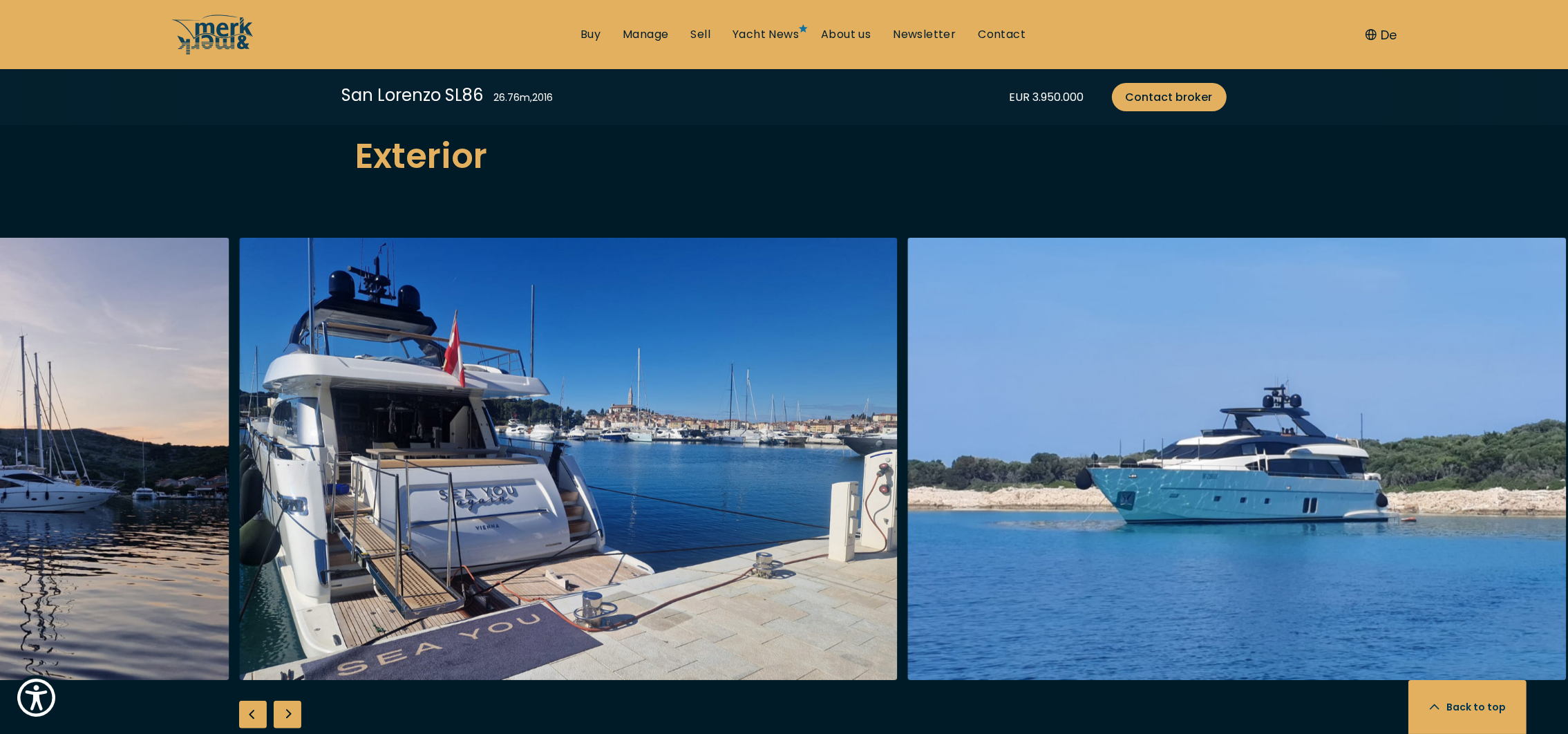
click at [287, 701] on div "Next slide" at bounding box center [287, 714] width 27 height 27
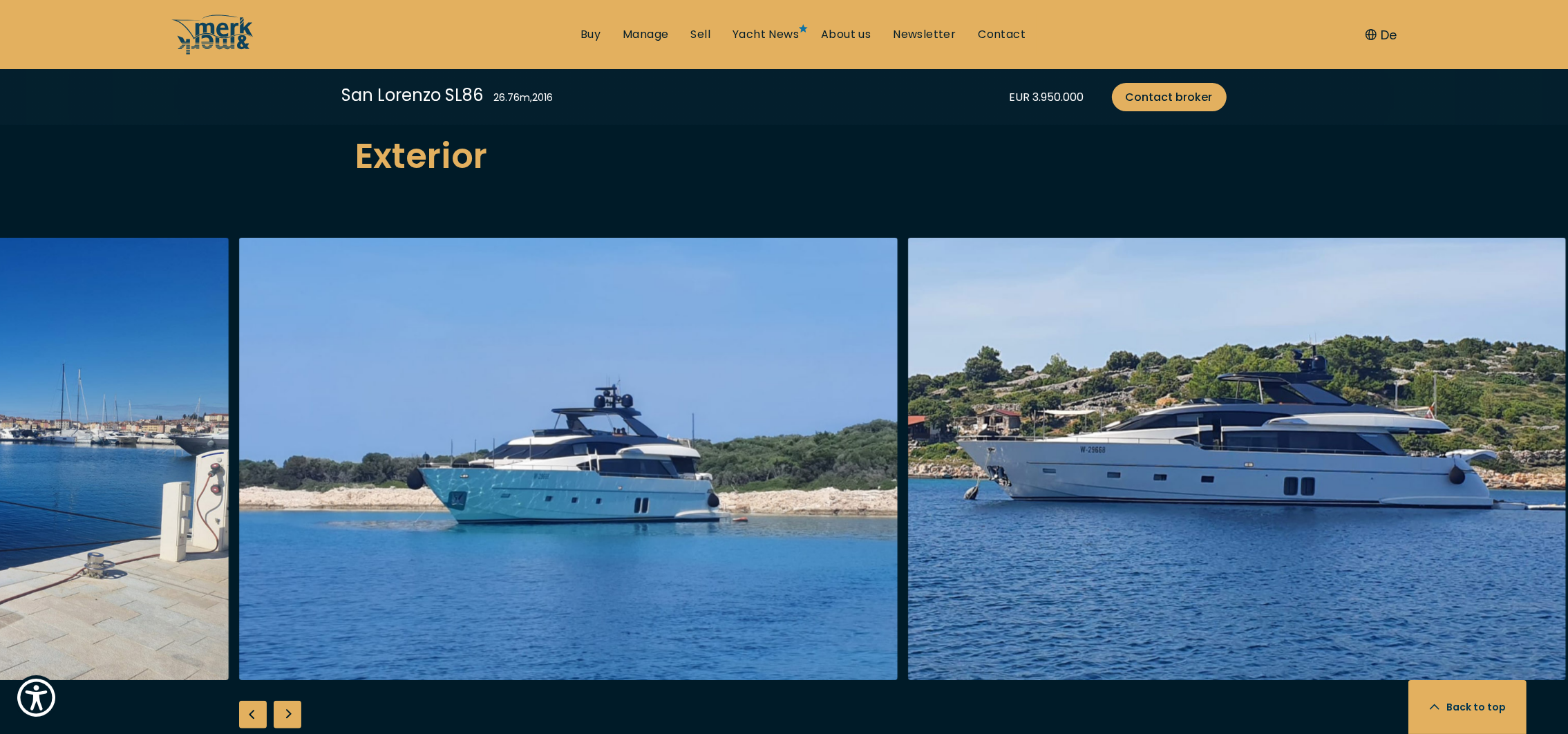
click at [288, 701] on div "Next slide" at bounding box center [287, 714] width 27 height 27
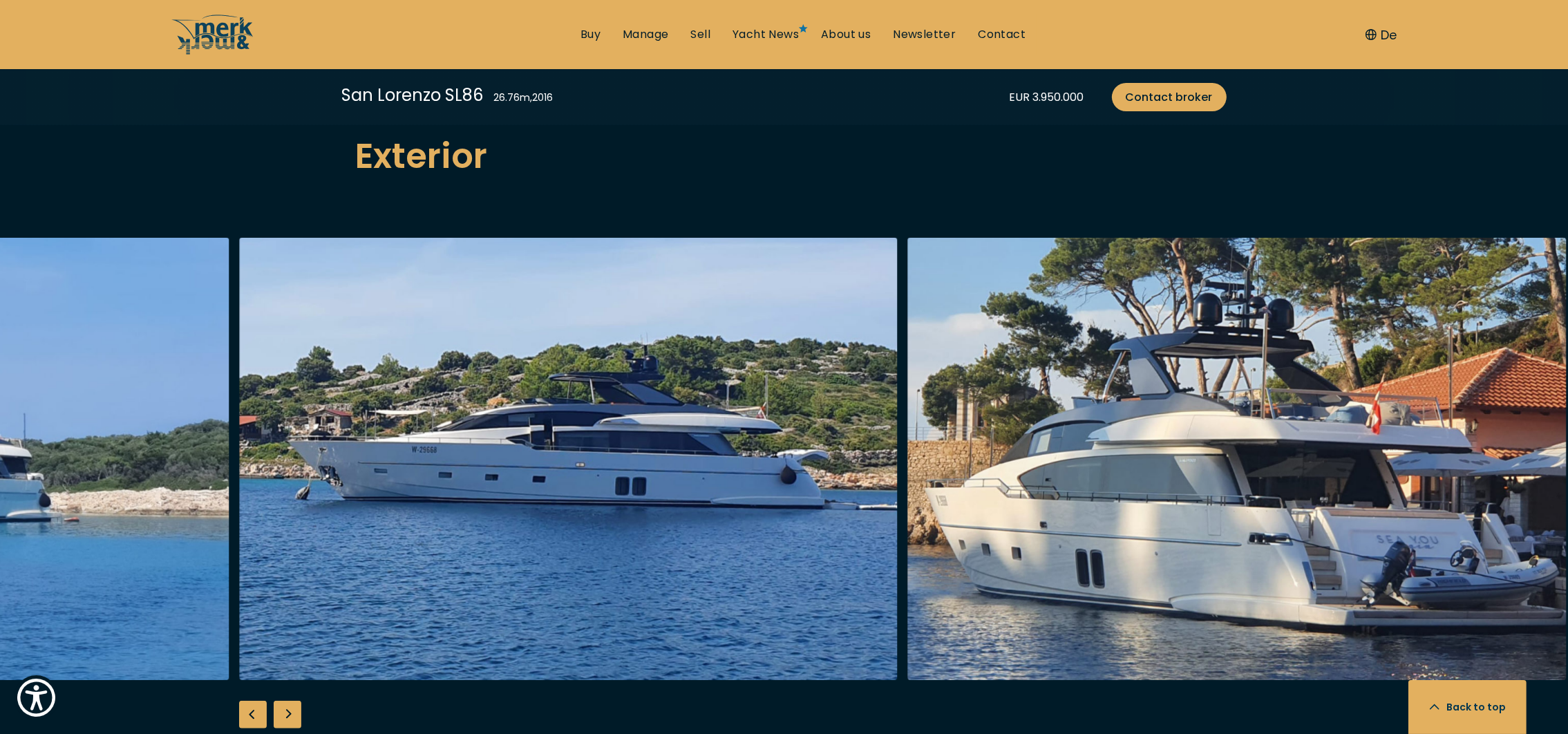
click at [288, 701] on div "Next slide" at bounding box center [287, 714] width 27 height 27
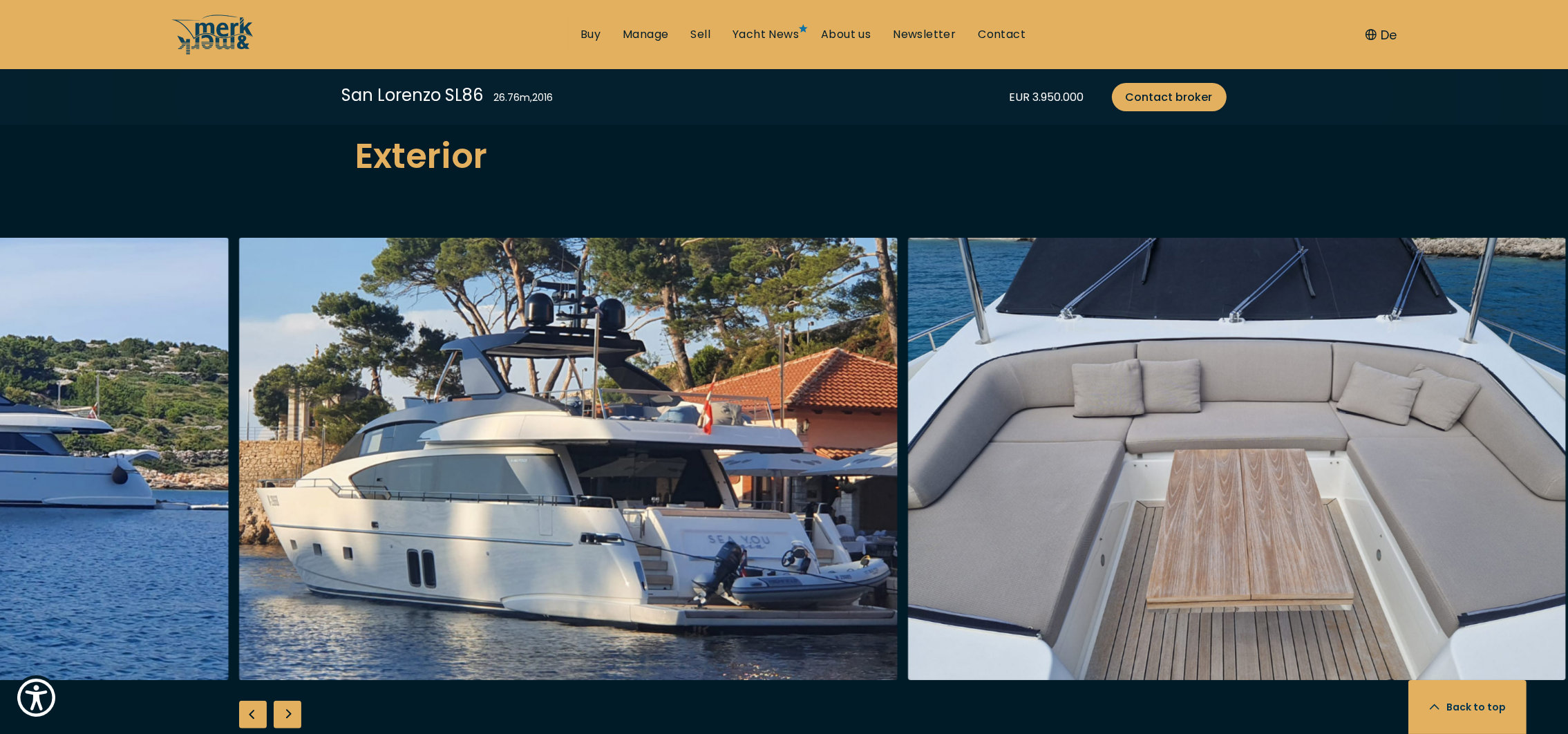
click at [289, 701] on div "Next slide" at bounding box center [287, 714] width 27 height 27
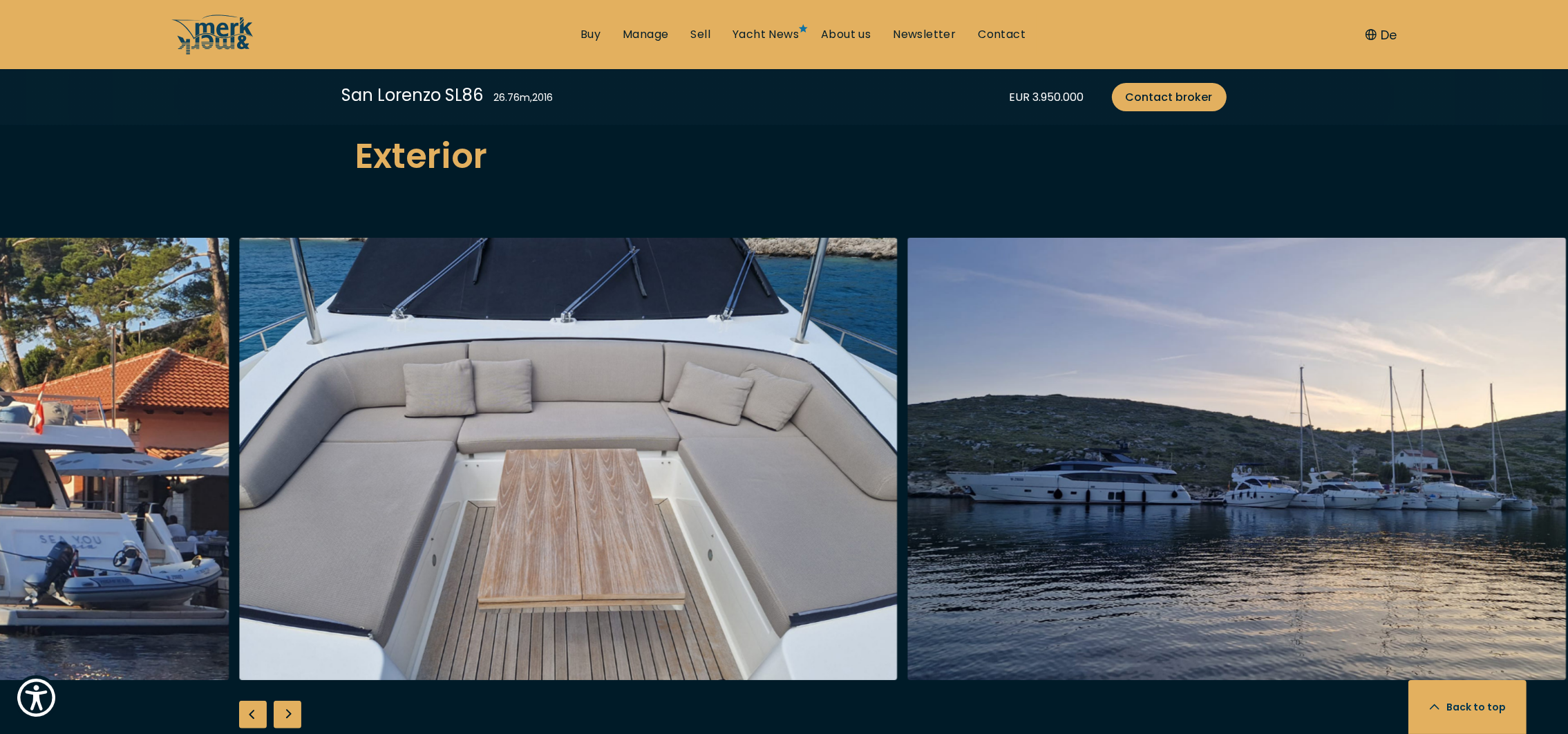
click at [289, 701] on div "Next slide" at bounding box center [287, 714] width 27 height 27
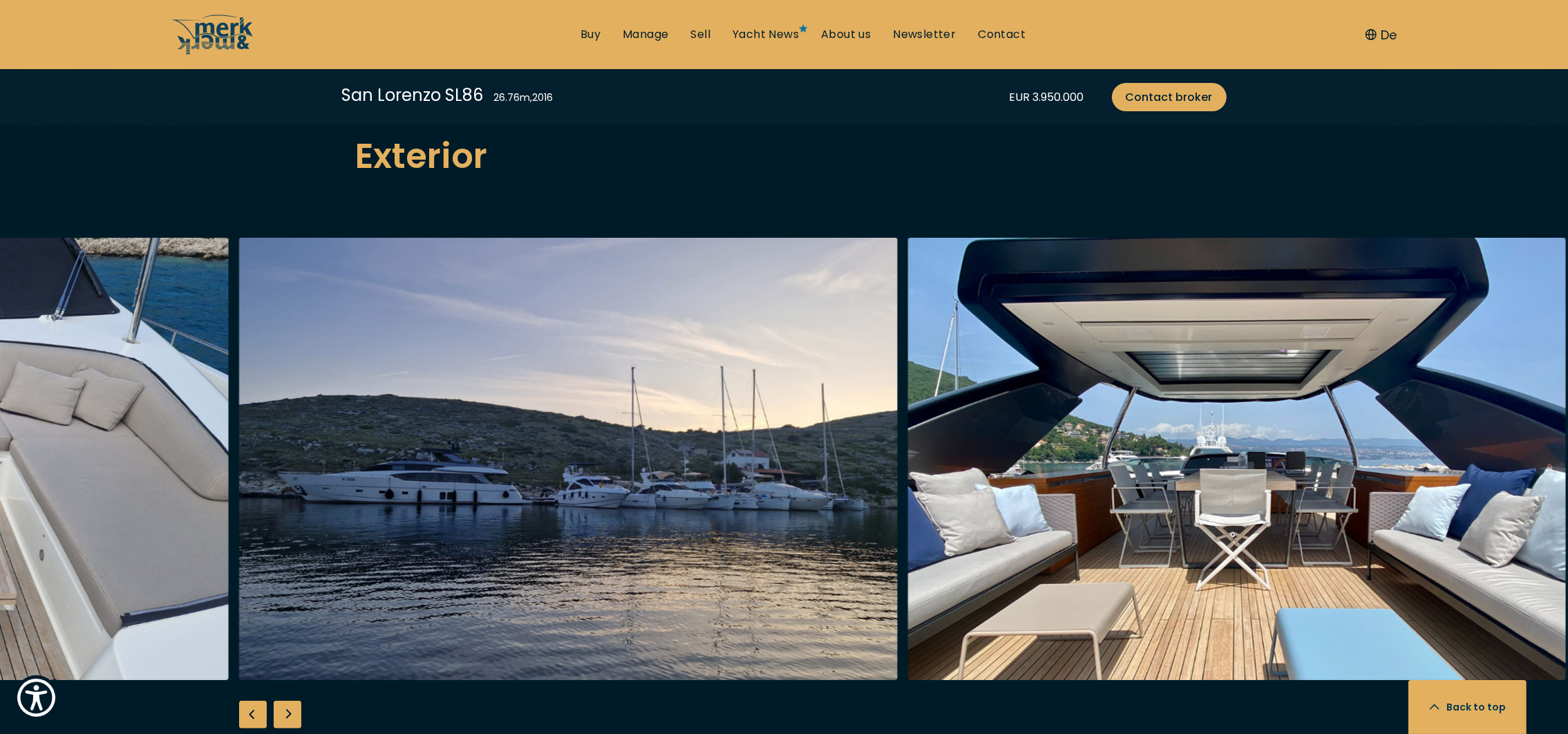
click at [290, 701] on div "Next slide" at bounding box center [287, 714] width 27 height 27
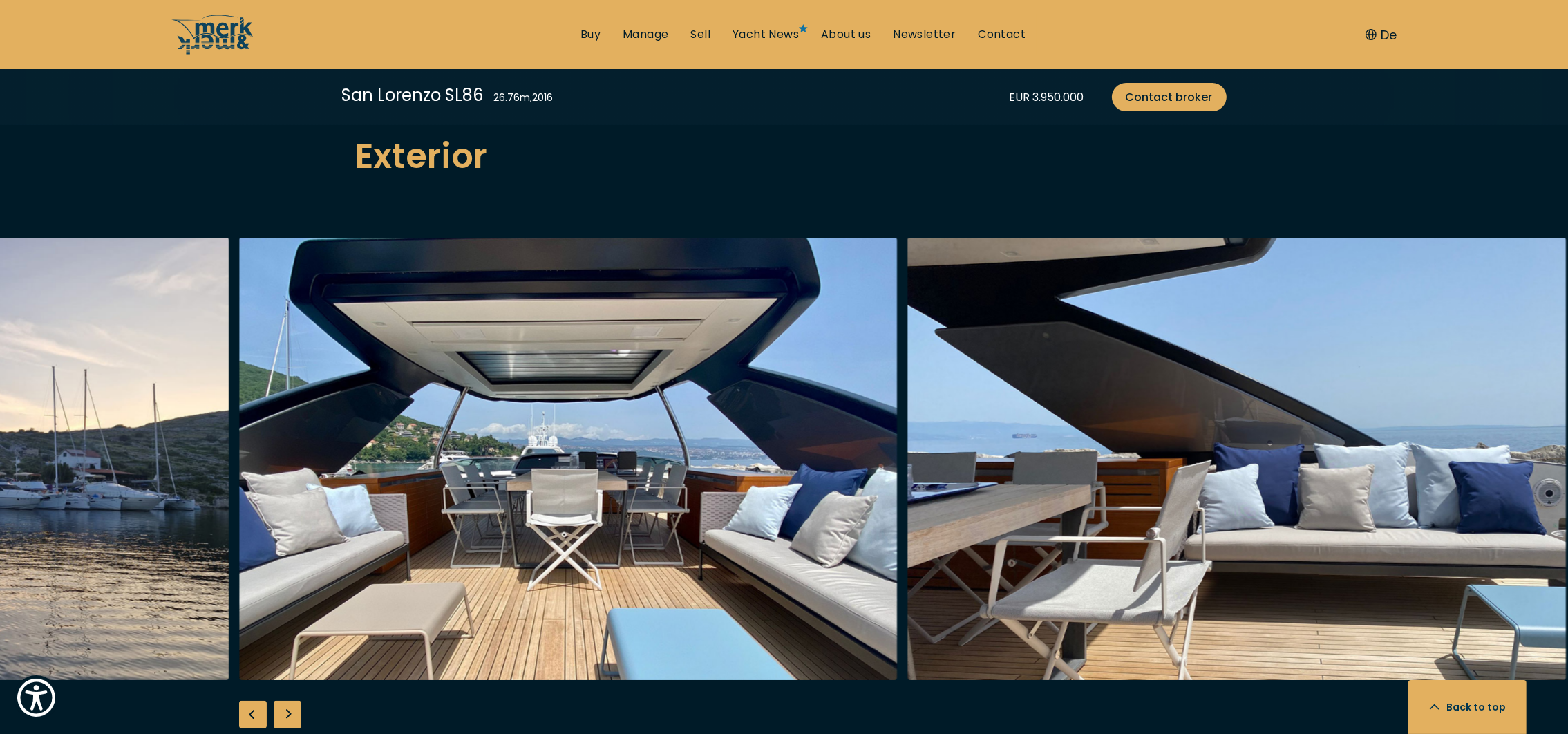
click at [289, 701] on div "Next slide" at bounding box center [287, 714] width 27 height 27
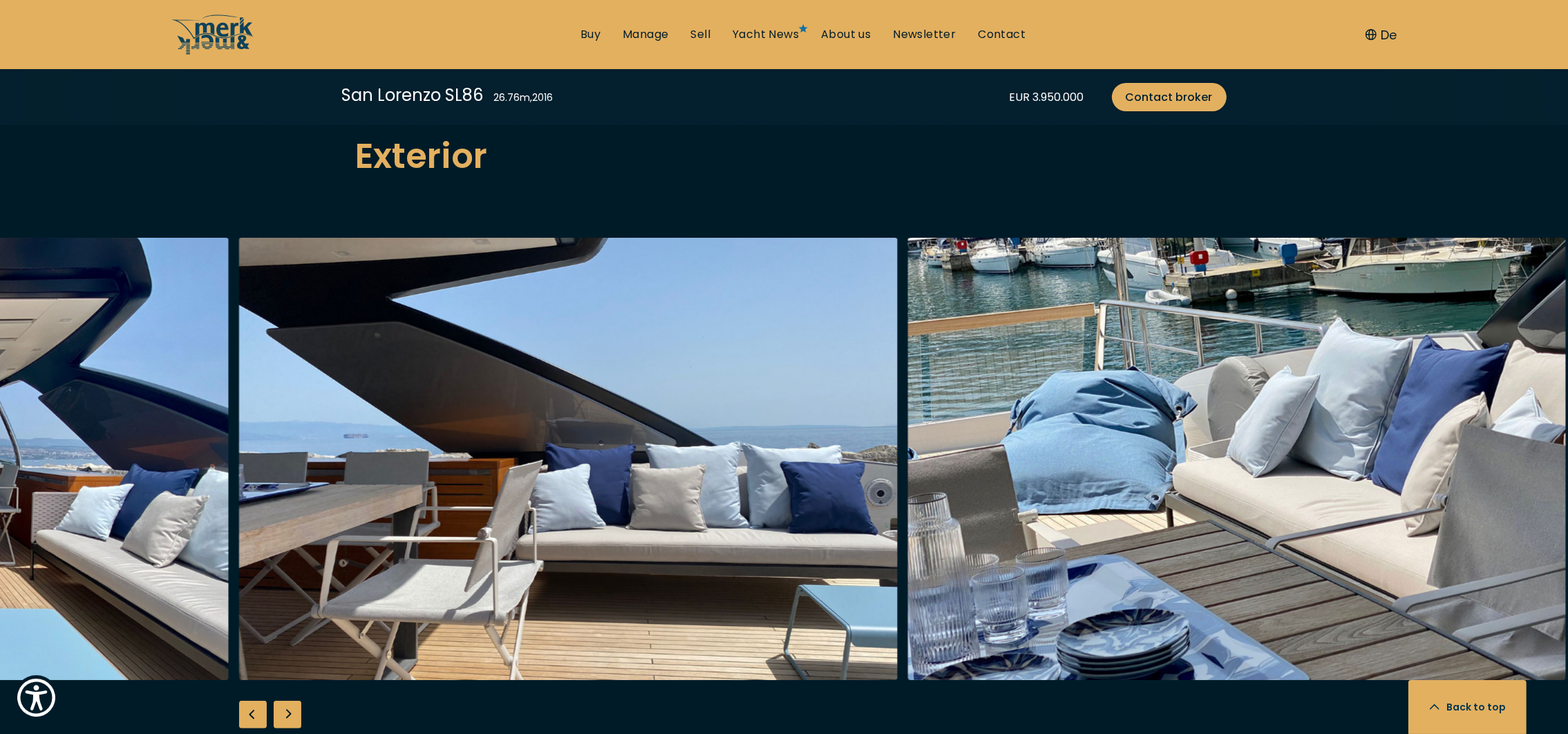
click at [289, 701] on div "Next slide" at bounding box center [287, 714] width 27 height 27
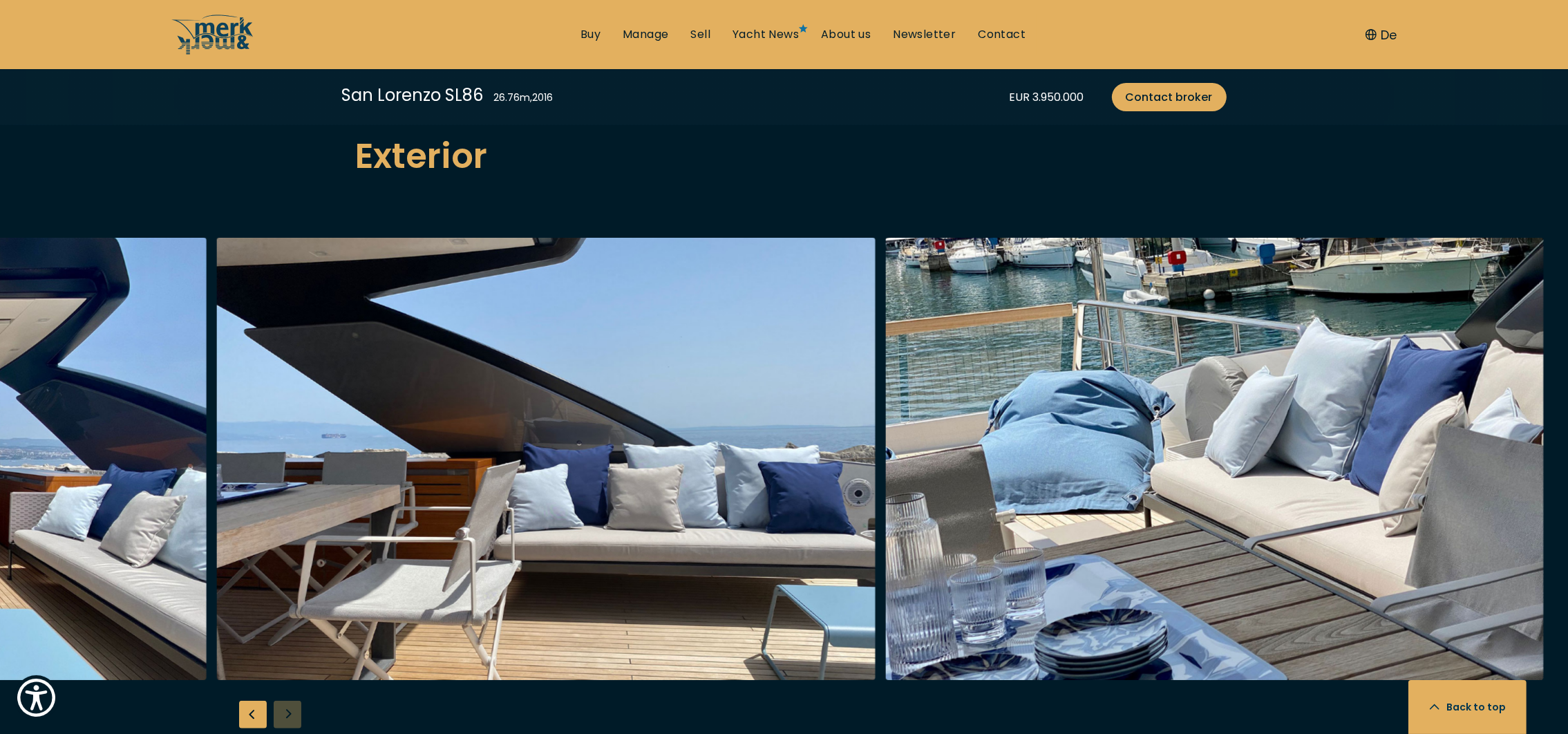
click at [290, 679] on div at bounding box center [784, 504] width 1568 height 532
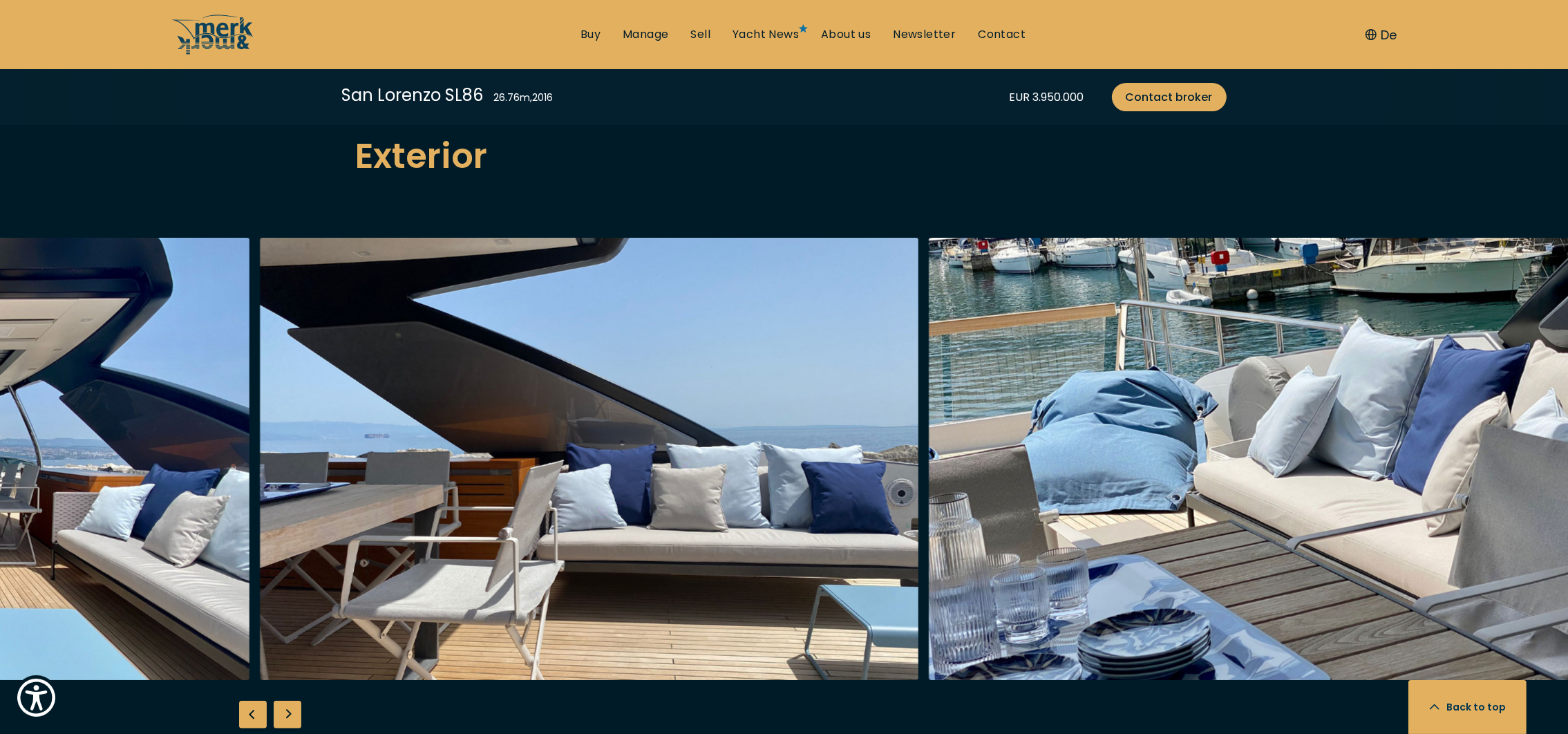
click at [288, 701] on div "Next slide" at bounding box center [287, 714] width 27 height 27
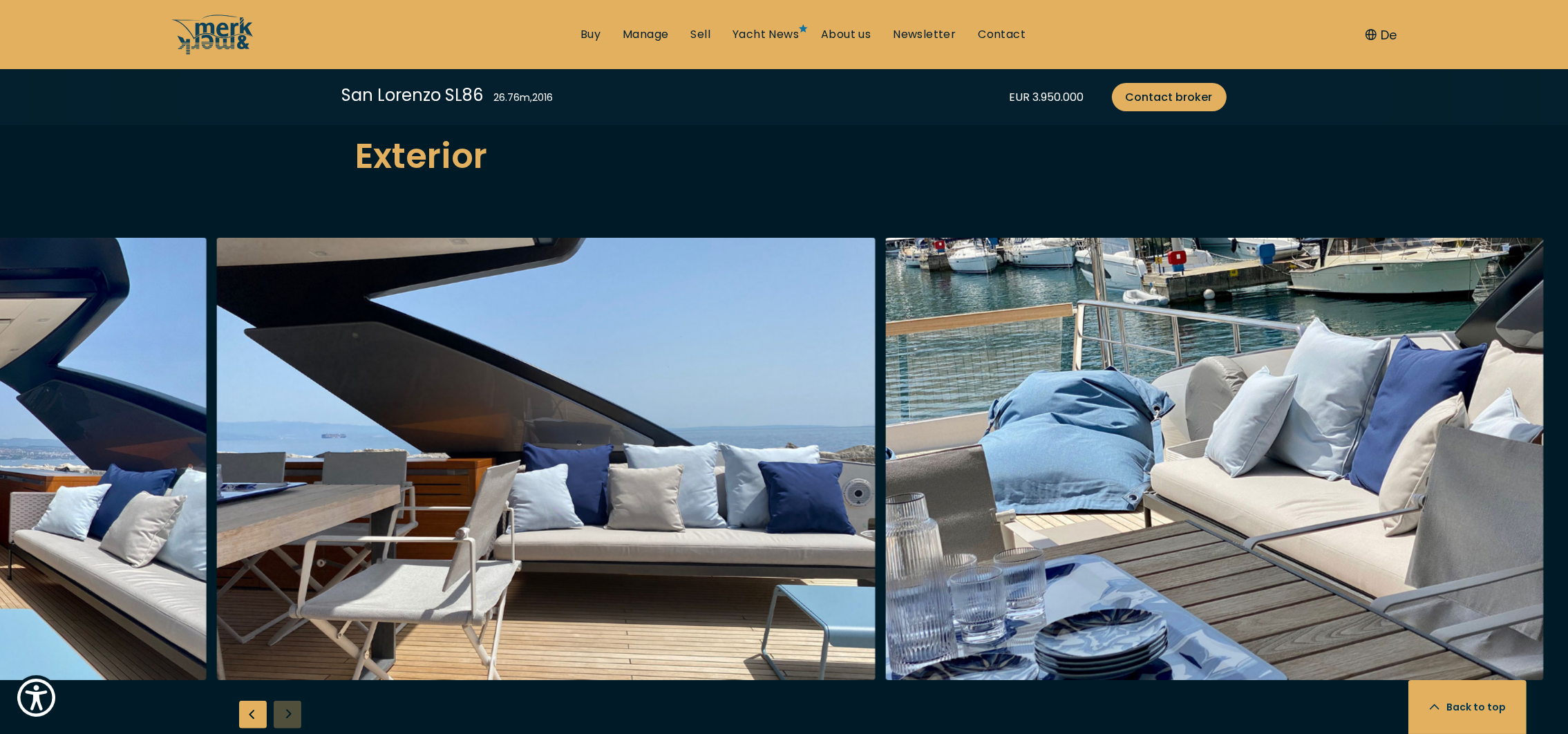
click at [290, 681] on div at bounding box center [784, 504] width 1568 height 532
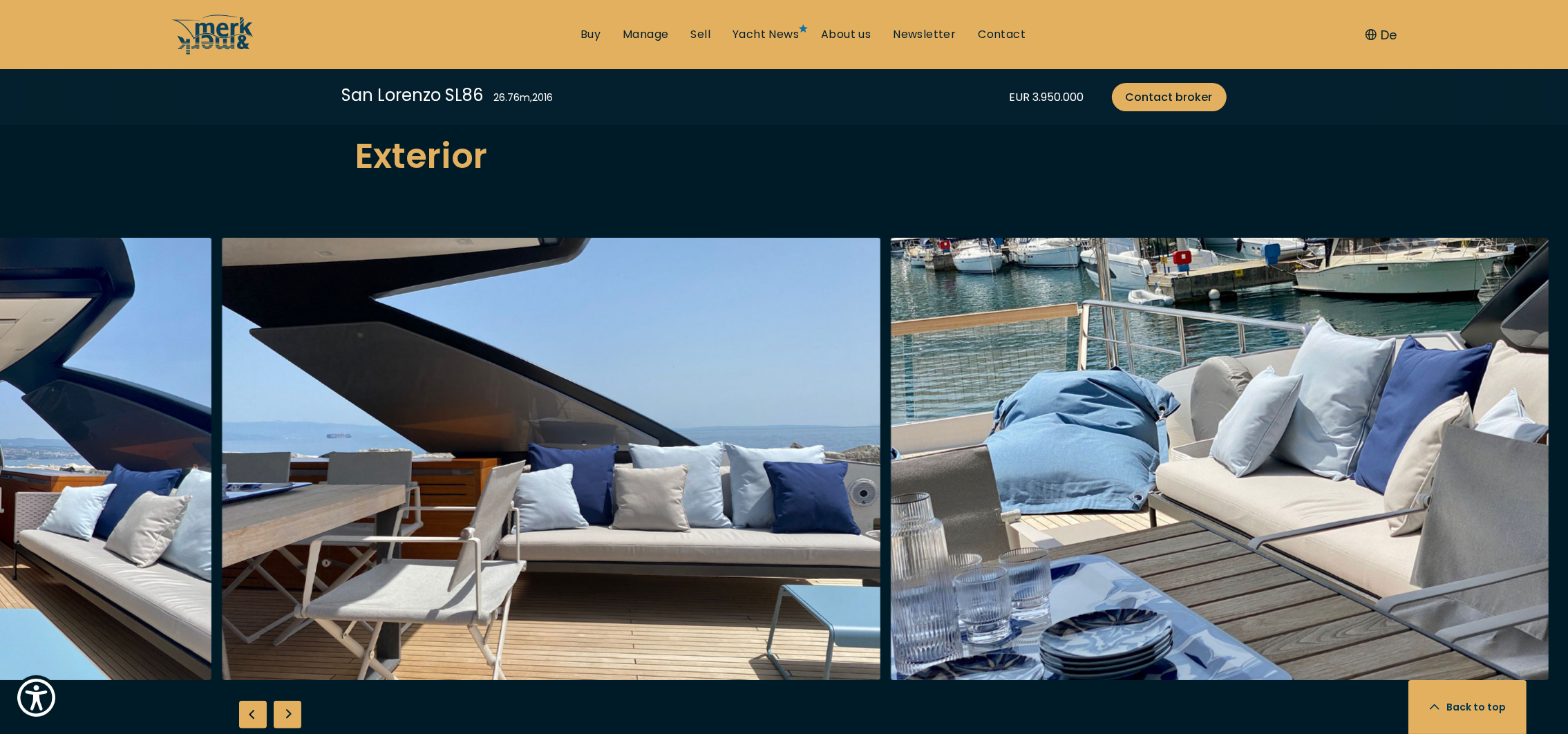
click at [290, 701] on div "Next slide" at bounding box center [287, 714] width 27 height 27
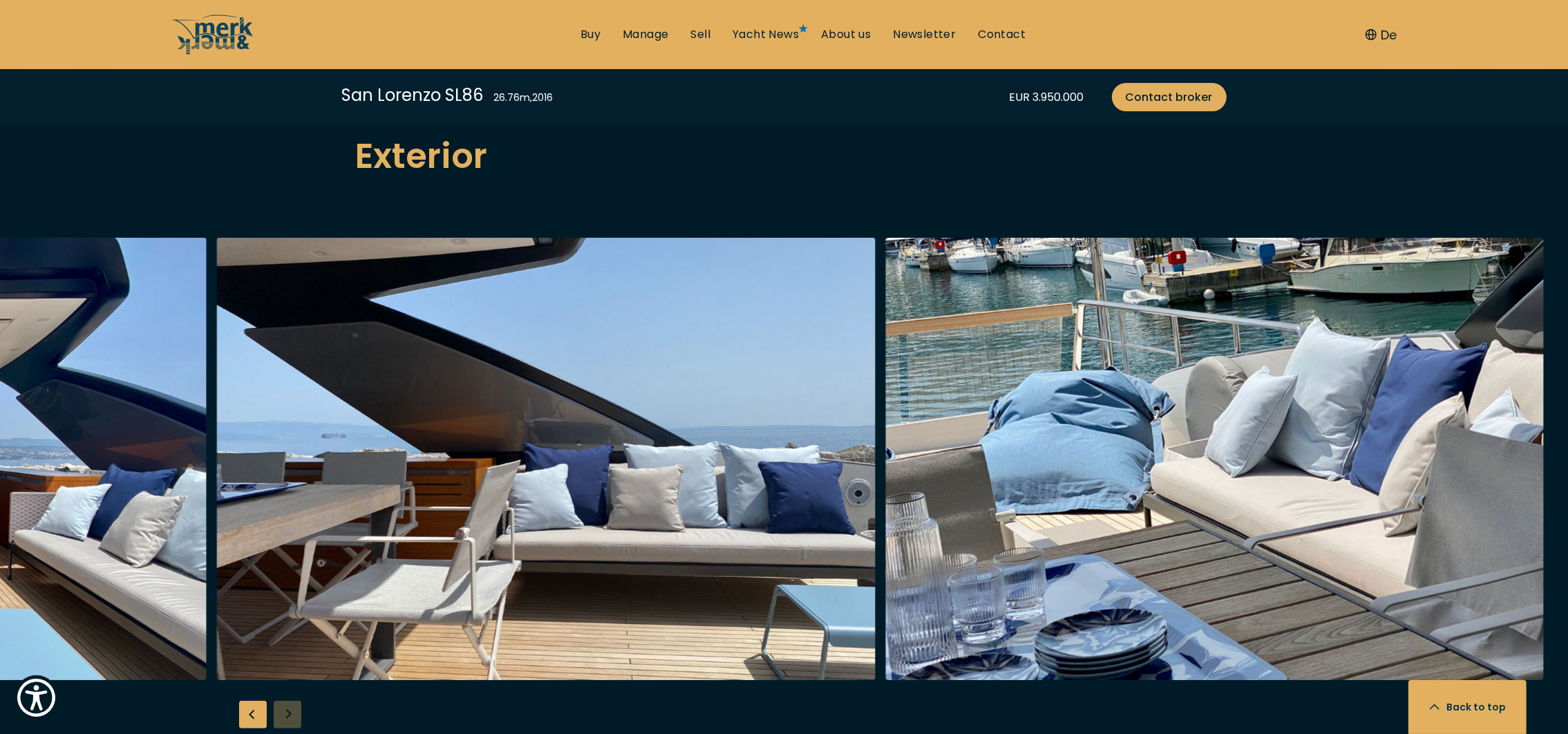
click at [256, 701] on div "Previous slide" at bounding box center [253, 714] width 27 height 27
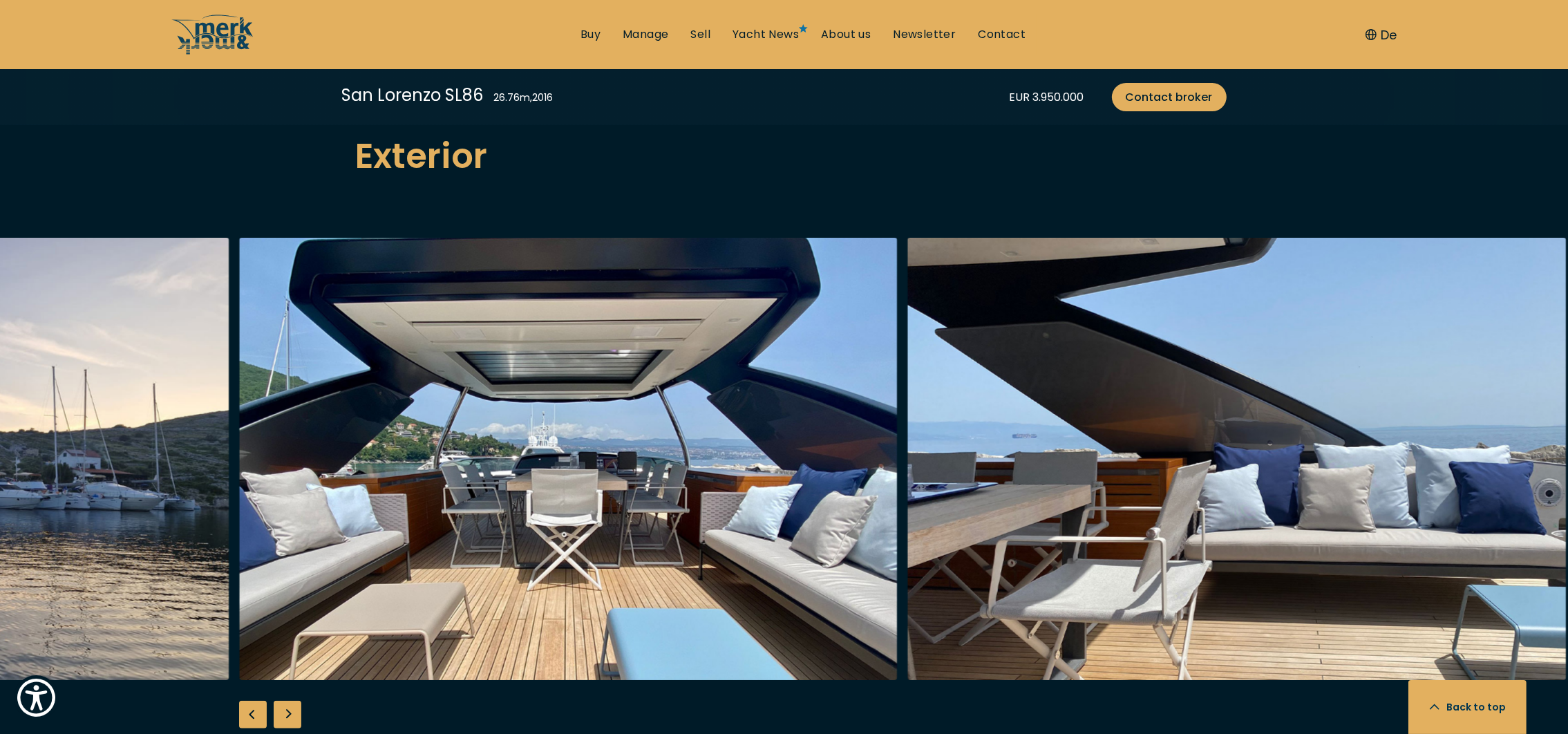
click at [256, 701] on div "Previous slide" at bounding box center [253, 714] width 27 height 27
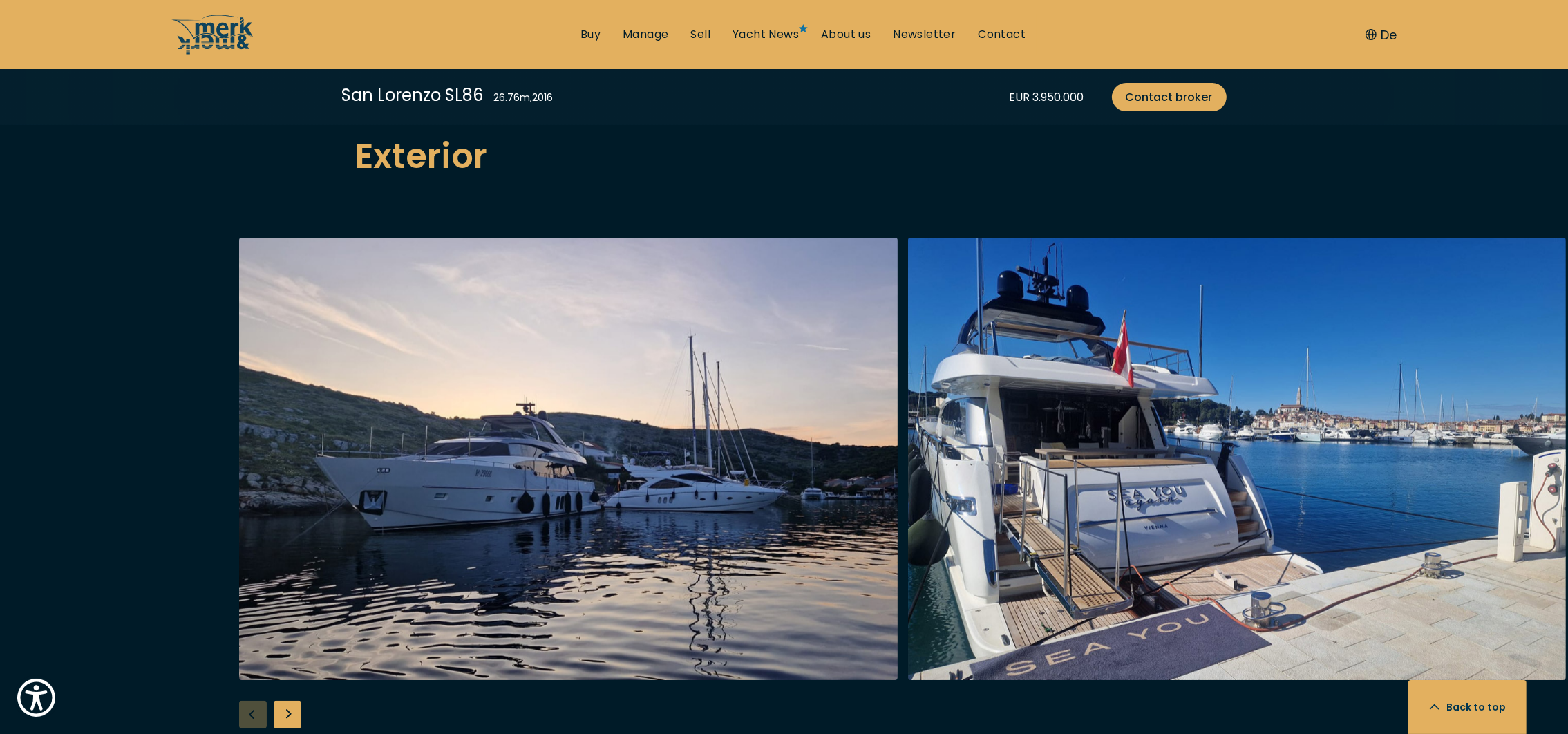
click at [259, 687] on div at bounding box center [784, 504] width 1568 height 532
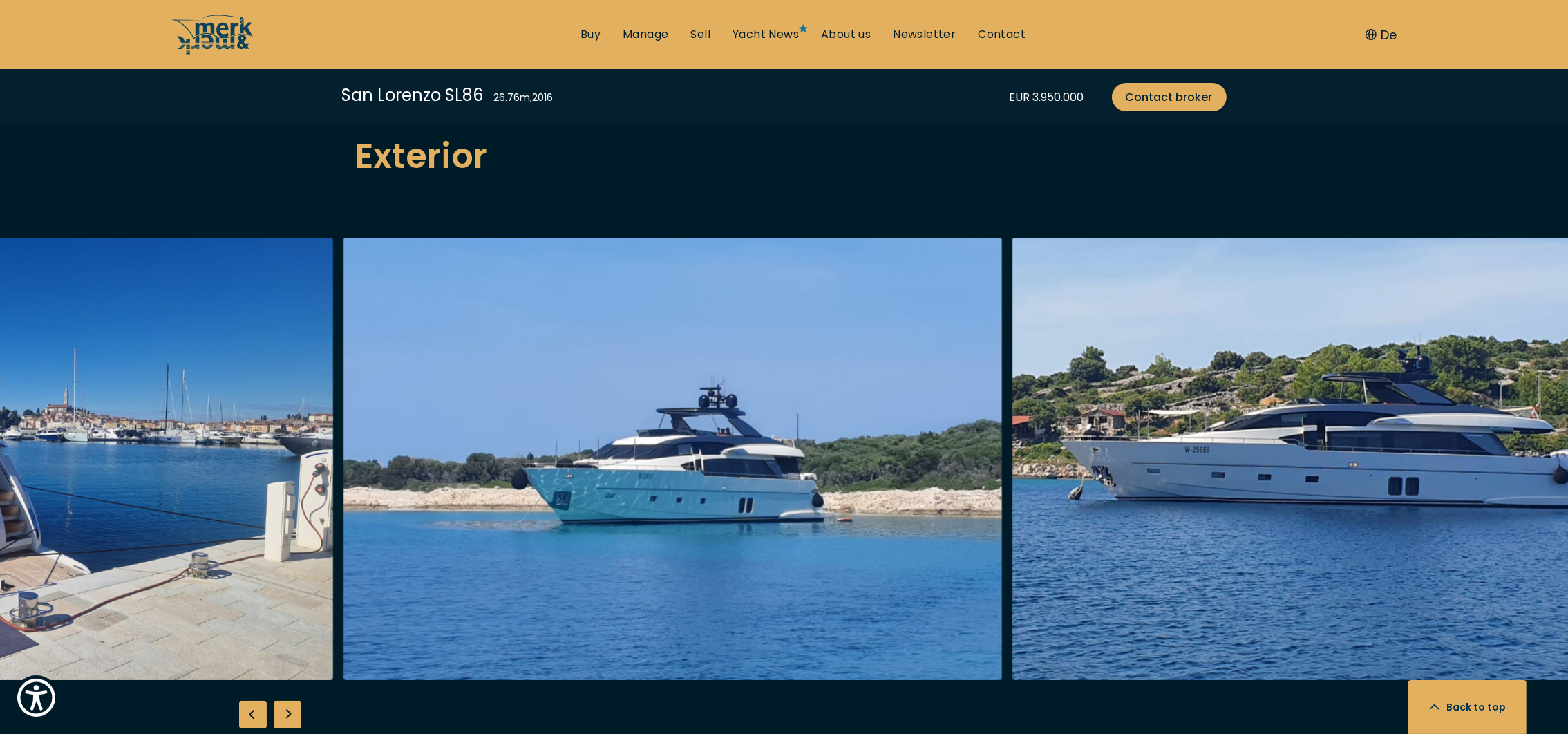
click at [259, 701] on div "Previous slide" at bounding box center [253, 714] width 27 height 27
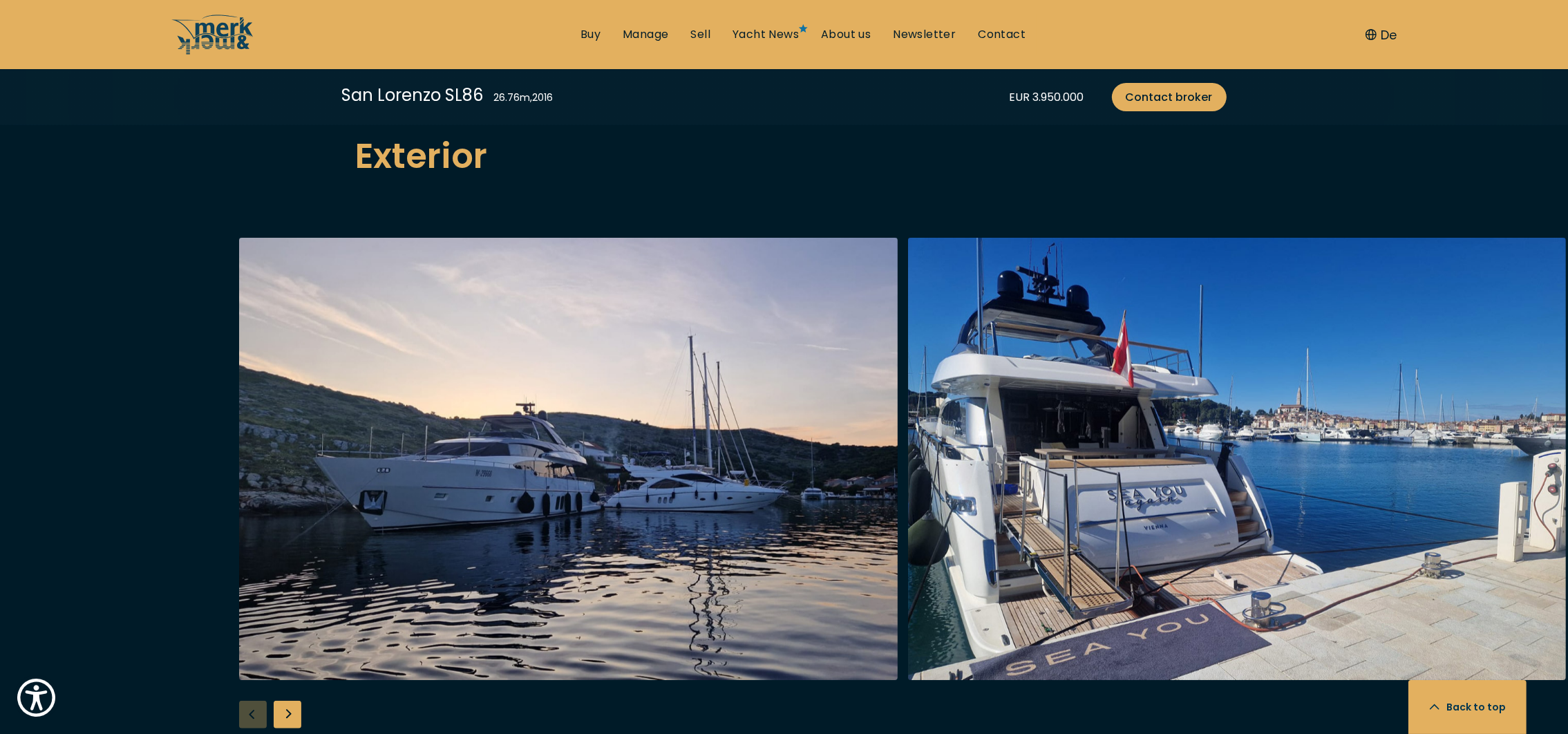
click at [259, 687] on div at bounding box center [784, 504] width 1568 height 532
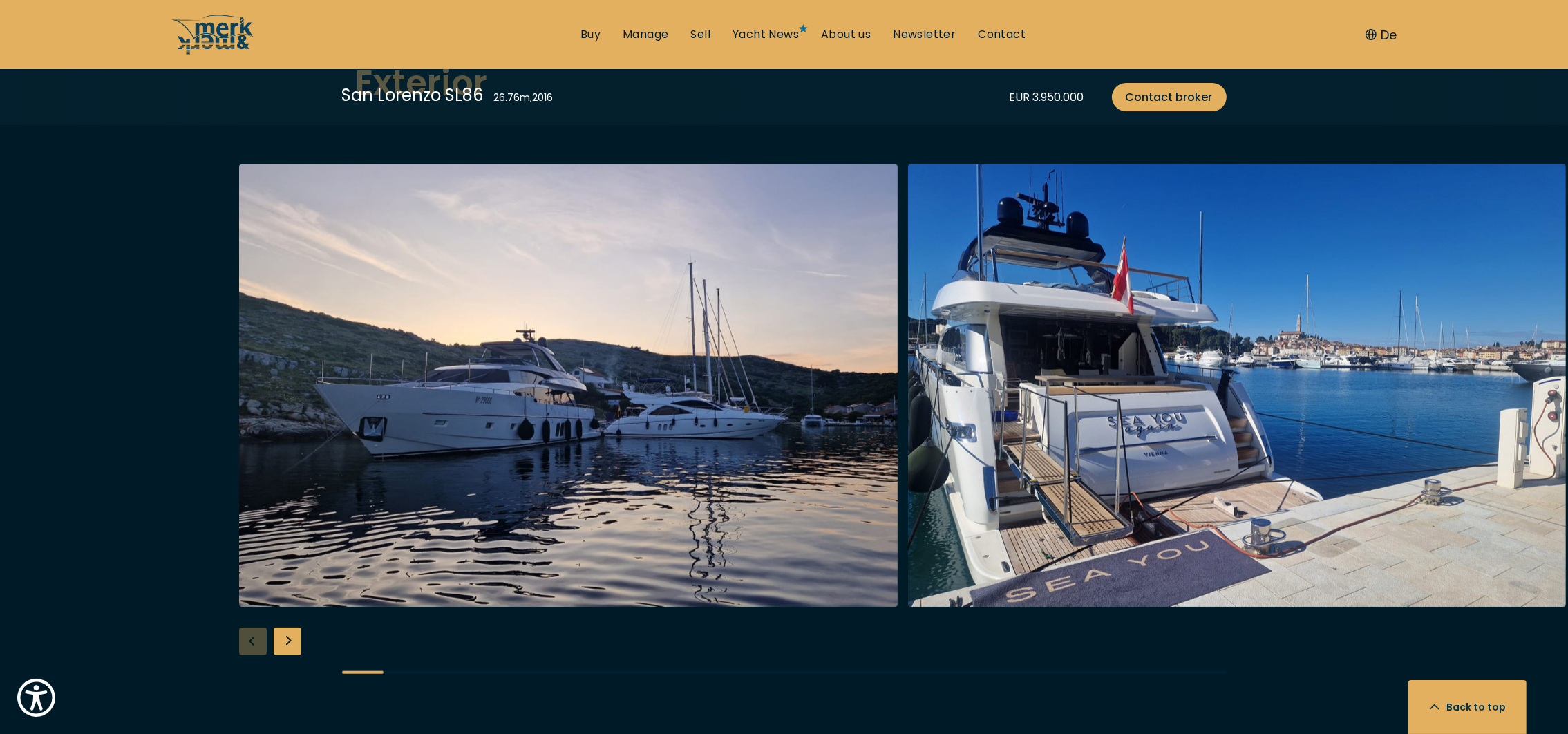
scroll to position [1866, 0]
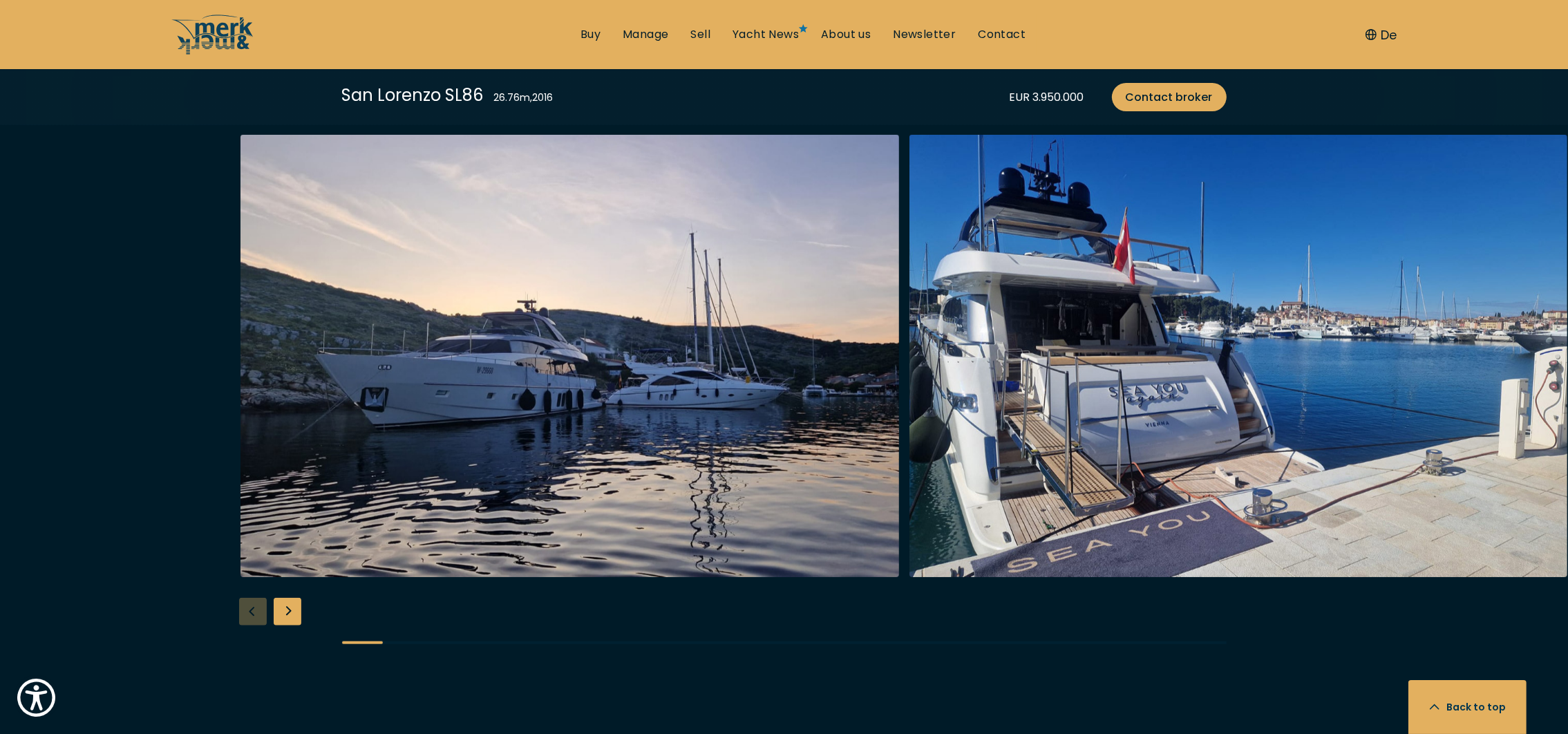
click at [301, 598] on div "Next slide" at bounding box center [287, 611] width 27 height 27
click at [287, 598] on div "Next slide" at bounding box center [287, 611] width 27 height 27
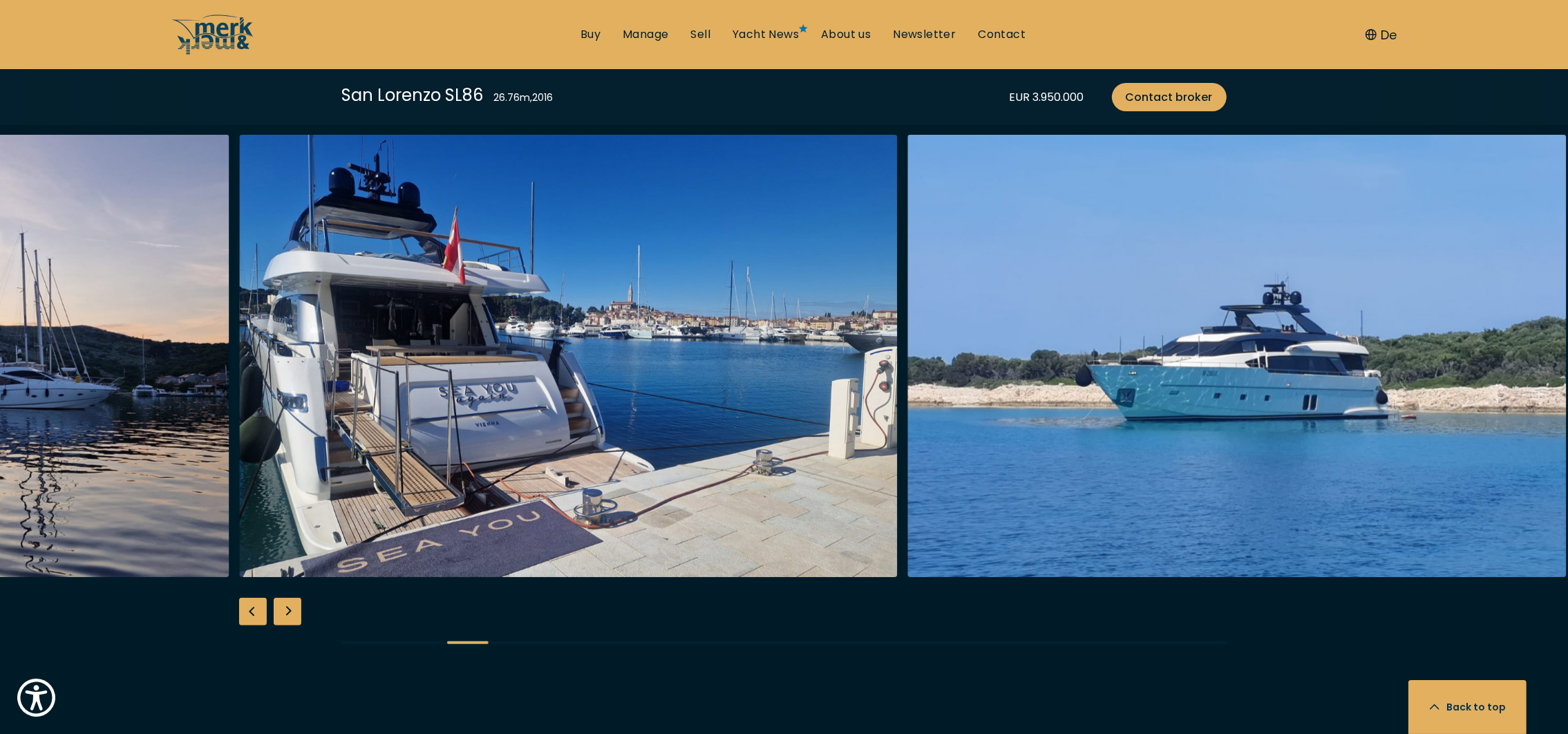
click at [287, 598] on div "Next slide" at bounding box center [287, 611] width 27 height 27
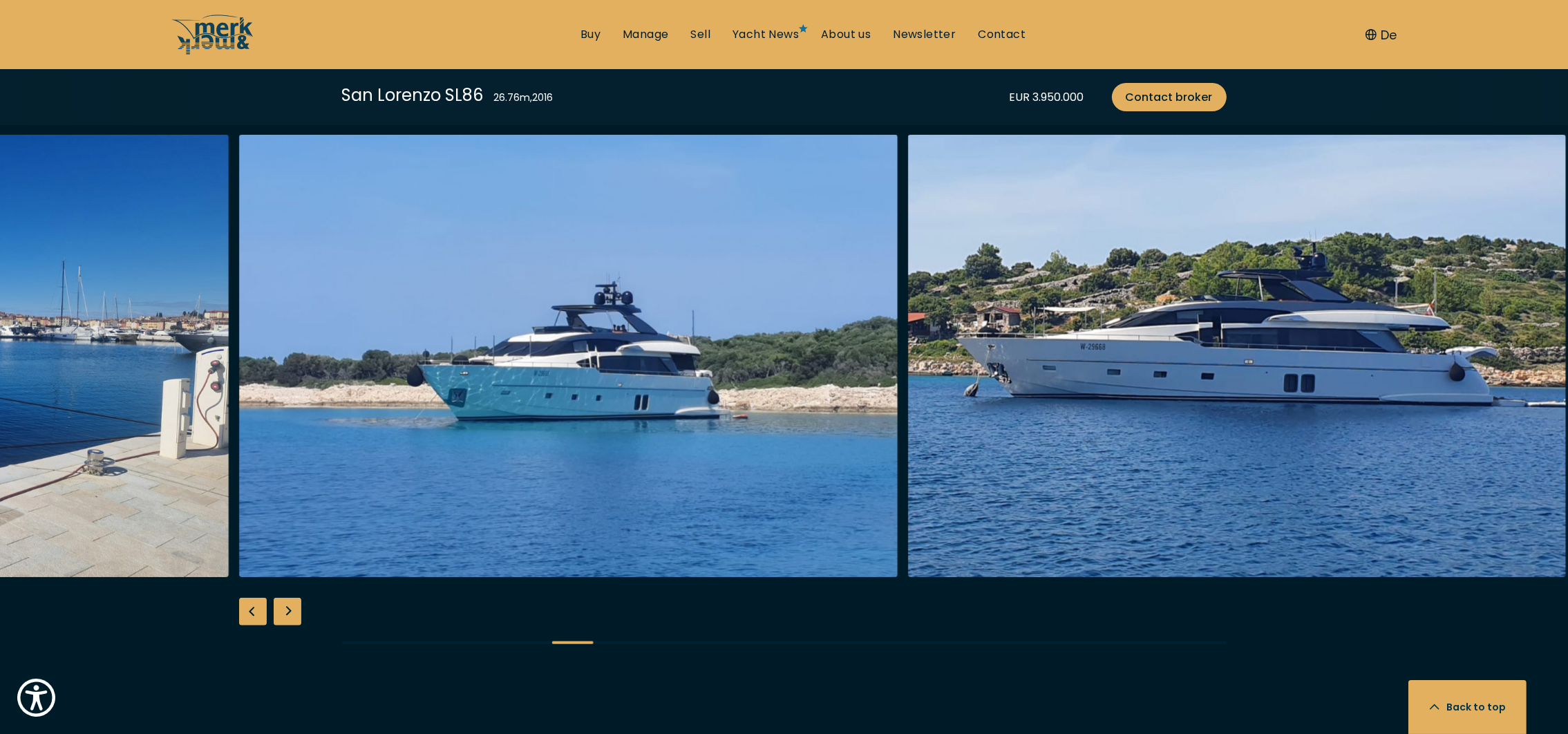
click at [287, 598] on div "Next slide" at bounding box center [287, 611] width 27 height 27
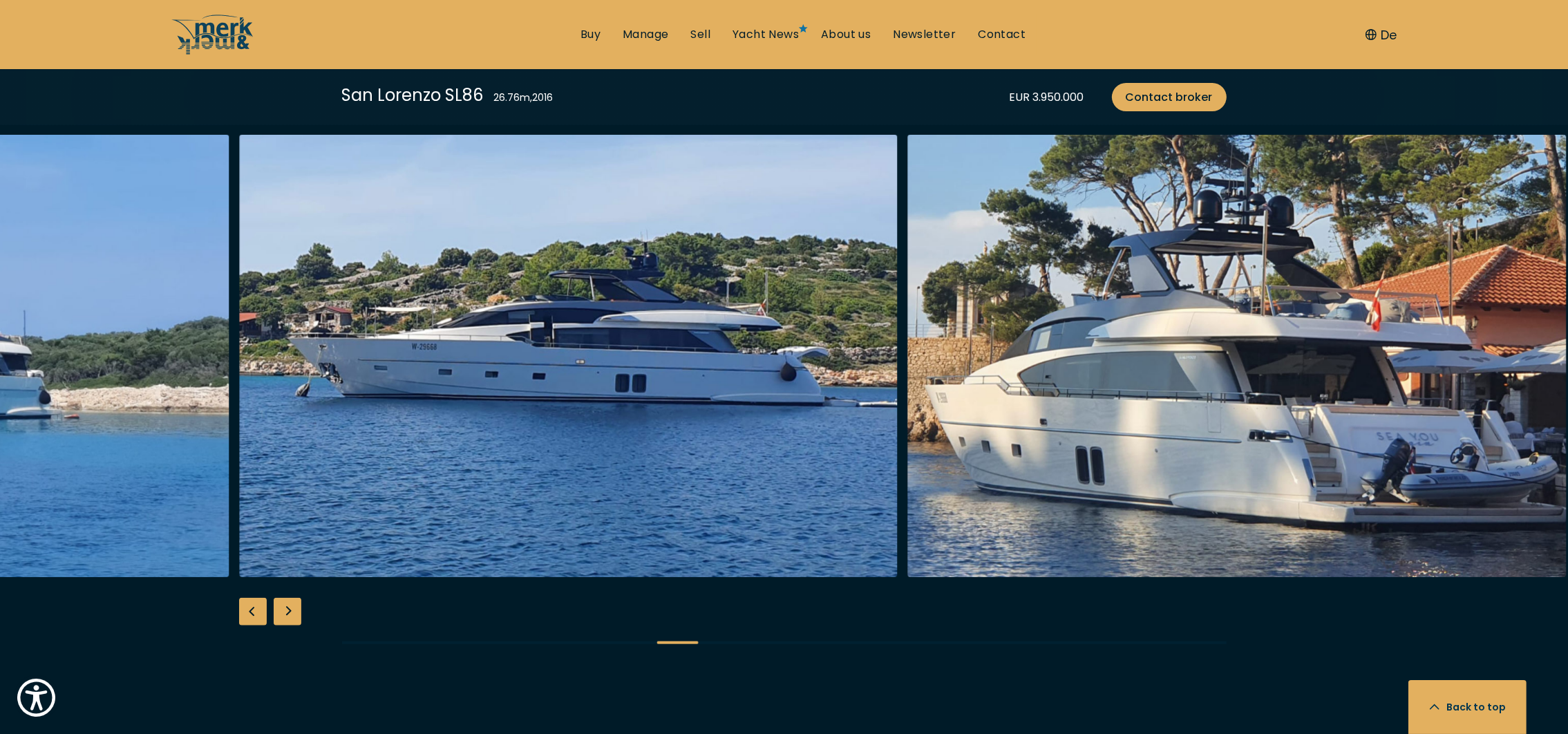
click at [287, 598] on div "Next slide" at bounding box center [287, 611] width 27 height 27
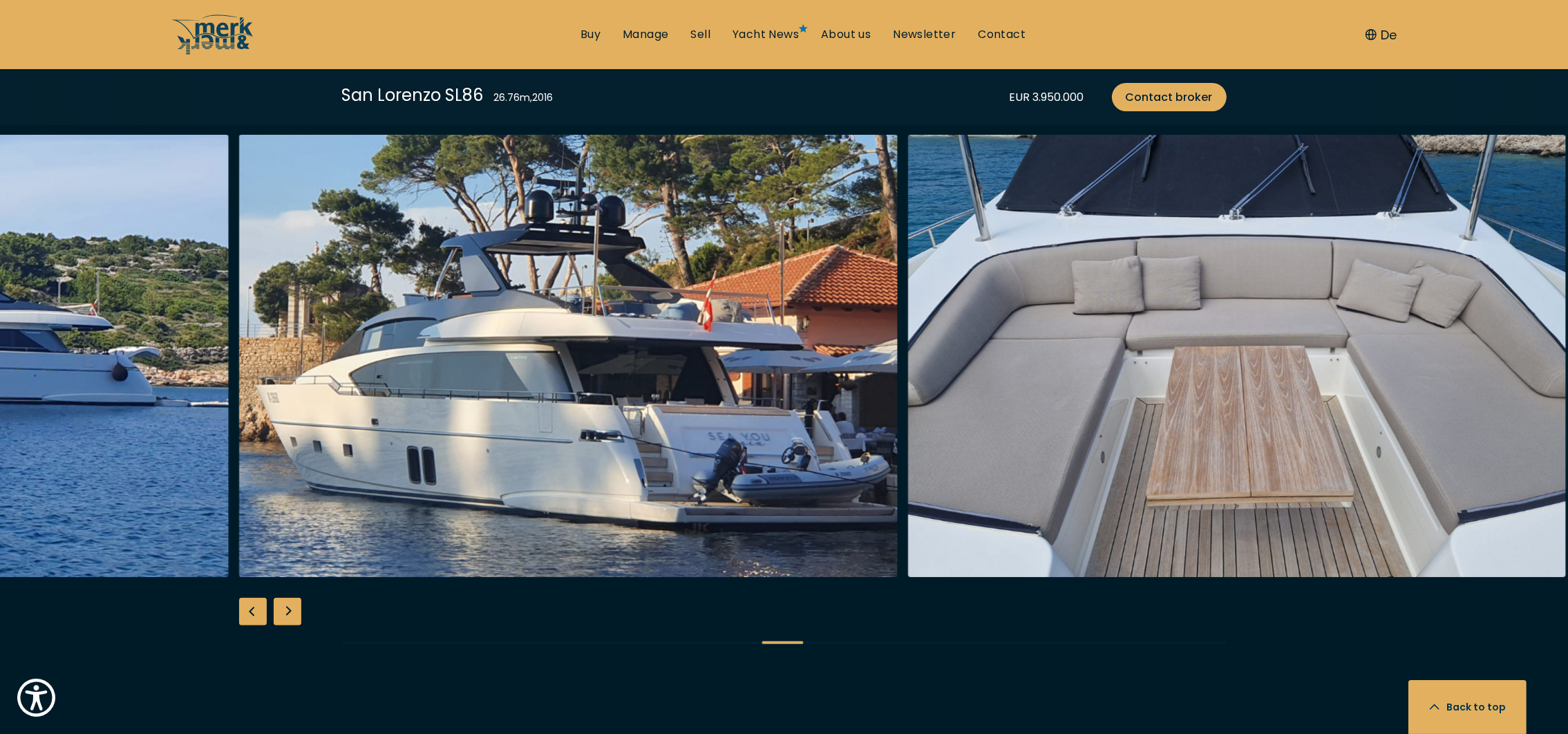
click at [287, 598] on div "Next slide" at bounding box center [287, 611] width 27 height 27
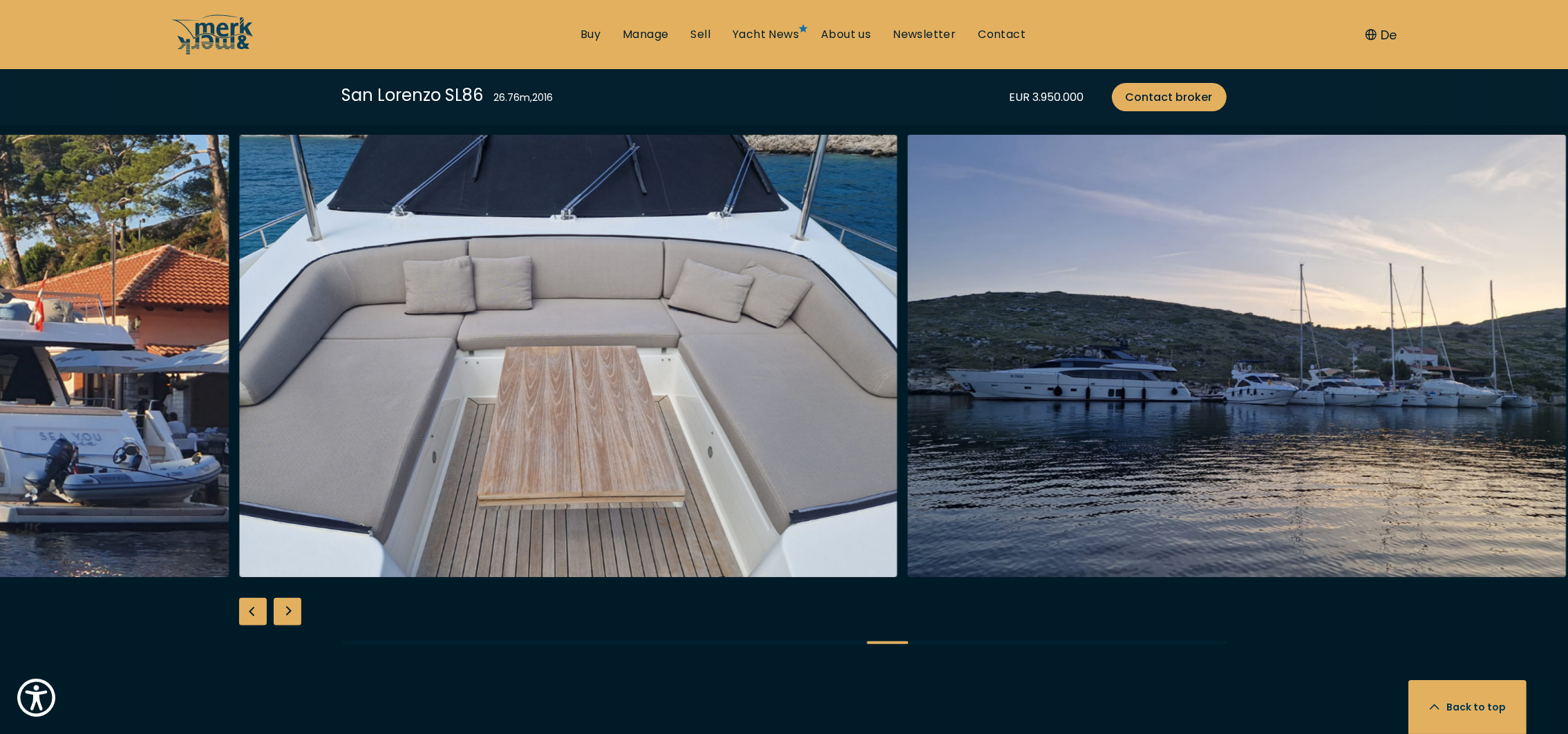
click at [287, 598] on div "Next slide" at bounding box center [287, 611] width 27 height 27
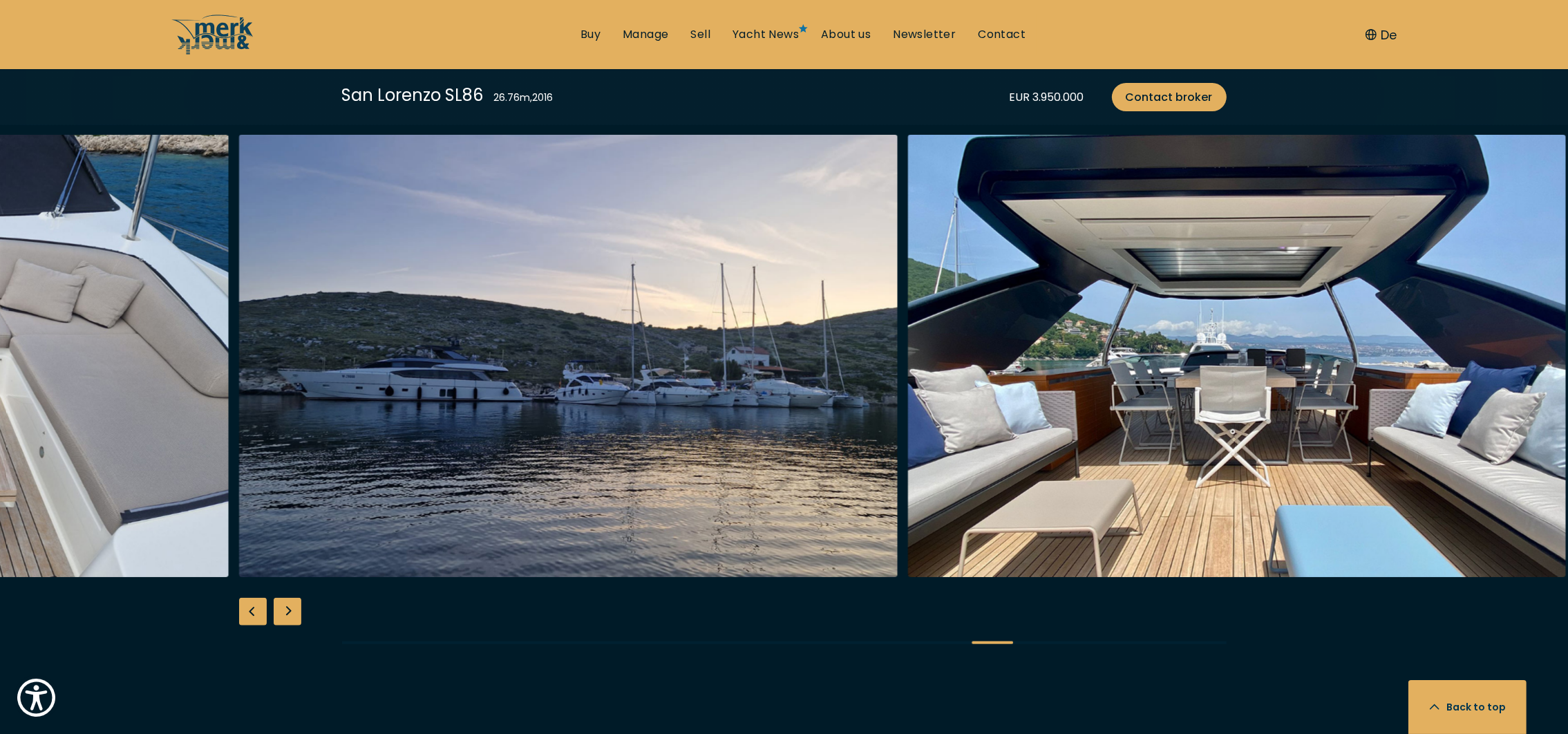
click at [287, 598] on div "Next slide" at bounding box center [287, 611] width 27 height 27
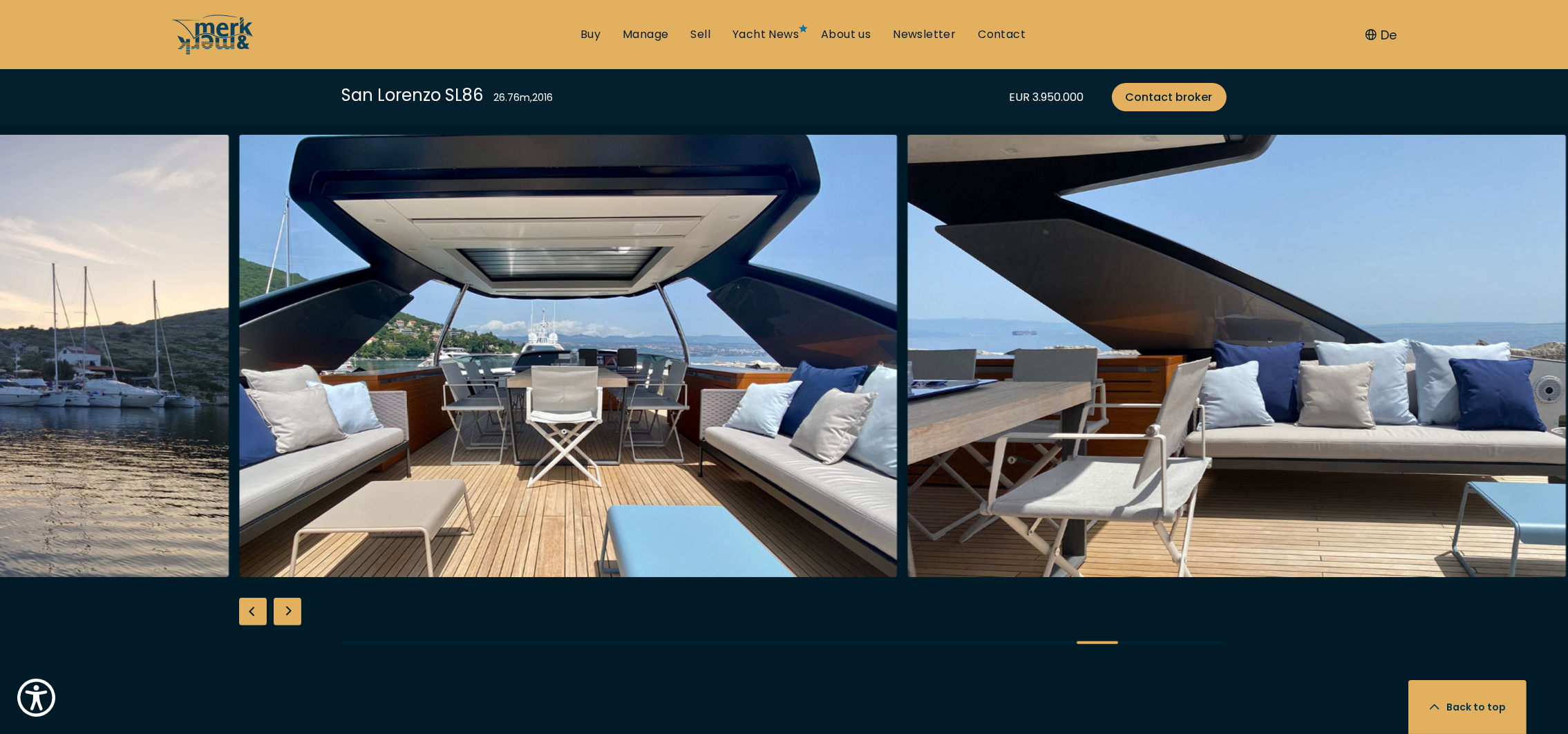
click at [287, 598] on div "Next slide" at bounding box center [287, 611] width 27 height 27
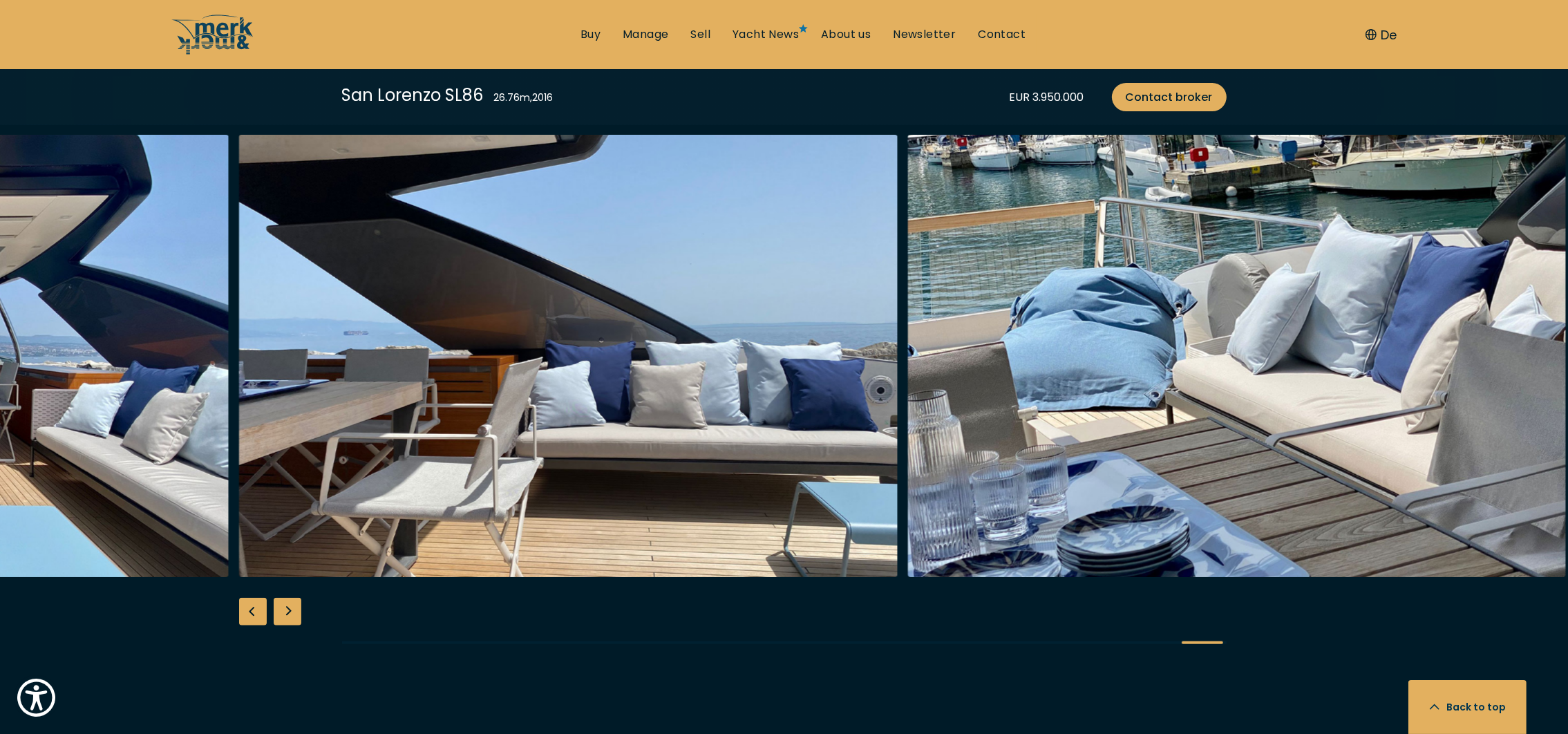
click at [287, 598] on div "Next slide" at bounding box center [287, 611] width 27 height 27
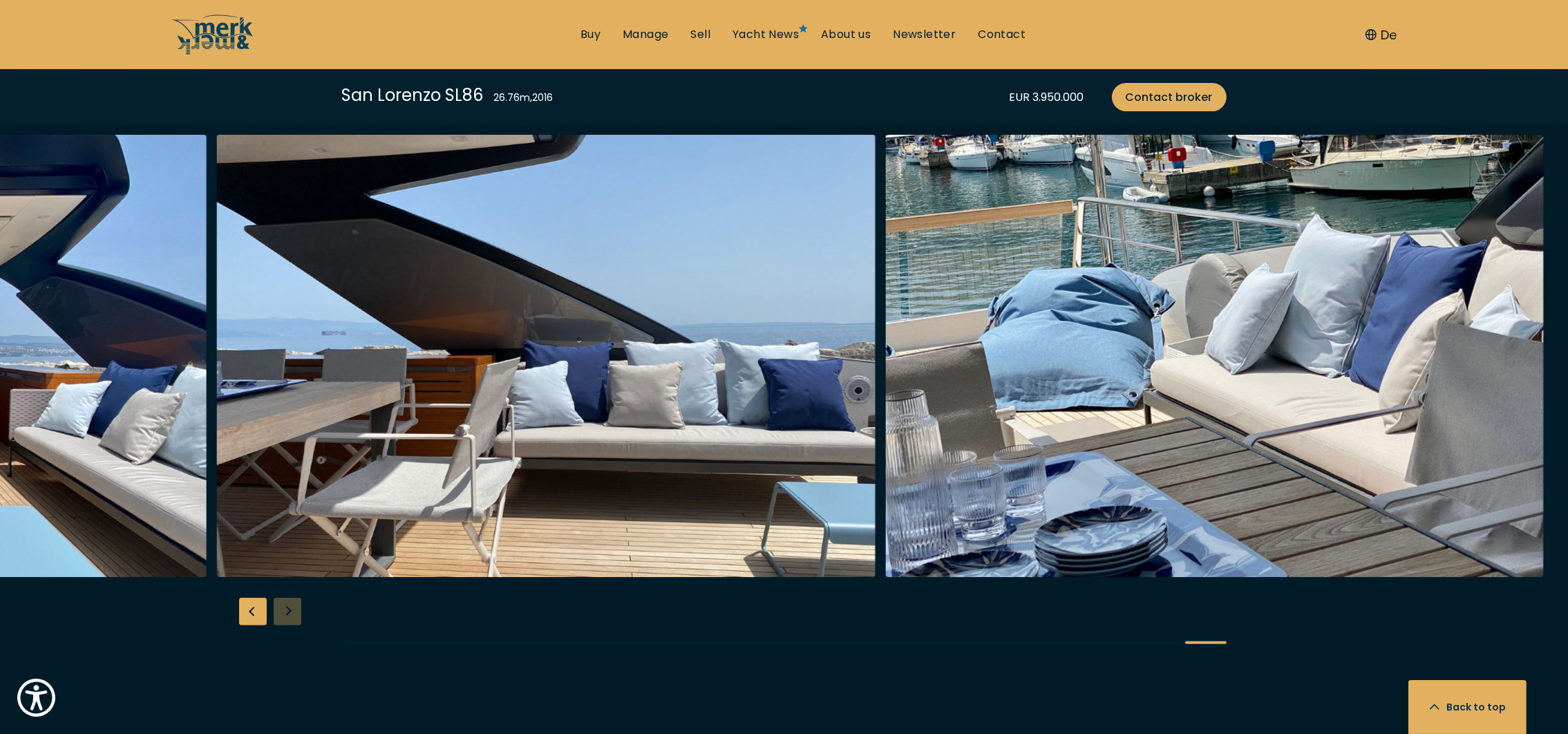
click at [287, 585] on div at bounding box center [784, 401] width 1568 height 532
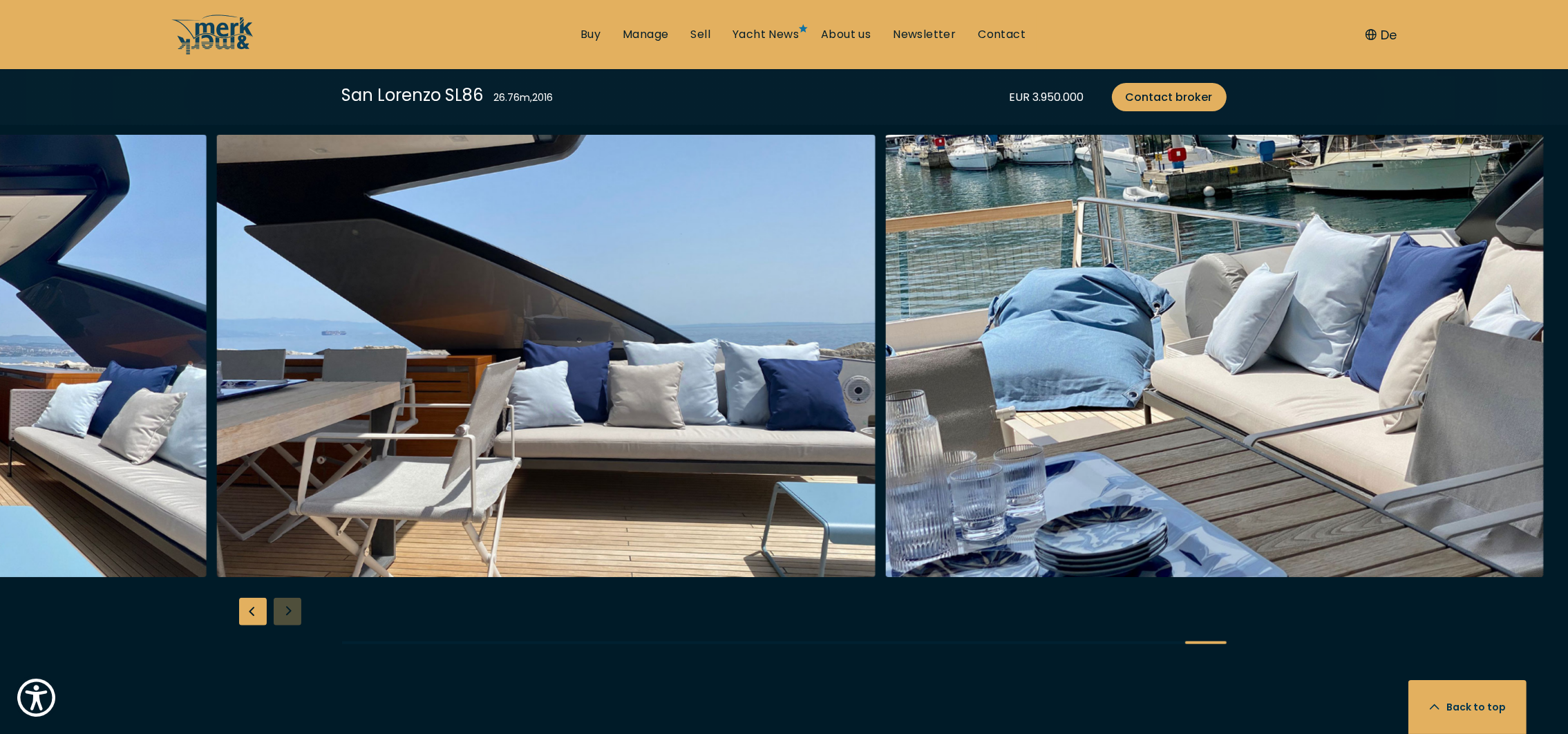
click at [287, 585] on div at bounding box center [784, 401] width 1568 height 532
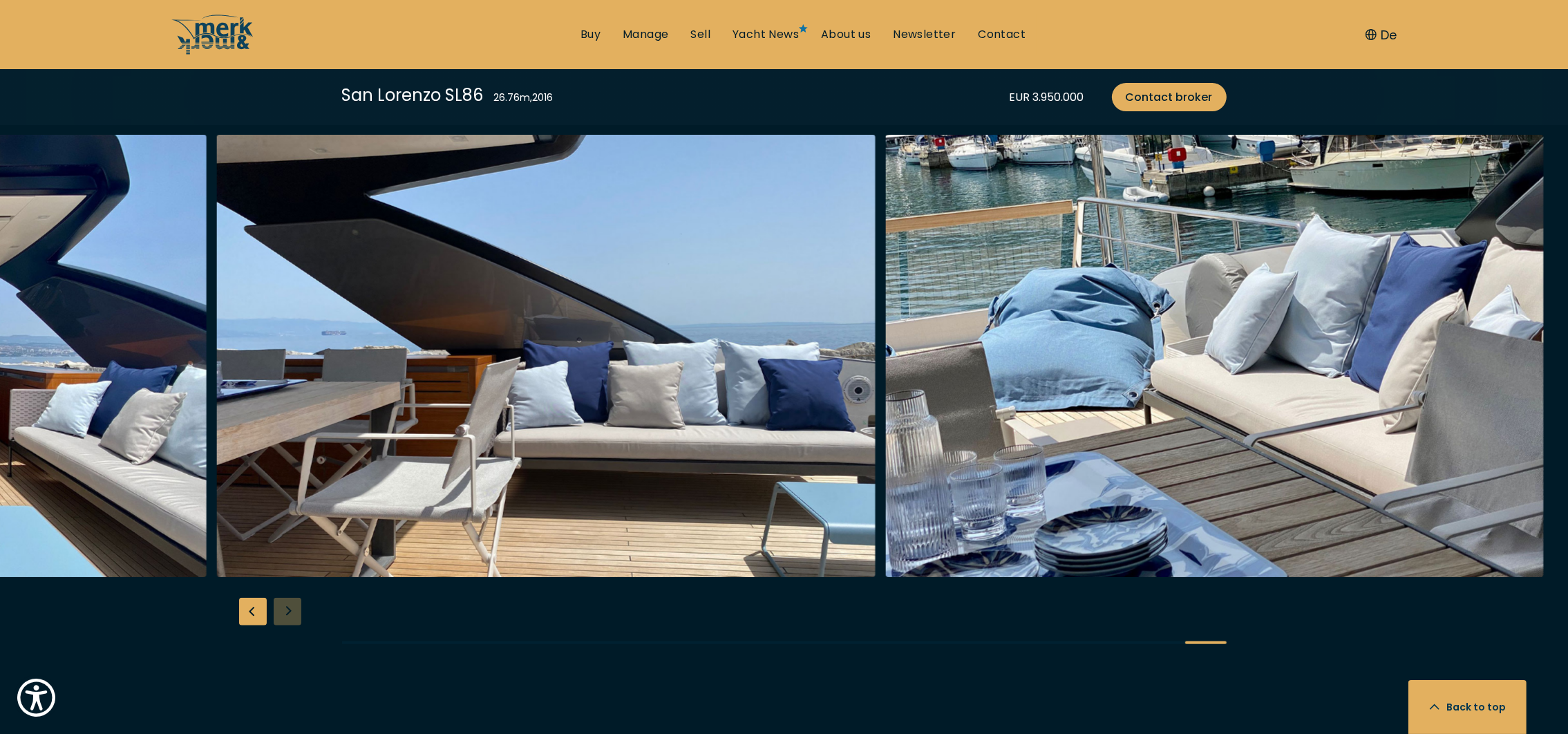
click at [287, 585] on div at bounding box center [784, 401] width 1568 height 532
click at [287, 586] on div at bounding box center [784, 401] width 1568 height 532
click at [289, 598] on div "Next slide" at bounding box center [287, 611] width 27 height 27
click at [289, 592] on div at bounding box center [784, 401] width 1568 height 532
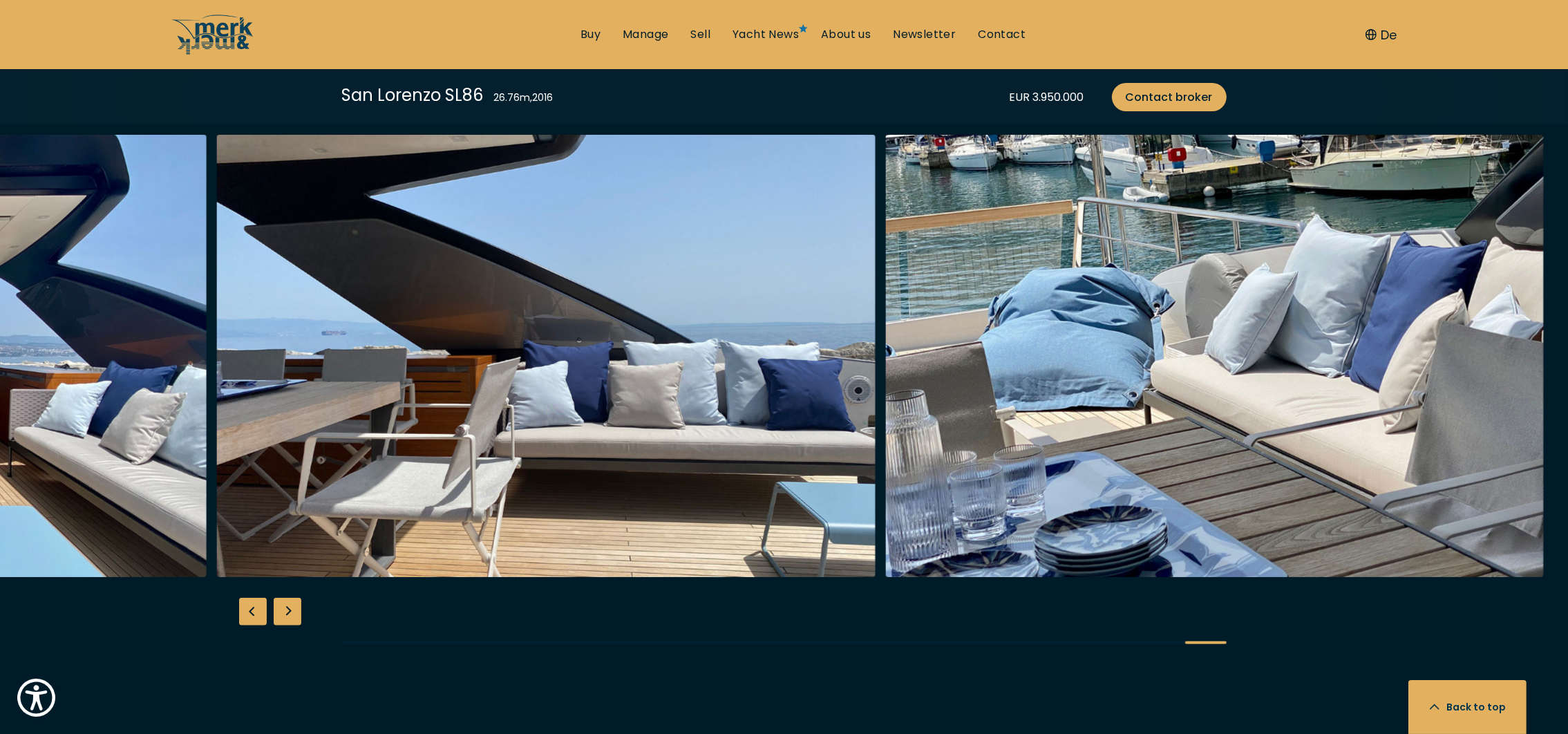
click at [289, 598] on div "Next slide" at bounding box center [287, 611] width 27 height 27
click at [242, 598] on div "Previous slide" at bounding box center [253, 611] width 27 height 27
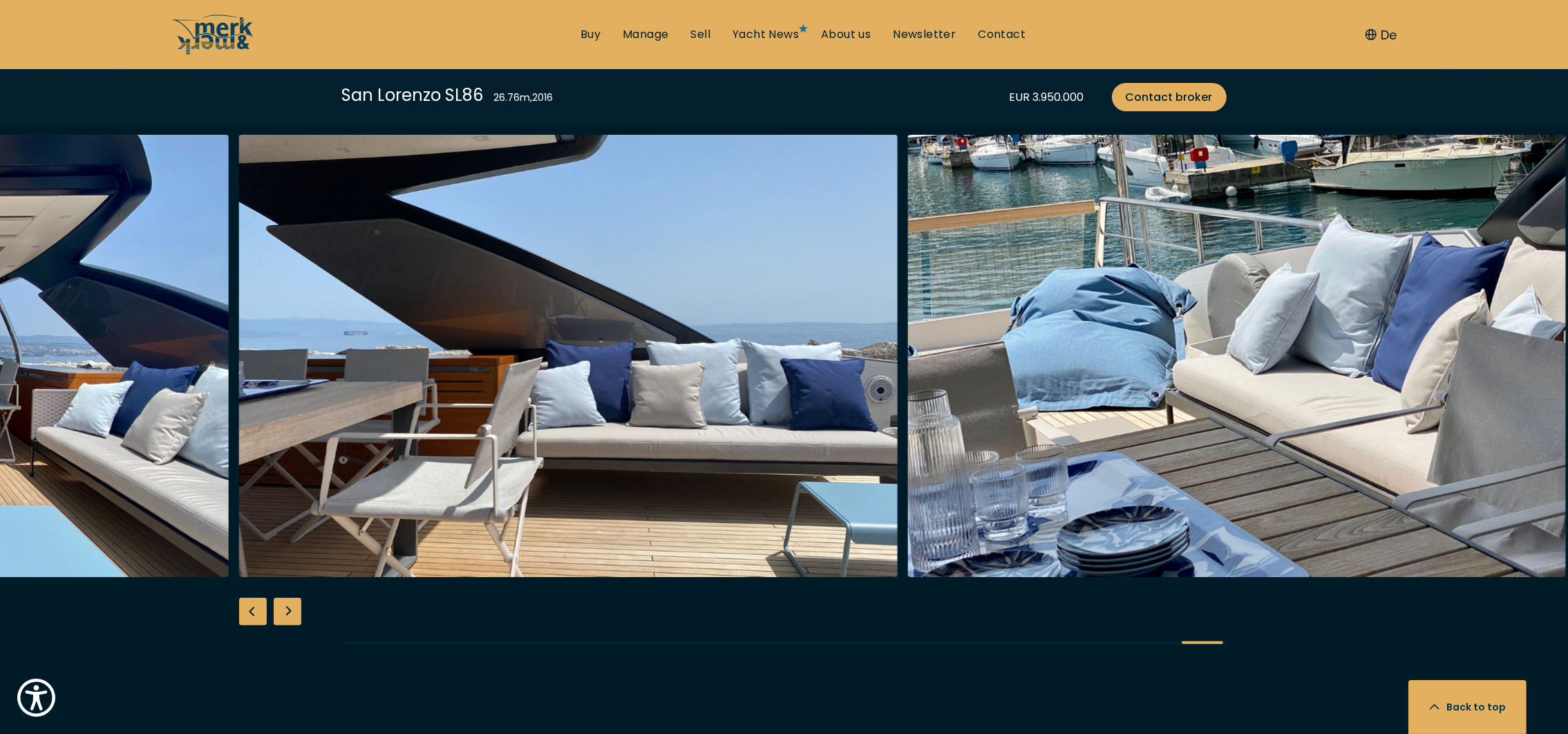
click at [241, 598] on div "Previous slide" at bounding box center [253, 611] width 27 height 27
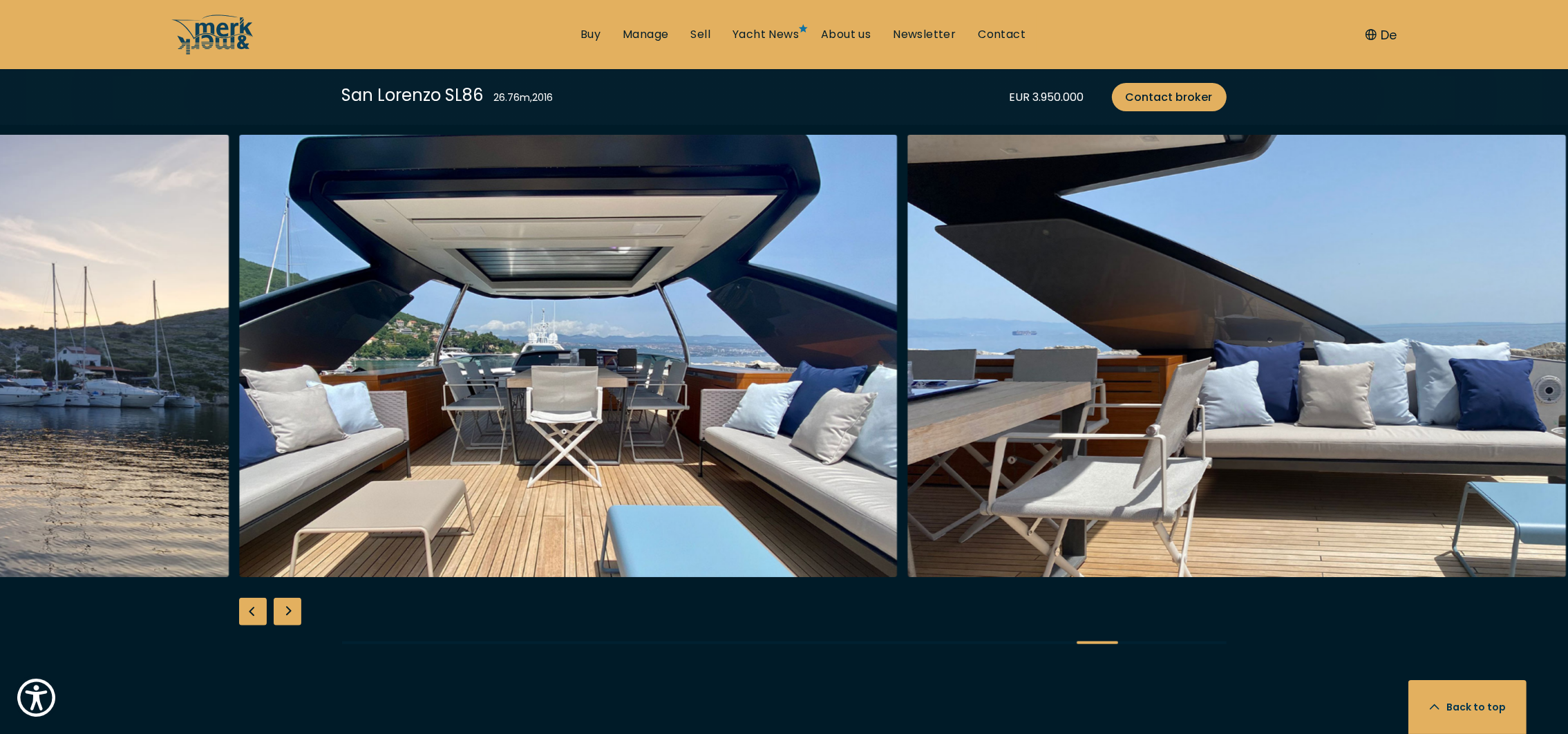
click at [254, 598] on div "Previous slide" at bounding box center [253, 611] width 27 height 27
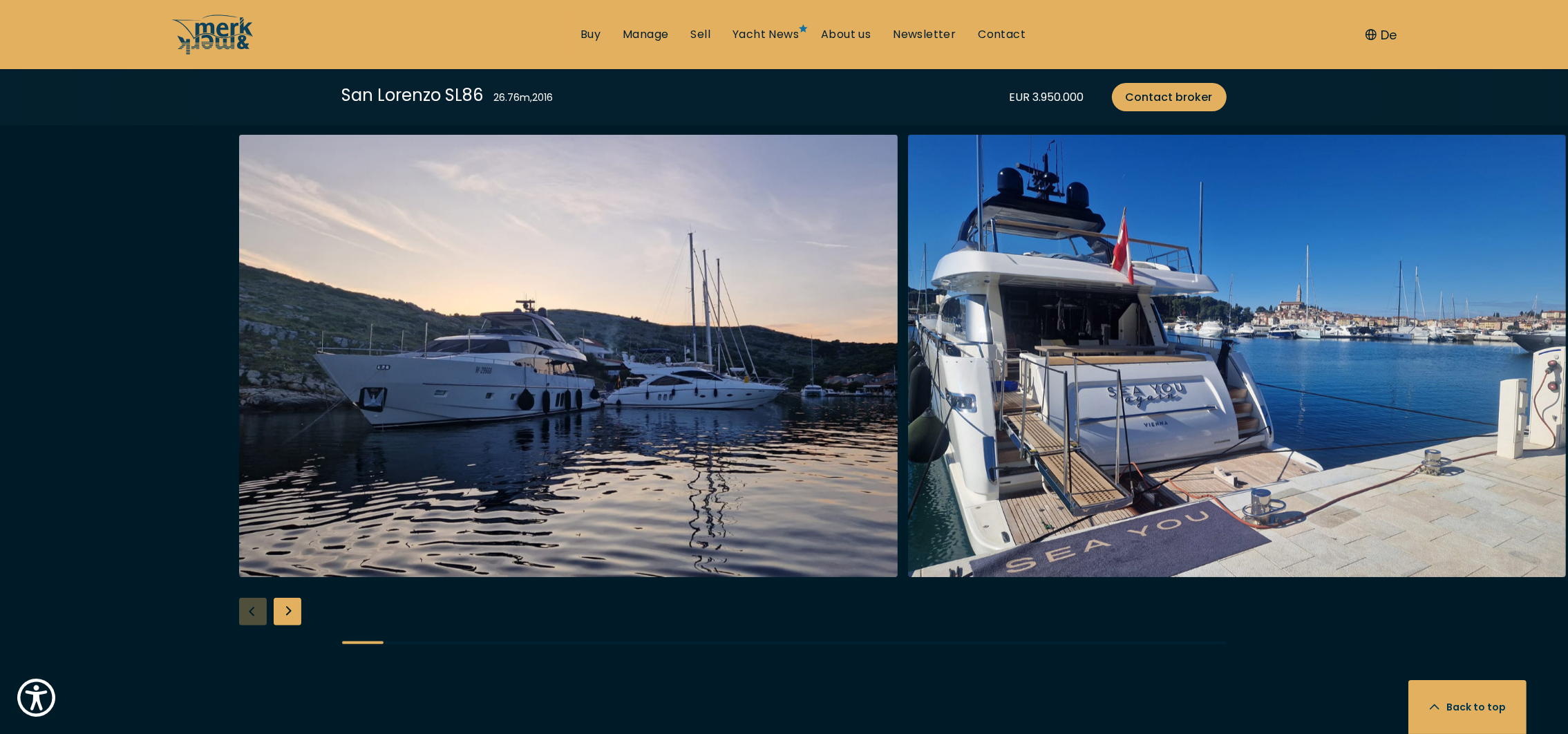
click at [293, 598] on div "Next slide" at bounding box center [287, 611] width 27 height 27
click at [285, 598] on div "Next slide" at bounding box center [287, 611] width 27 height 27
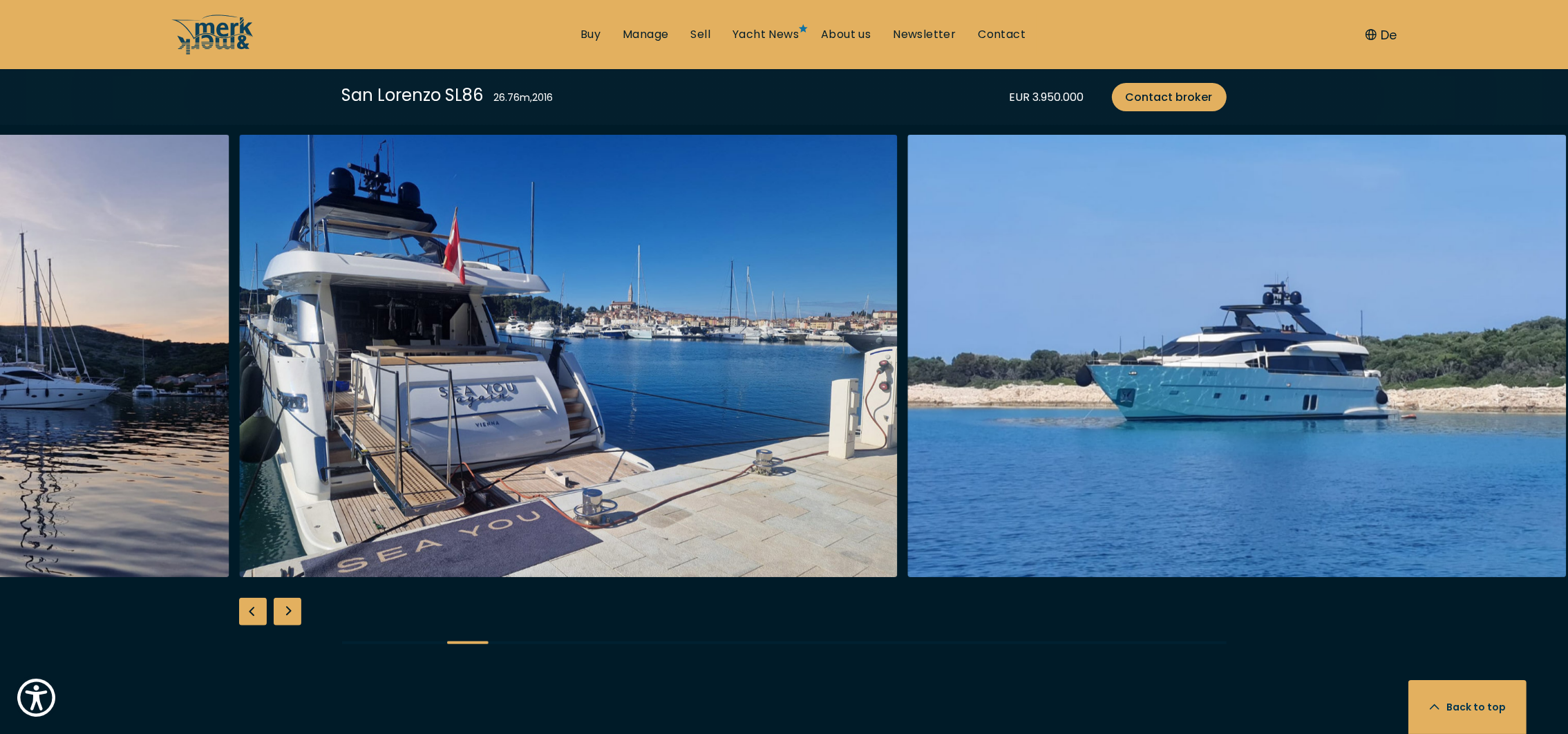
scroll to position [2507, 0]
